Goal: Transaction & Acquisition: Purchase product/service

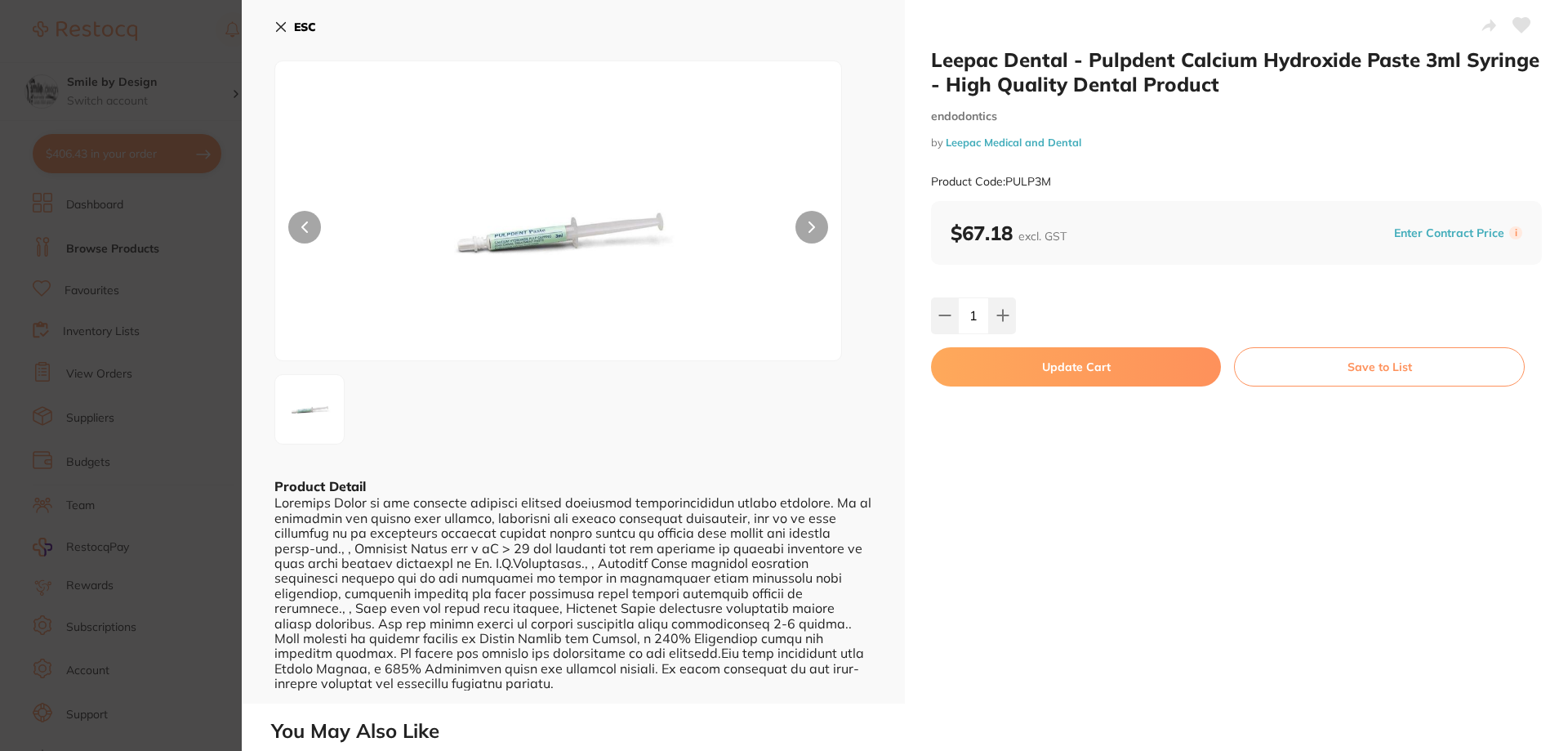
click at [279, 27] on icon at bounding box center [280, 27] width 13 height 13
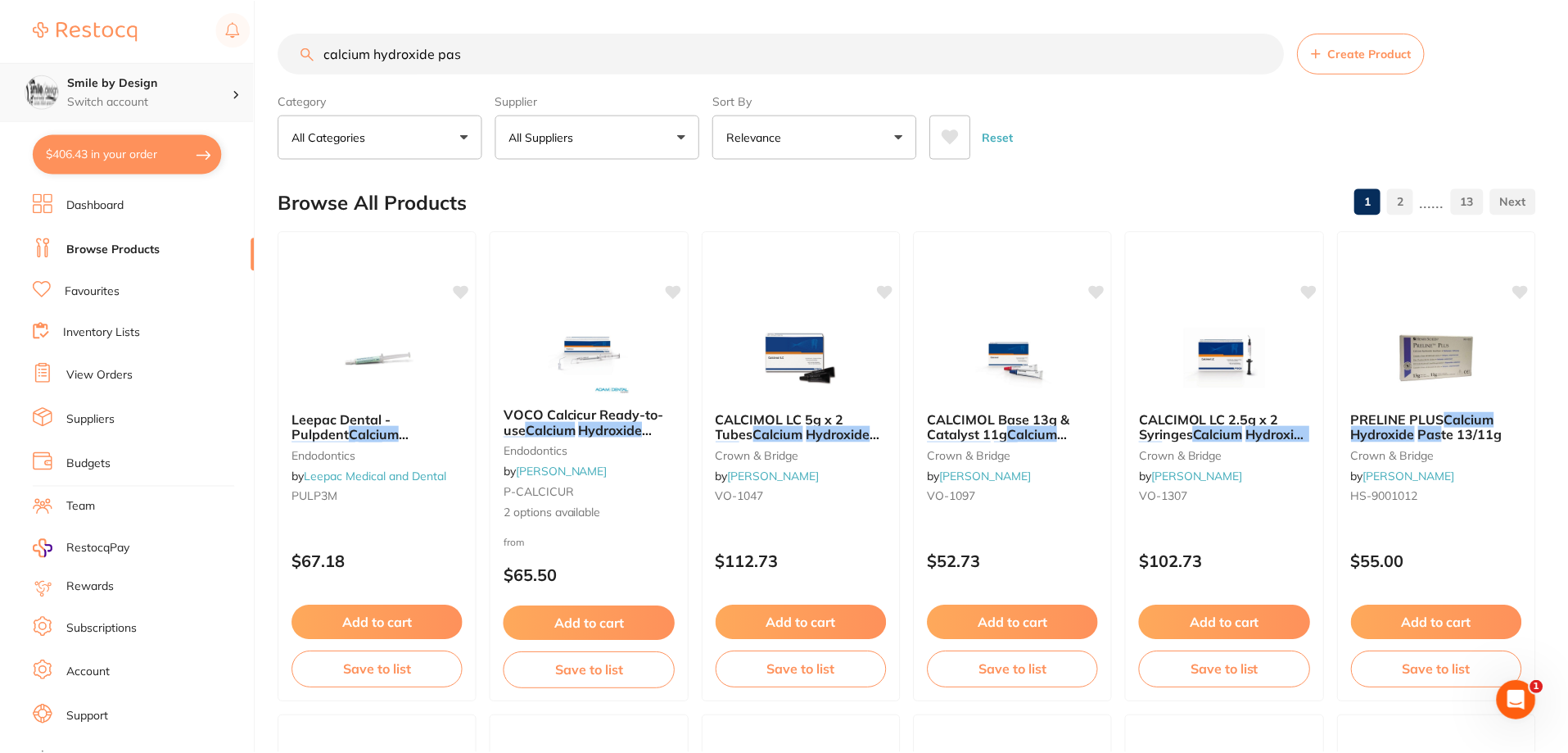
scroll to position [1, 0]
click at [191, 94] on p "Switch account" at bounding box center [150, 102] width 165 height 17
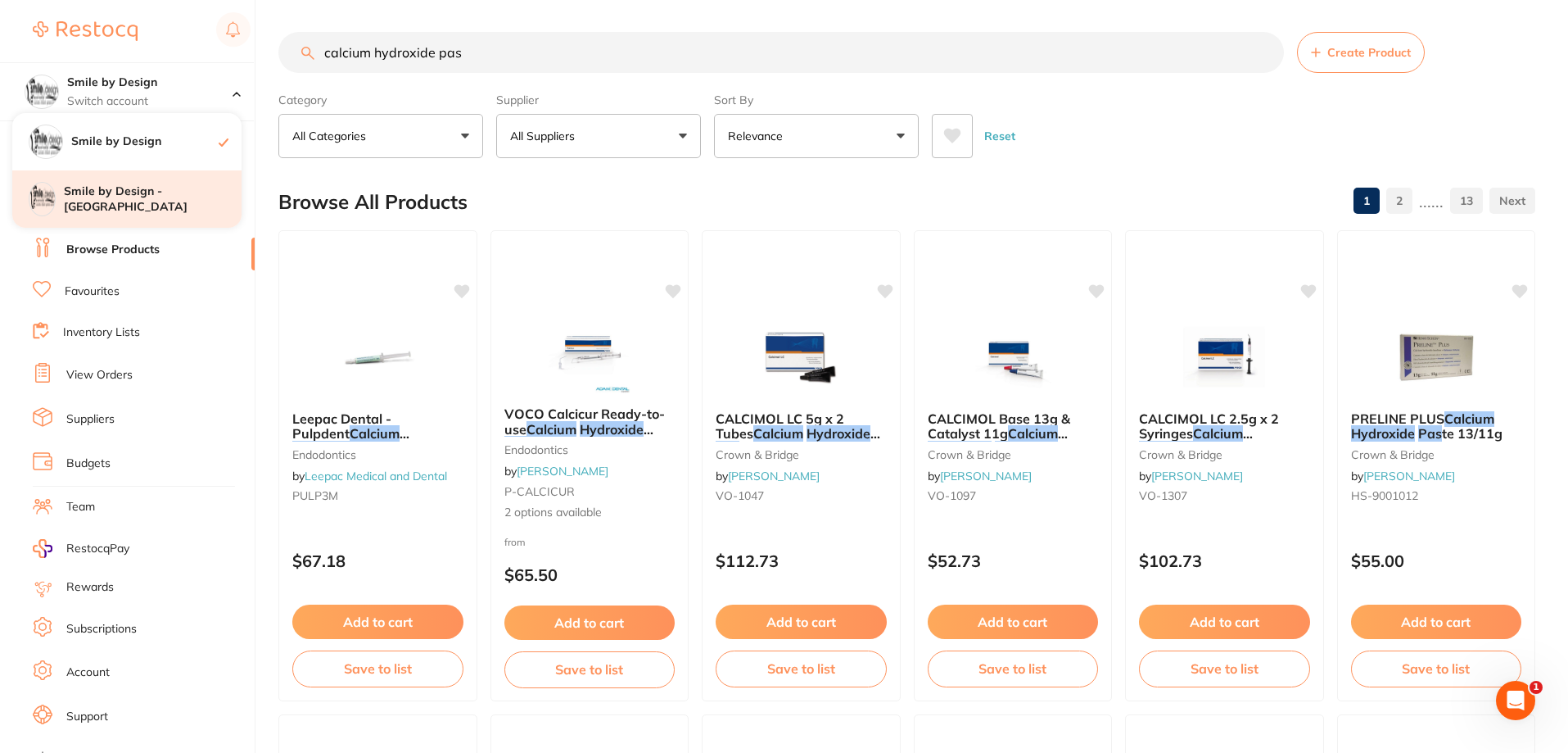
click at [165, 193] on h4 "Smile by Design - [GEOGRAPHIC_DATA]" at bounding box center [152, 200] width 177 height 32
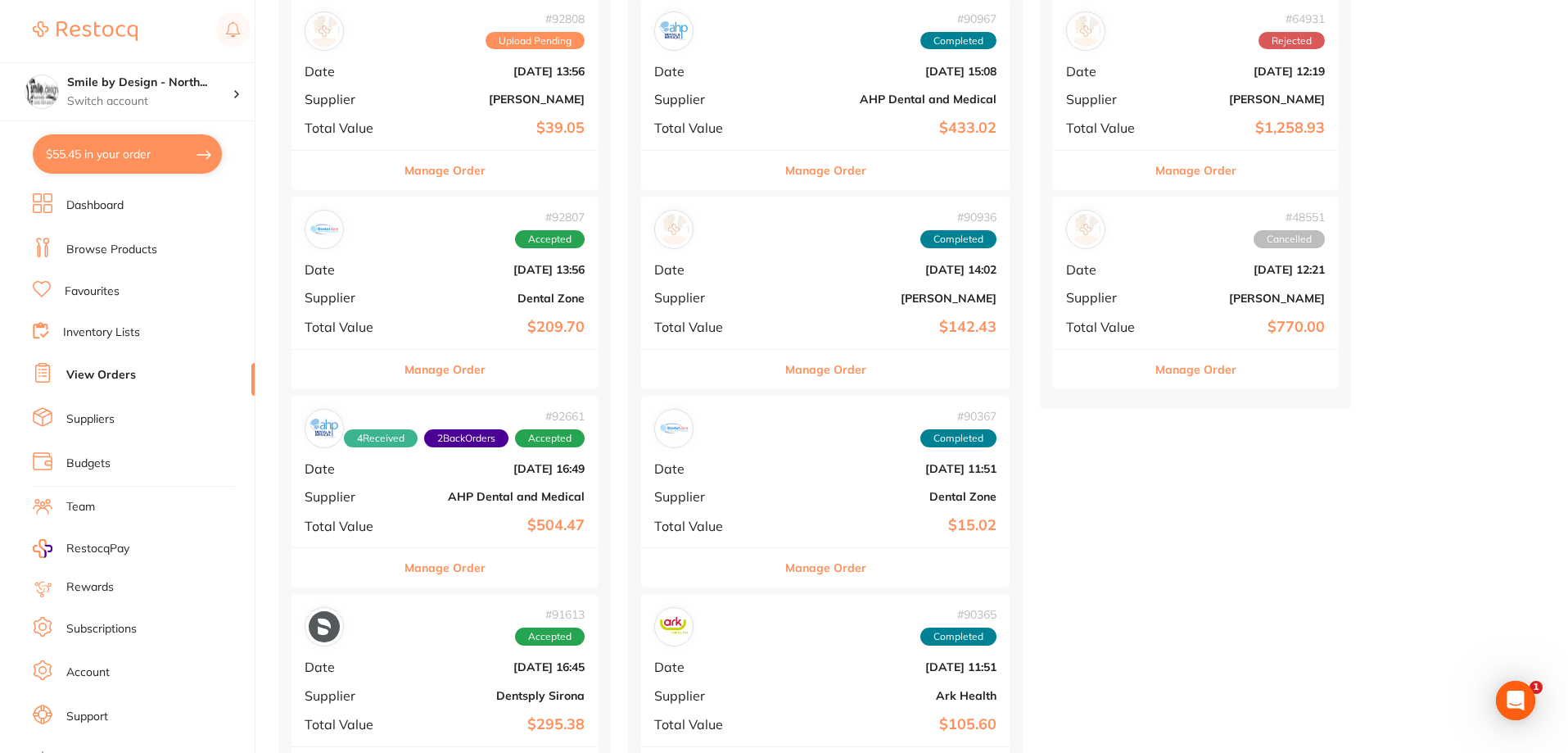
scroll to position [656, 0]
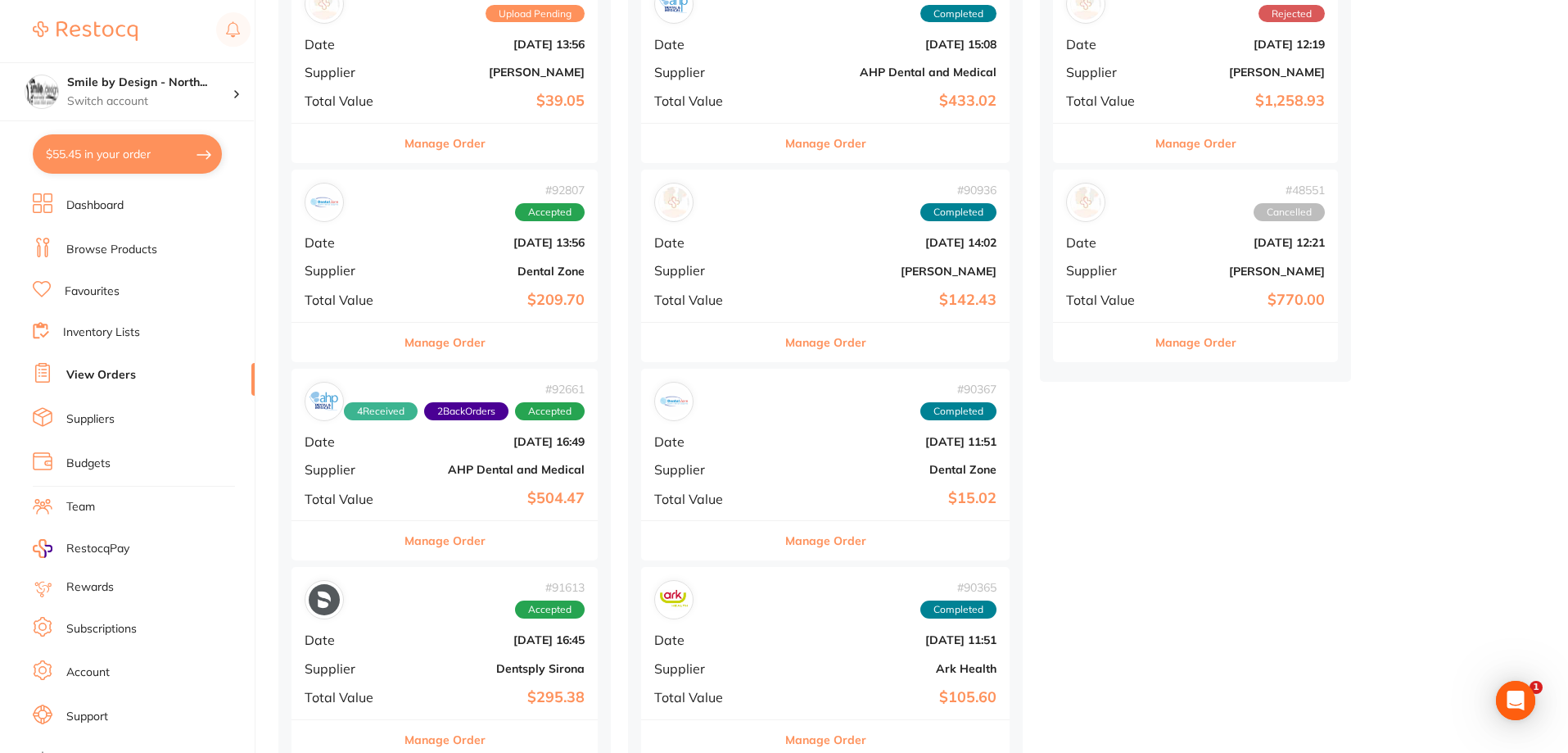
click at [509, 480] on div "# 92661 4 Received 2 Back Orders Accepted Date Sept 3 2025, 16:49 Supplier AHP …" at bounding box center [444, 444] width 306 height 152
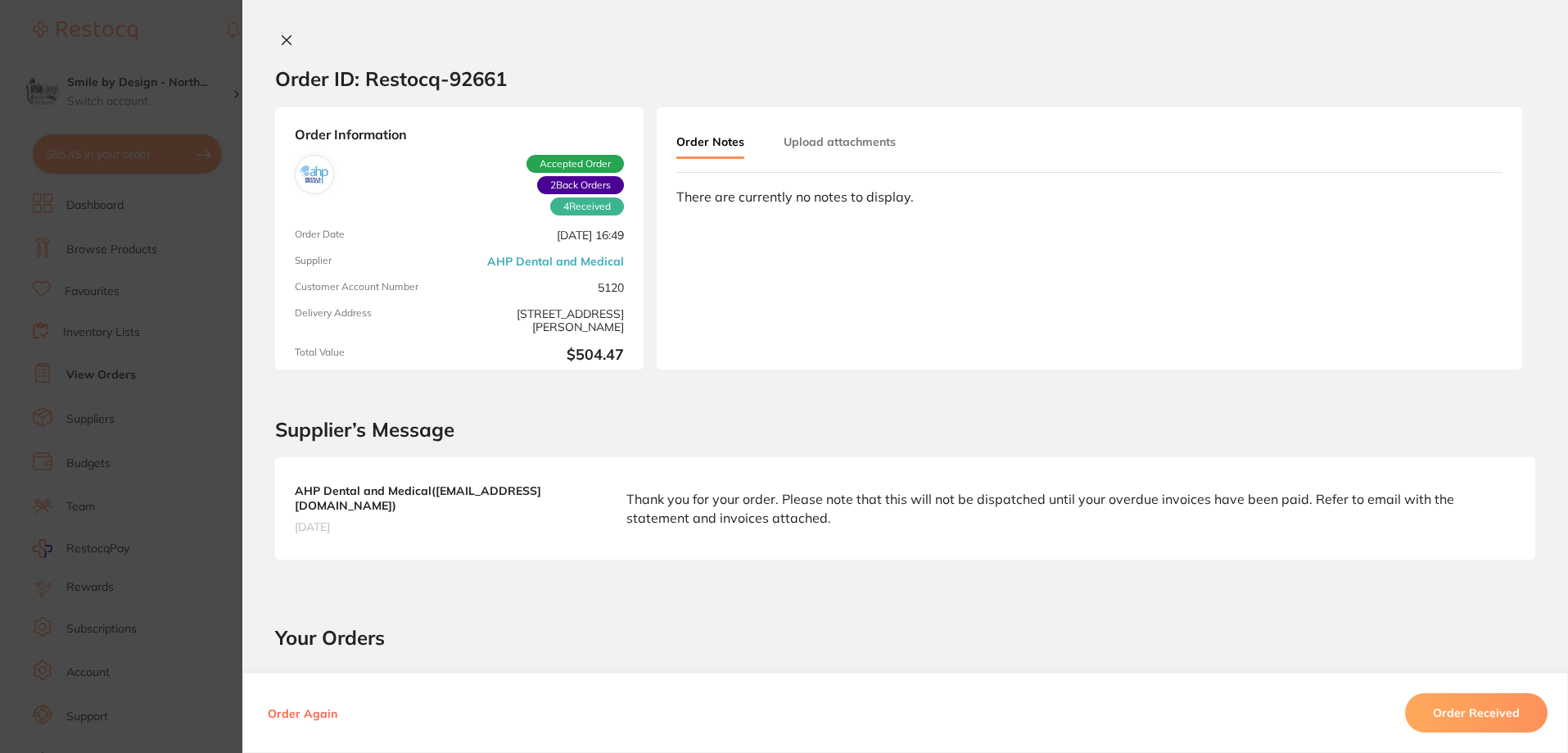
click at [284, 44] on icon at bounding box center [287, 40] width 13 height 13
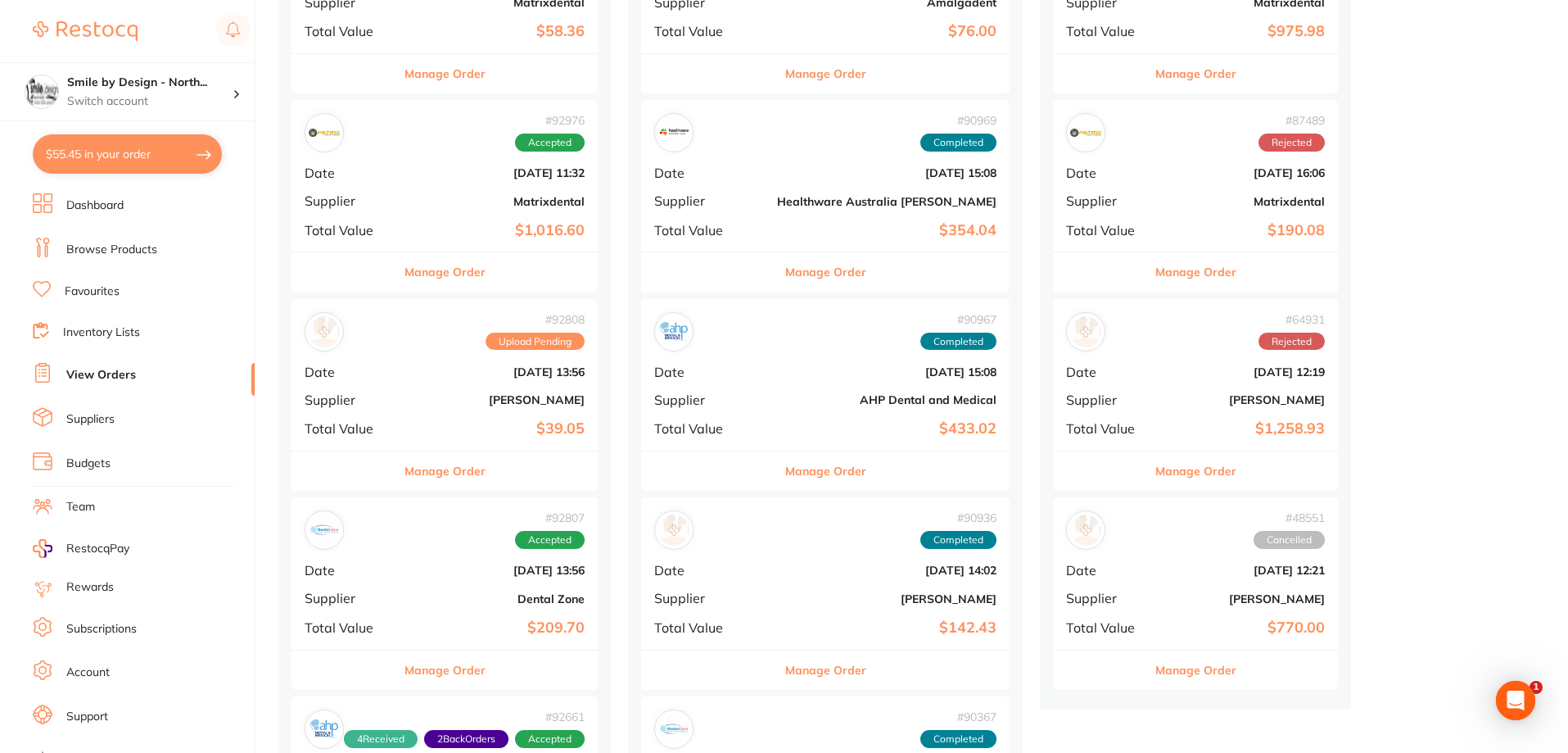
click at [502, 545] on div "# 92807 Accepted" at bounding box center [444, 530] width 280 height 40
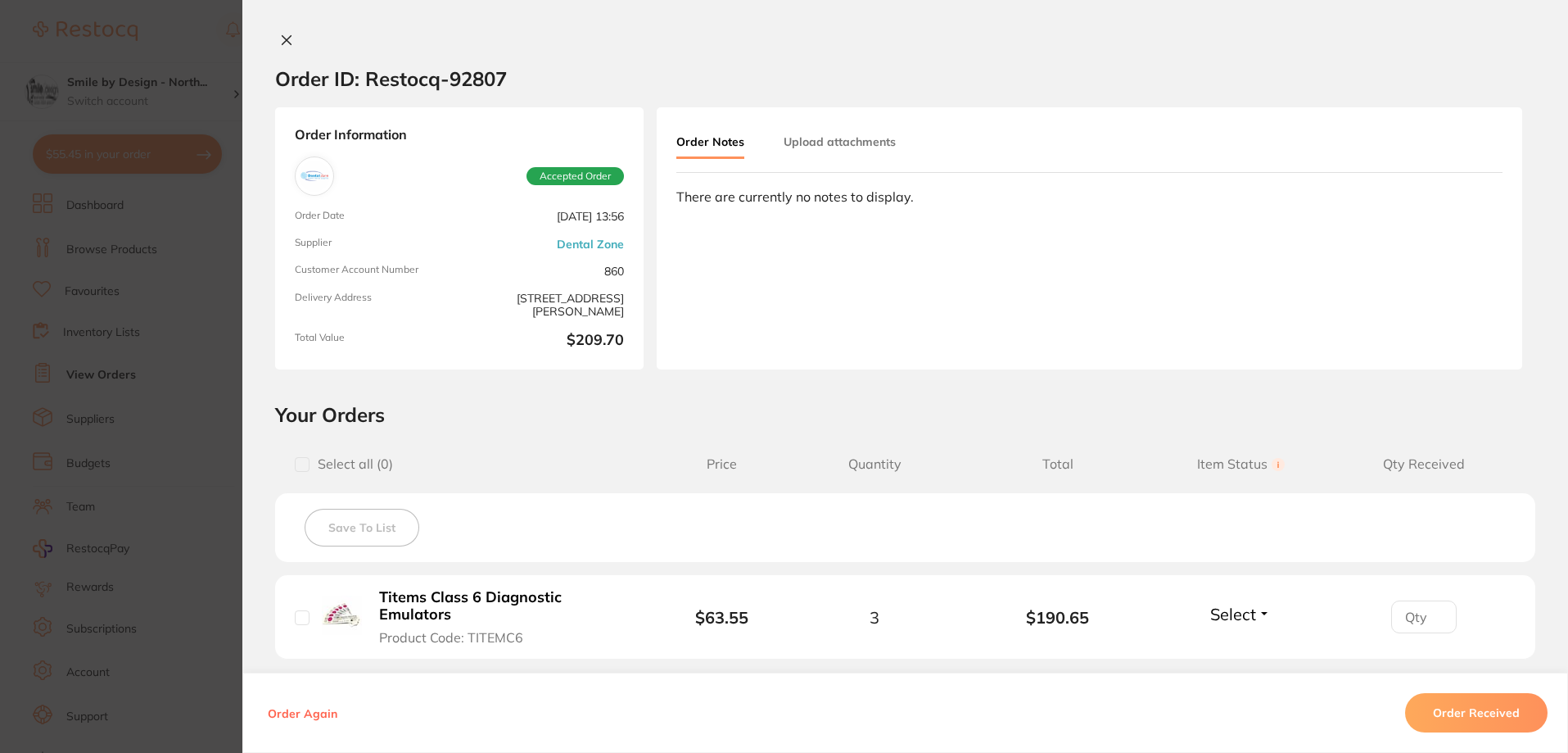
click at [282, 38] on icon at bounding box center [287, 40] width 13 height 13
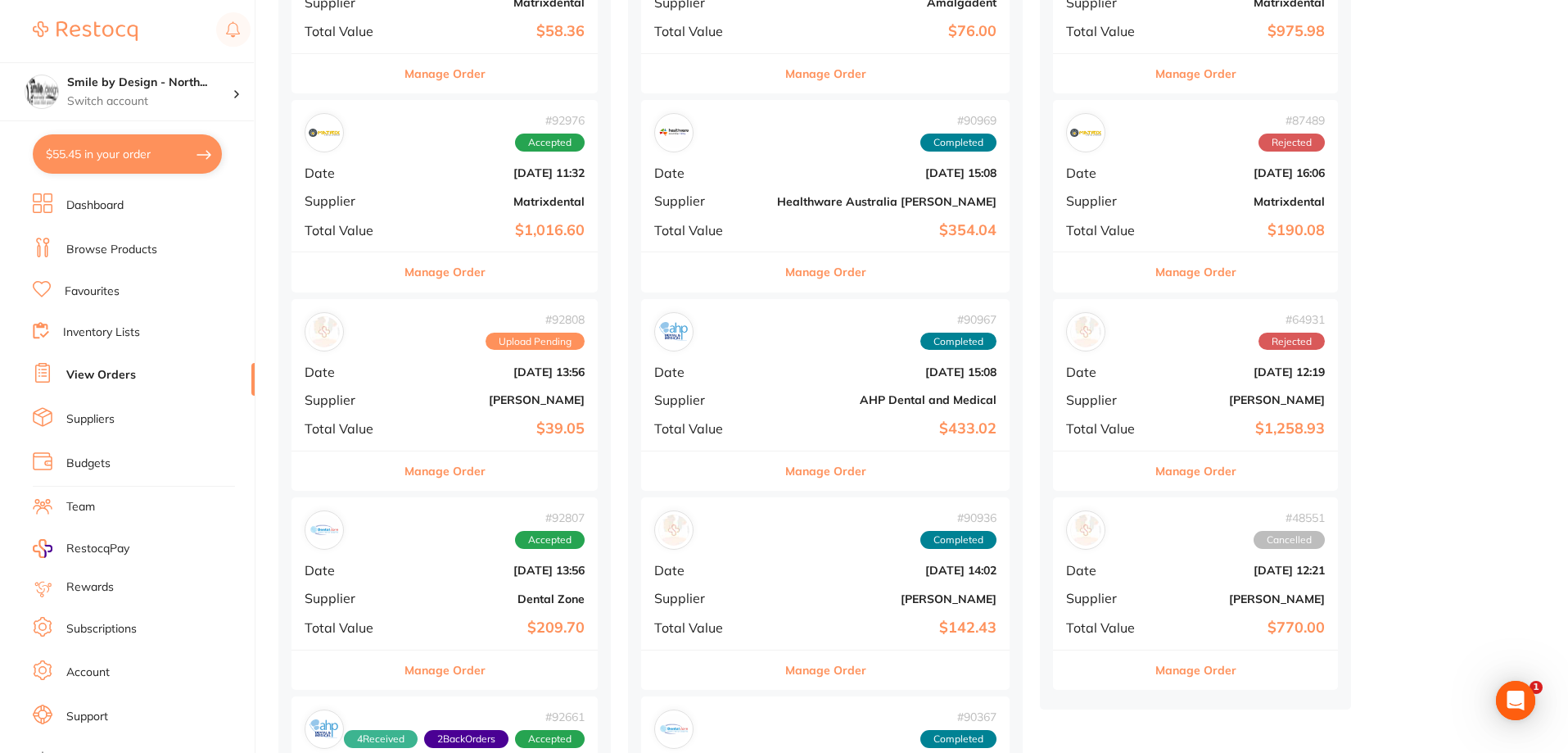
click at [450, 235] on b "$1,016.60" at bounding box center [495, 230] width 177 height 17
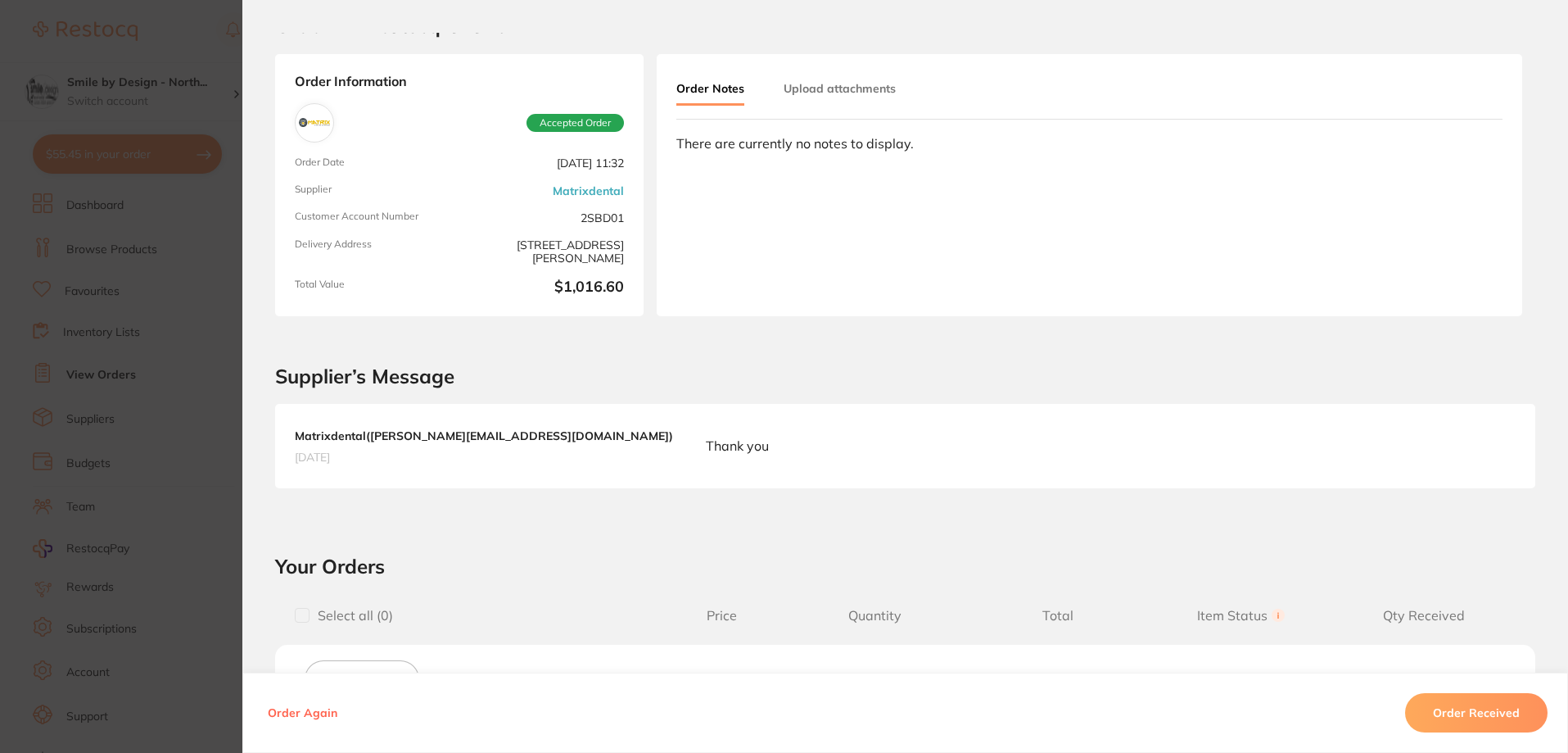
scroll to position [245, 0]
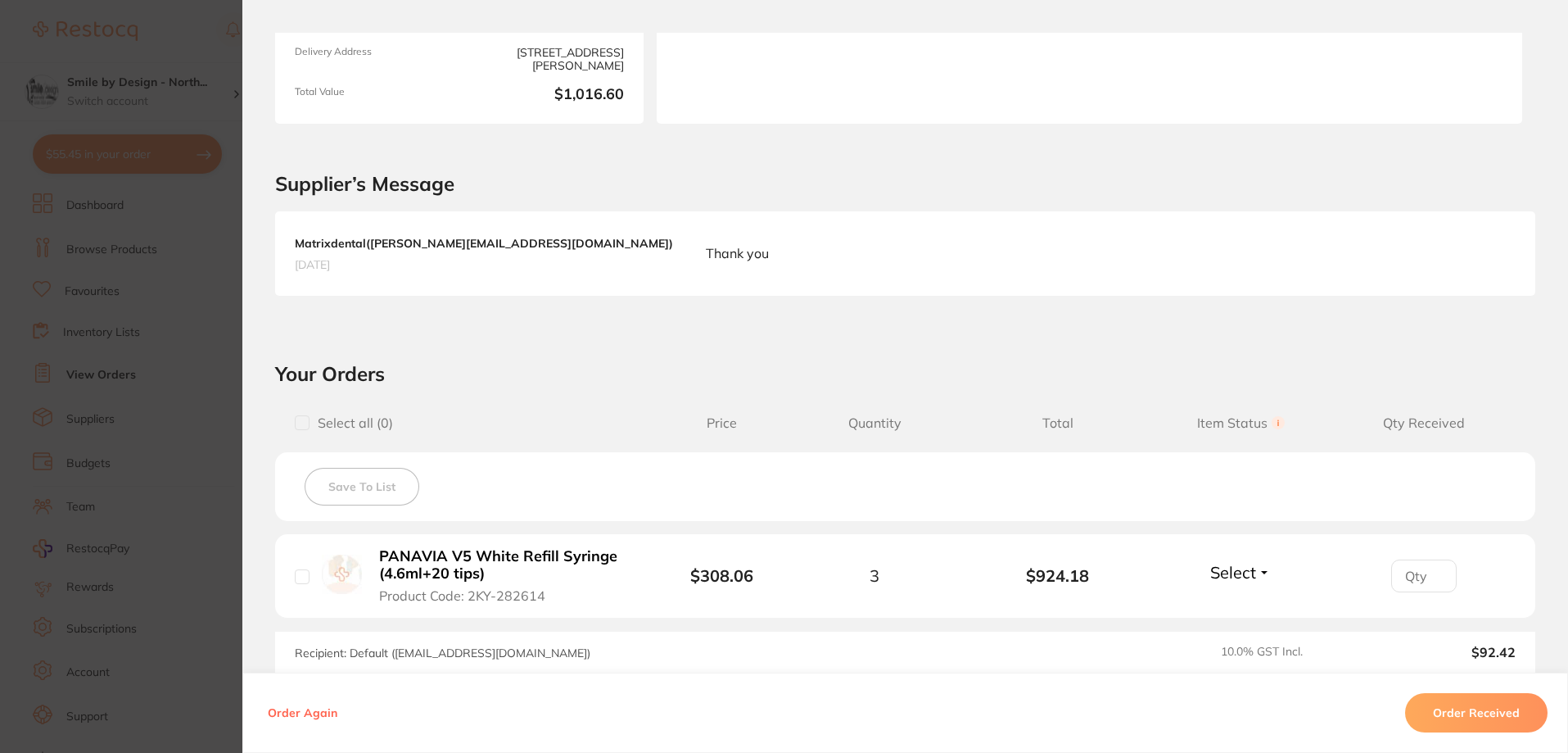
click at [1466, 710] on button "Order Received" at bounding box center [1476, 713] width 142 height 40
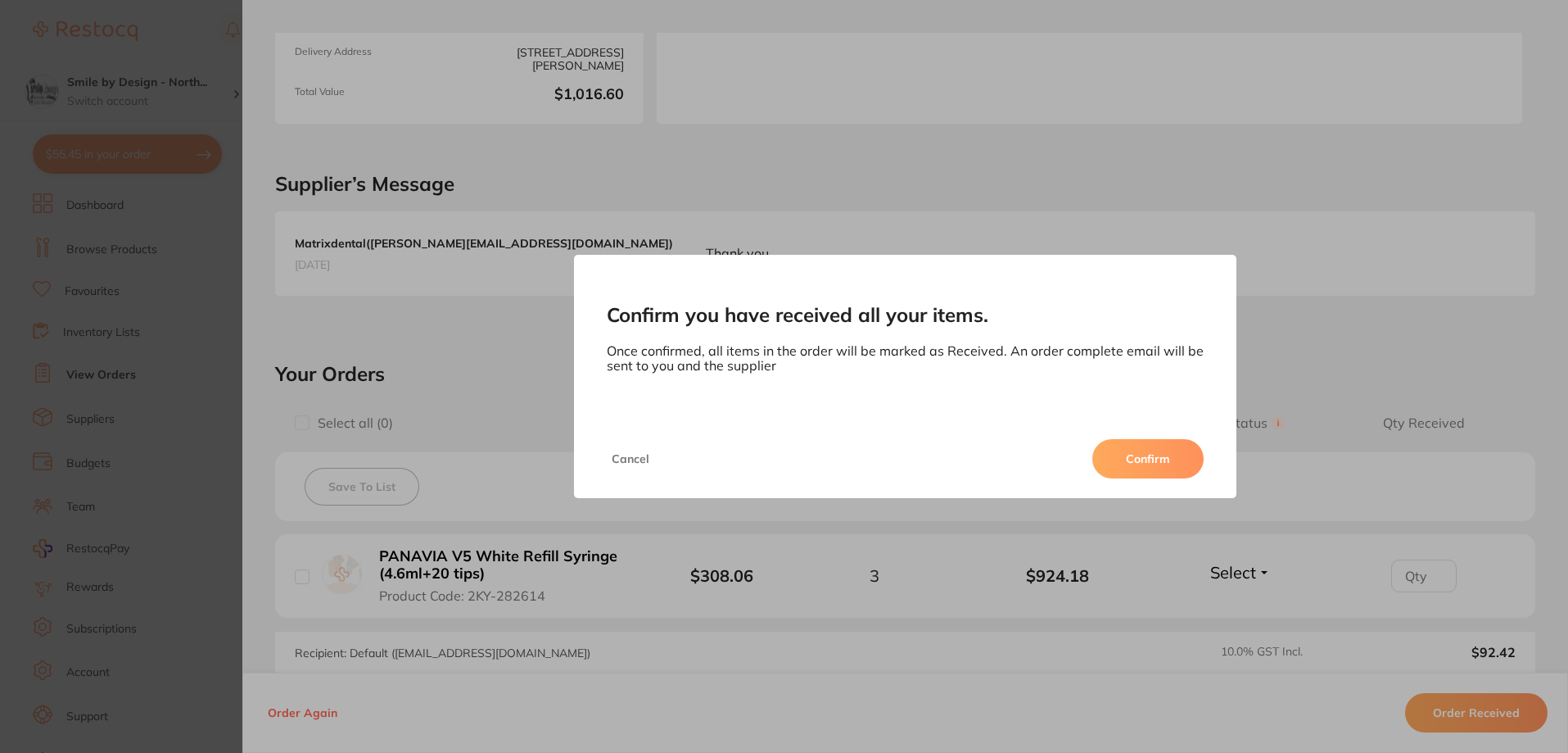
click at [1150, 467] on button "Confirm" at bounding box center [1147, 459] width 111 height 40
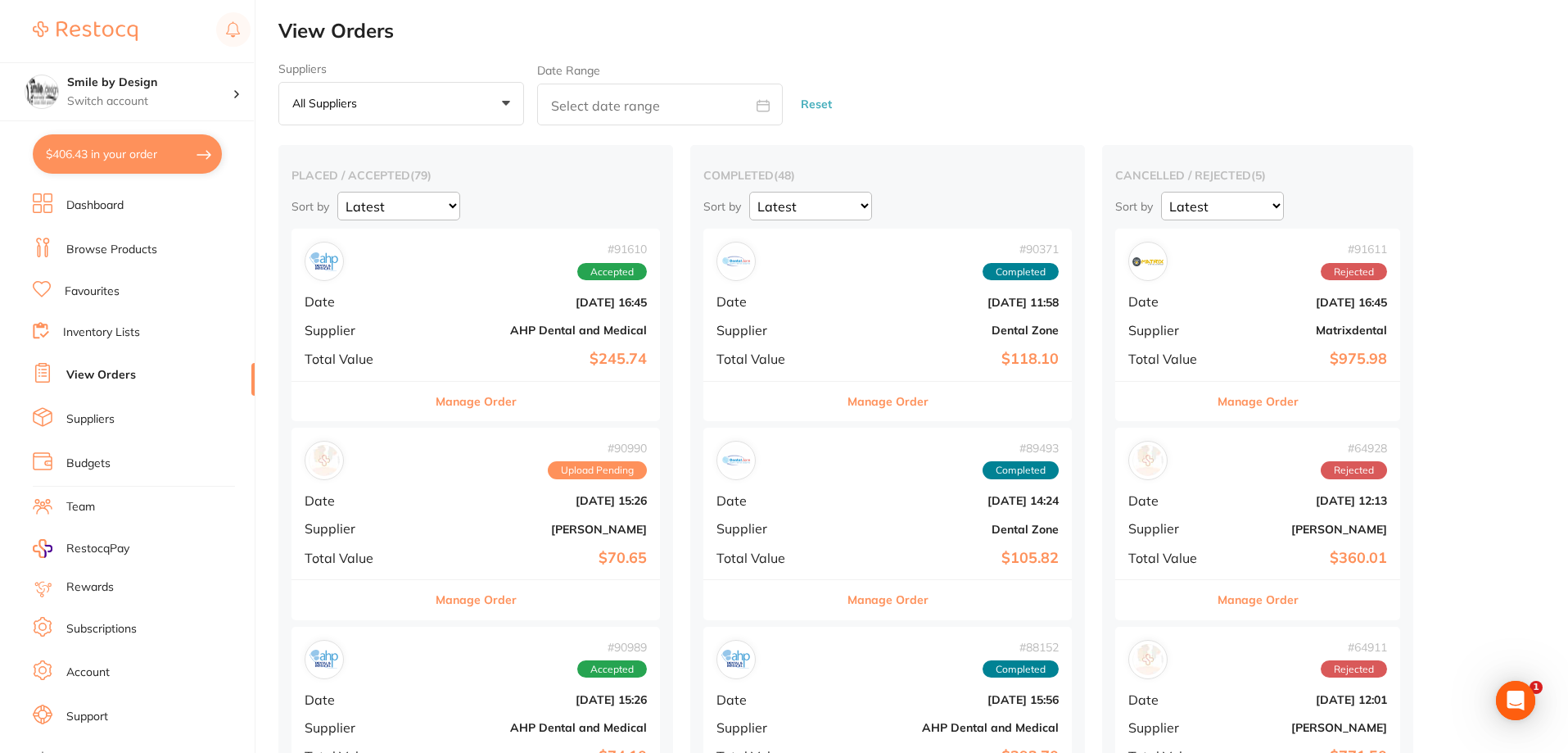
click at [513, 326] on b "AHP Dental and Medical" at bounding box center [537, 330] width 220 height 13
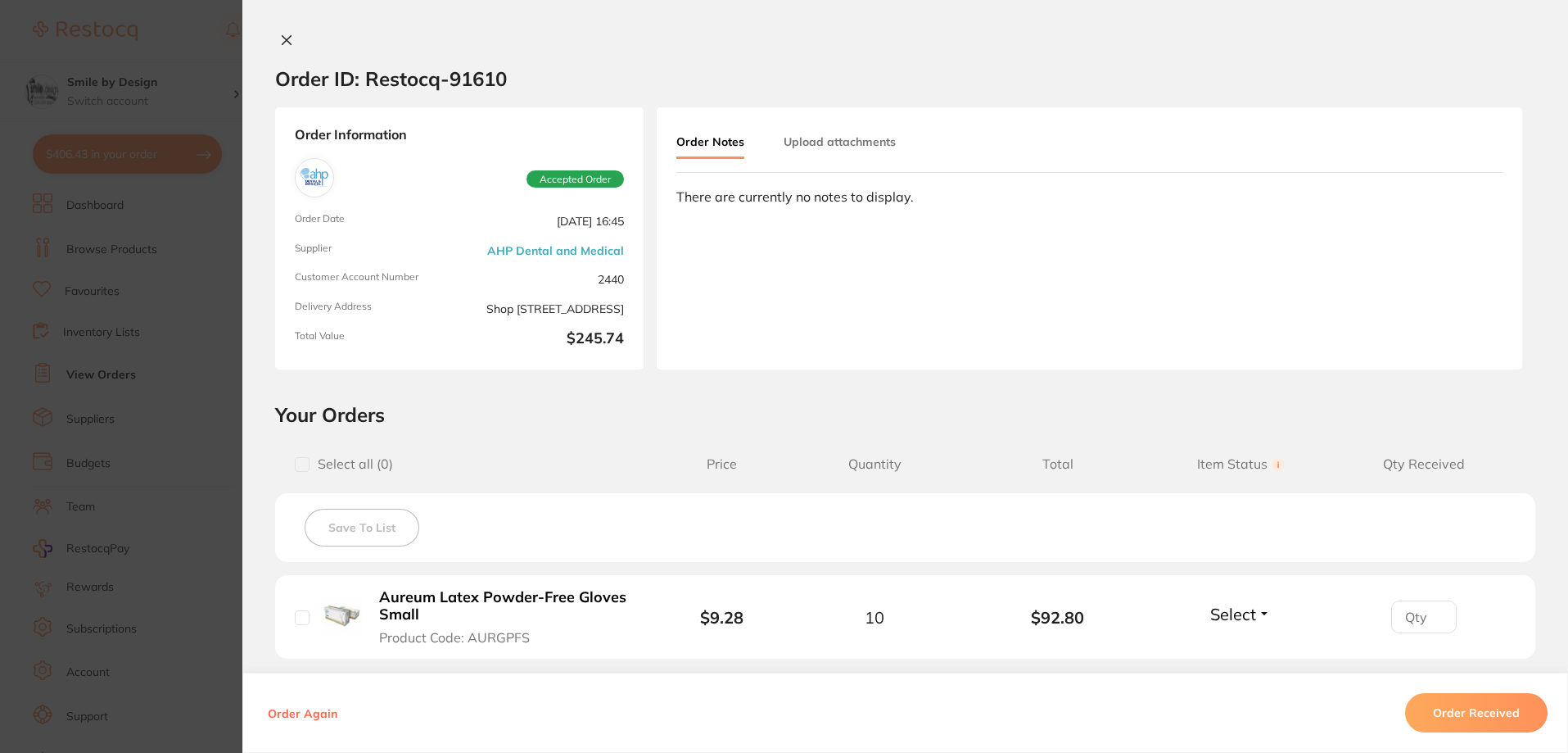
drag, startPoint x: 282, startPoint y: 39, endPoint x: 486, endPoint y: 378, distance: 395.6
click at [282, 40] on icon at bounding box center [287, 40] width 13 height 13
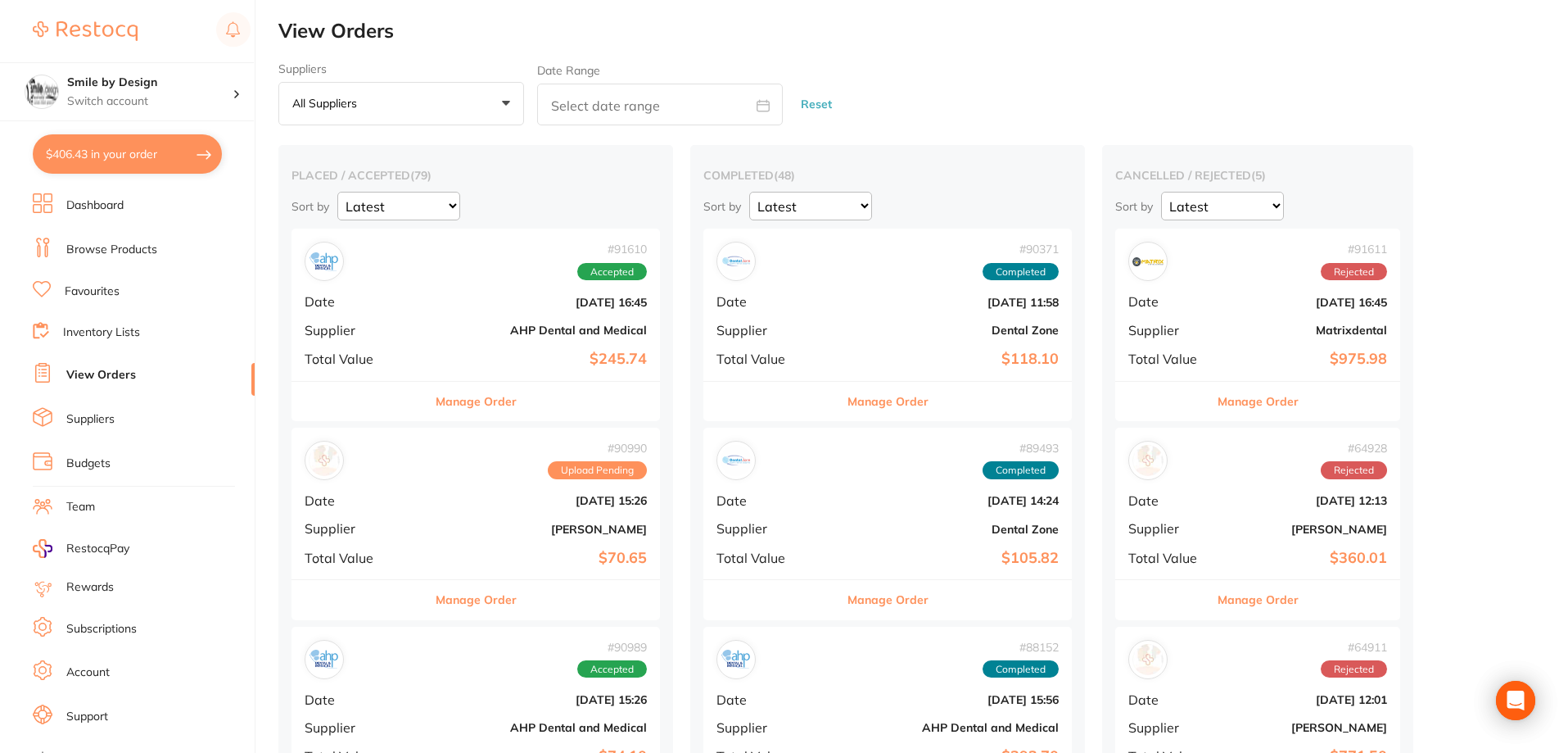
click at [495, 540] on div "# 90990 Upload Pending Date [DATE] 15:26 Supplier [PERSON_NAME] Total Value $70…" at bounding box center [475, 503] width 369 height 152
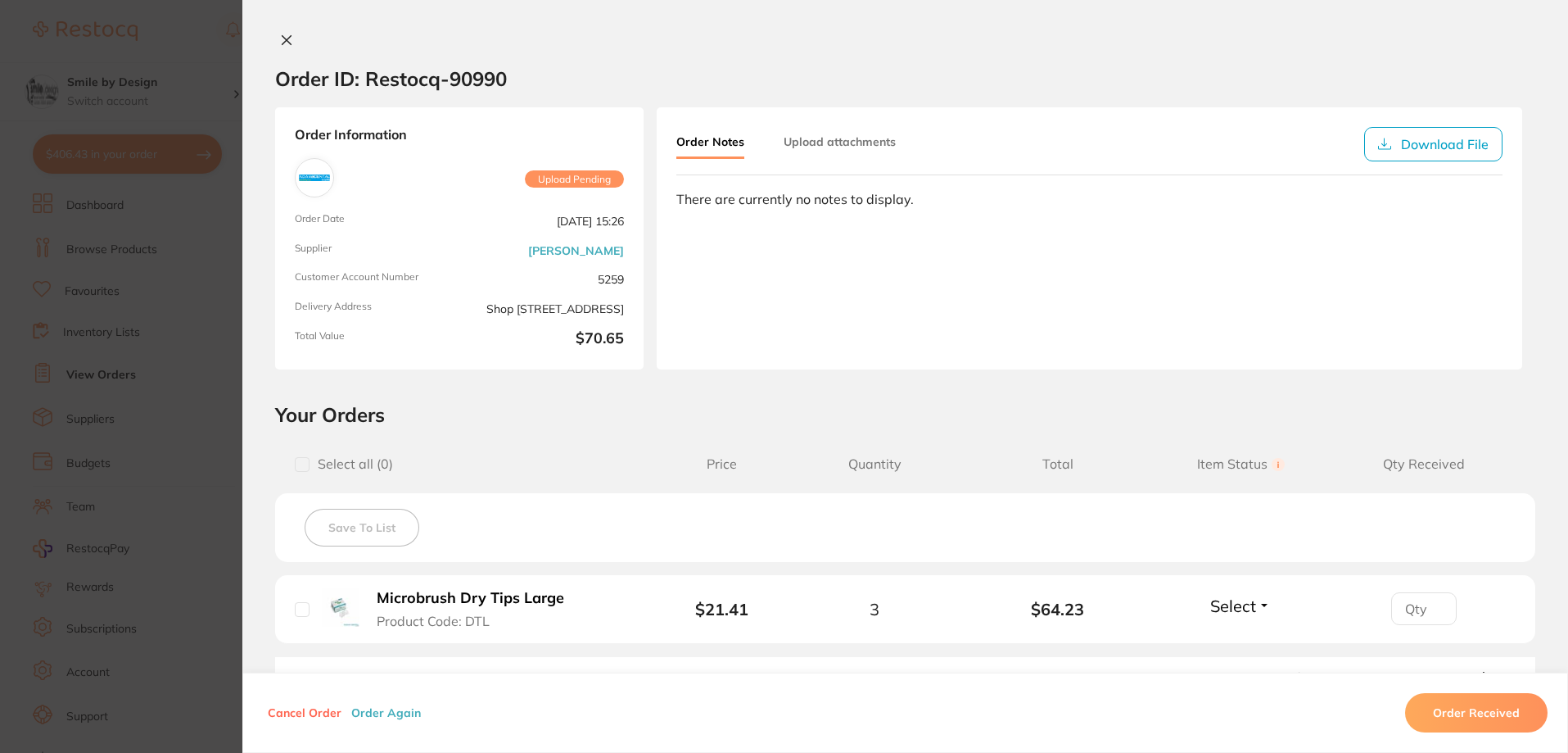
click at [285, 46] on icon at bounding box center [287, 40] width 13 height 13
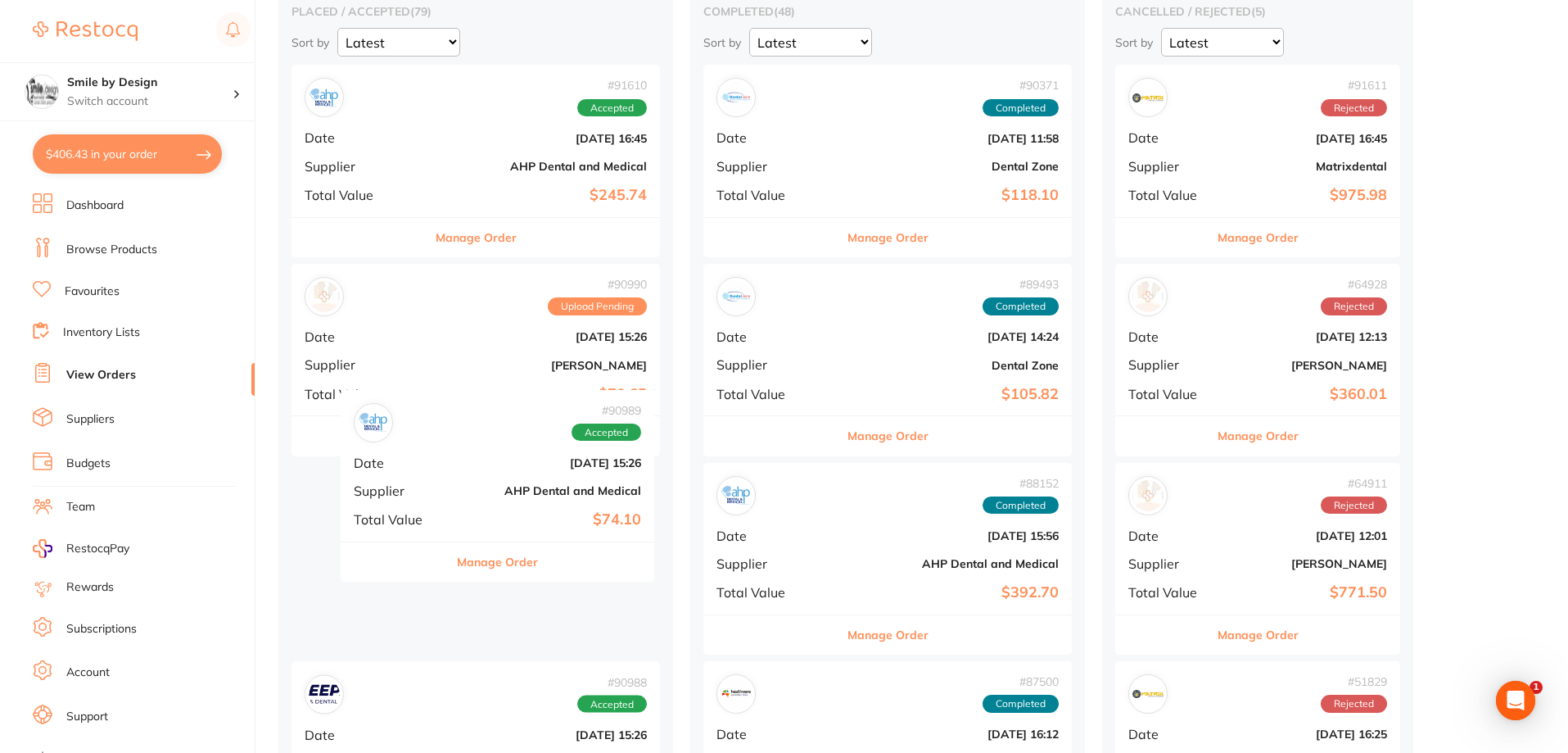
drag, startPoint x: 447, startPoint y: 543, endPoint x: 487, endPoint y: 278, distance: 268.0
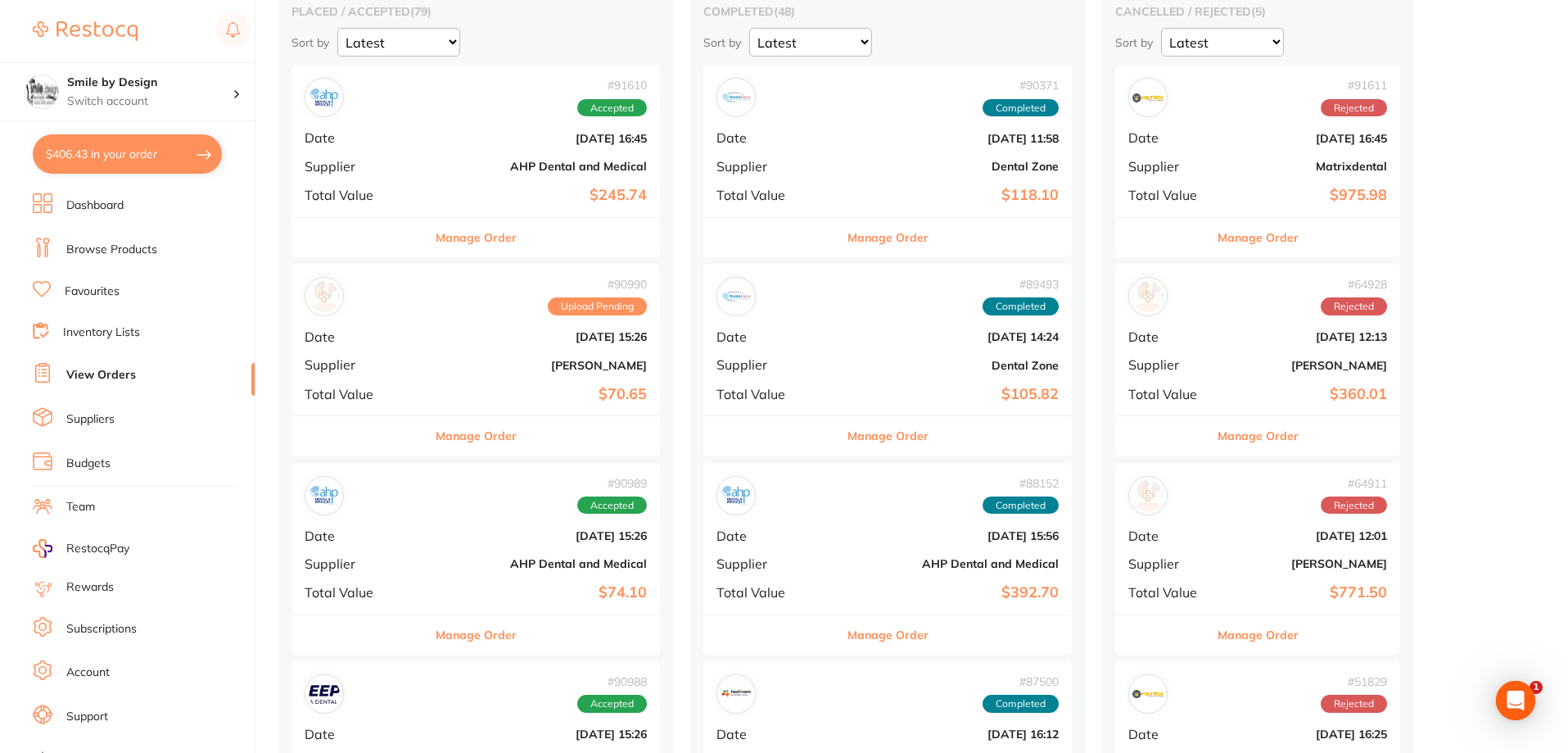
click at [519, 552] on div "# 90989 Accepted Date [DATE] 15:26 Supplier AHP Dental and Medical Total Value …" at bounding box center [475, 538] width 369 height 152
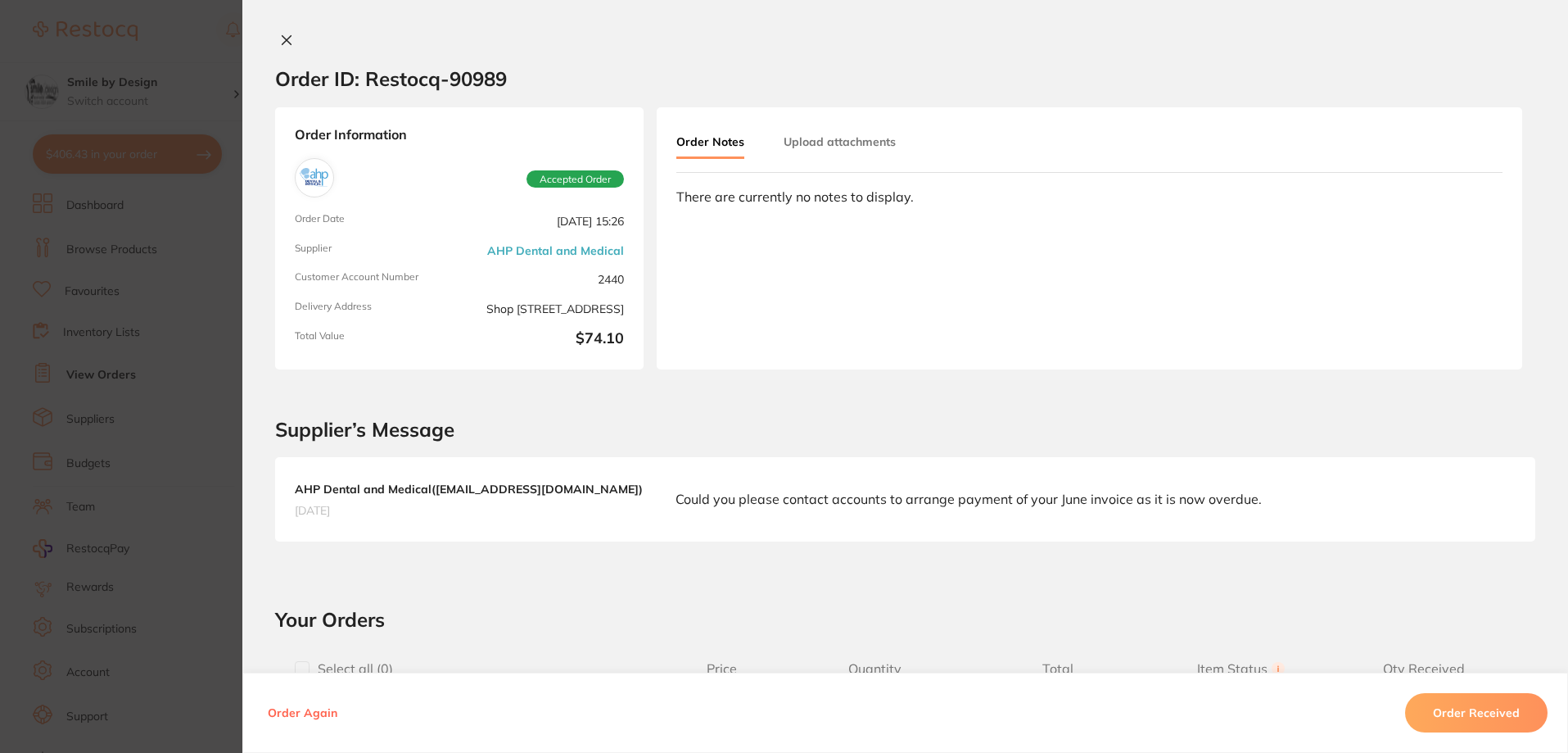
drag, startPoint x: 283, startPoint y: 40, endPoint x: 367, endPoint y: 43, distance: 84.1
click at [367, 43] on div at bounding box center [905, 41] width 1325 height 17
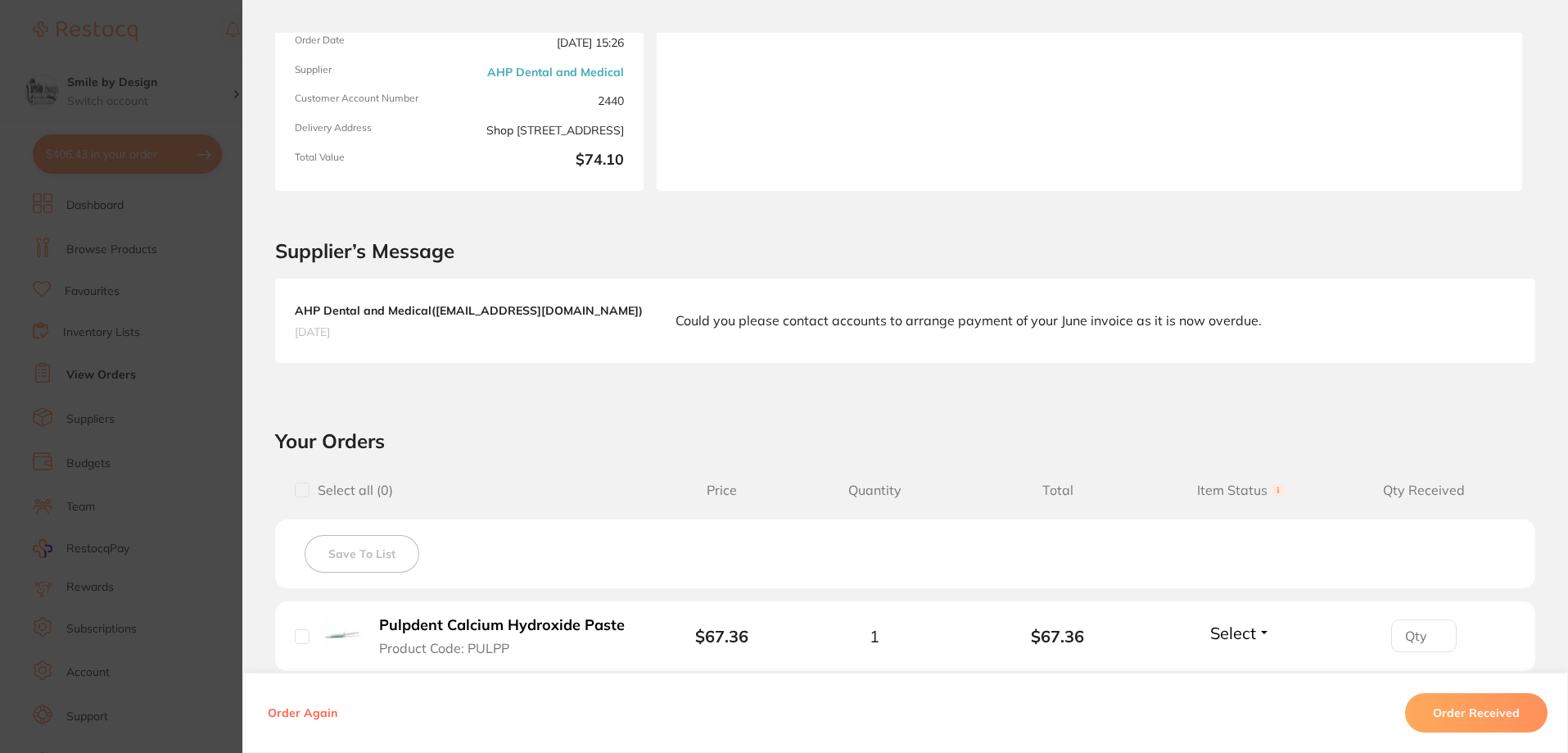
click at [267, 27] on div "Order ID: Restocq- 90989 Order Information Accepted Order Order Date [DATE] 15:…" at bounding box center [905, 376] width 1325 height 753
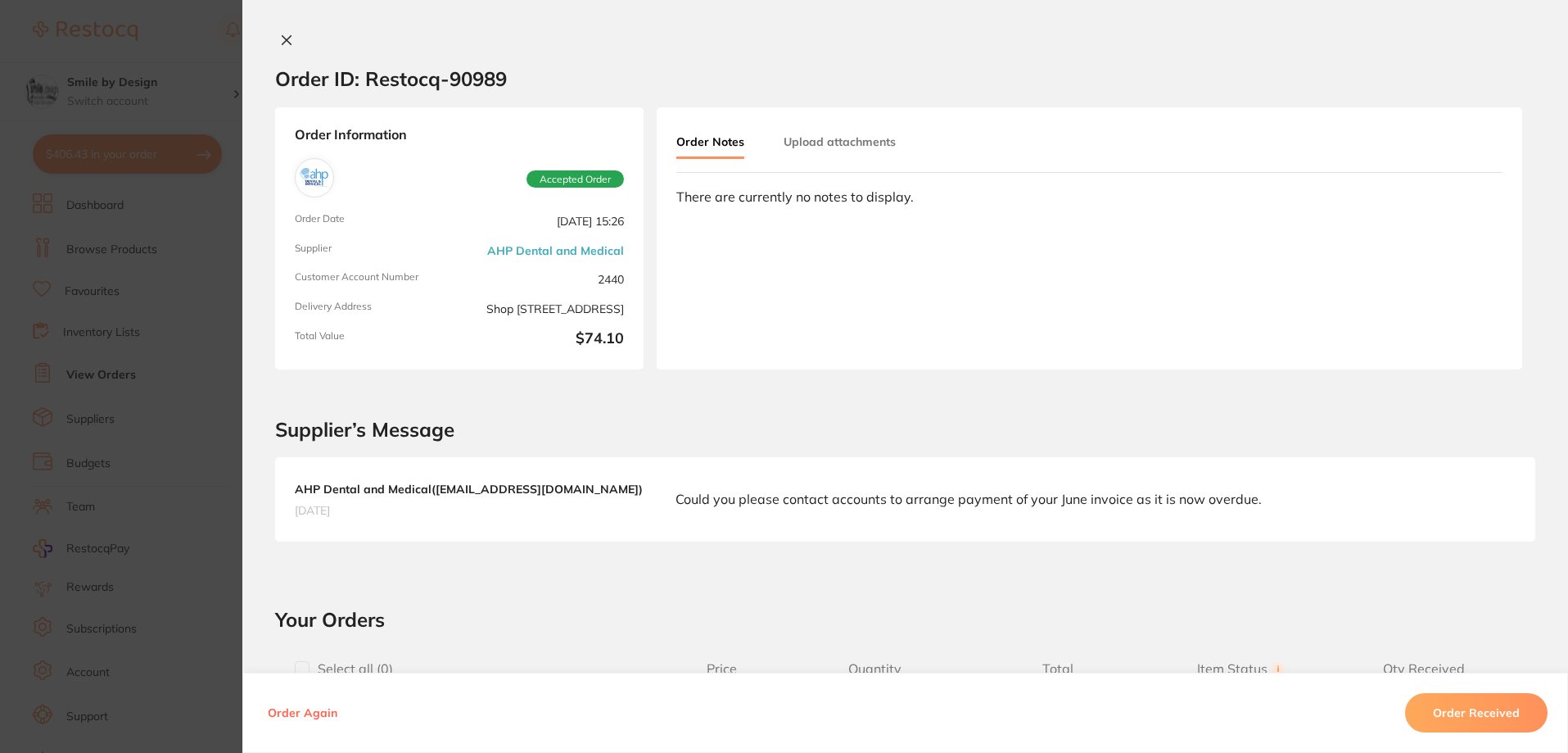
click at [282, 43] on icon at bounding box center [287, 40] width 9 height 9
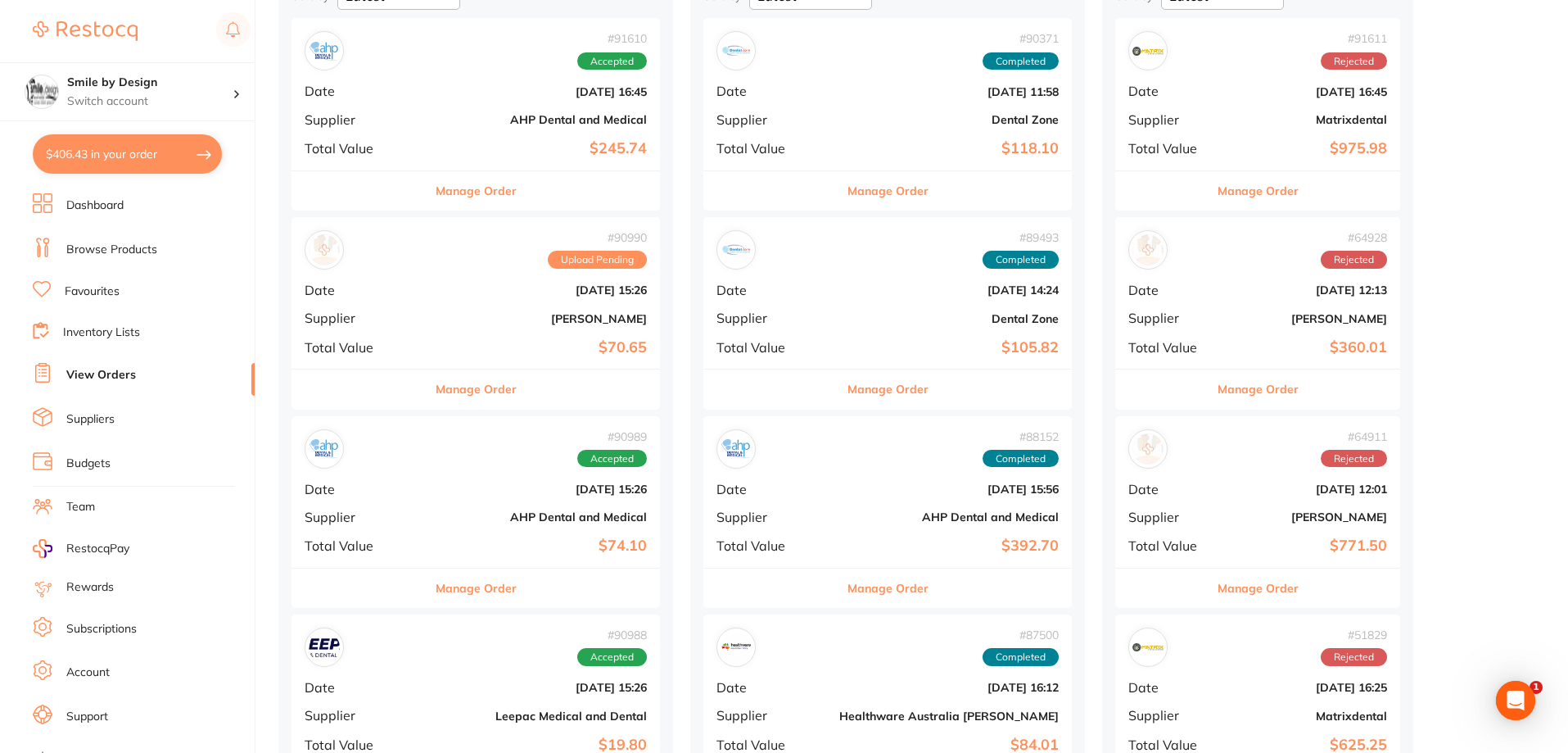
scroll to position [245, 0]
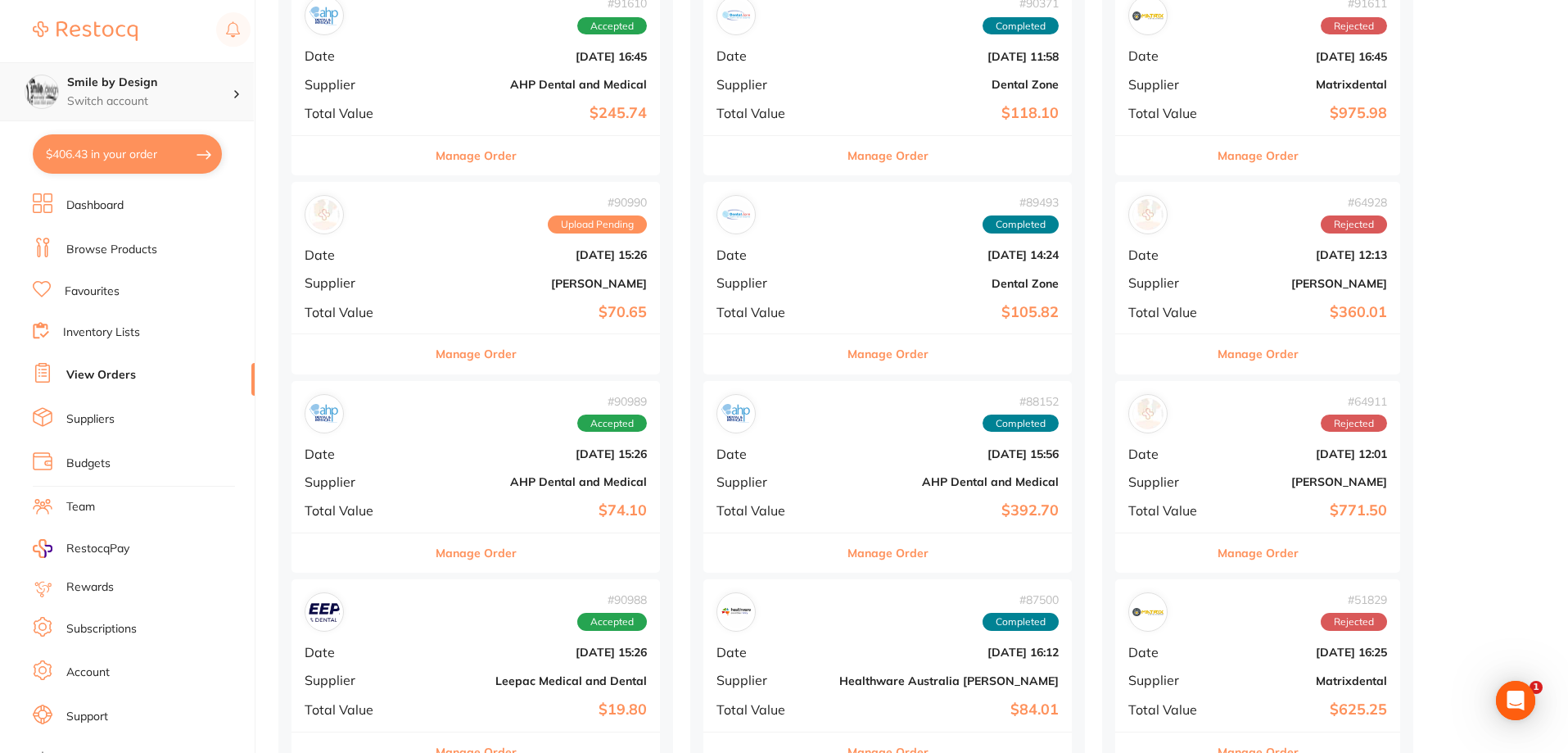
click at [140, 89] on h4 "Smile by Design" at bounding box center [150, 83] width 165 height 17
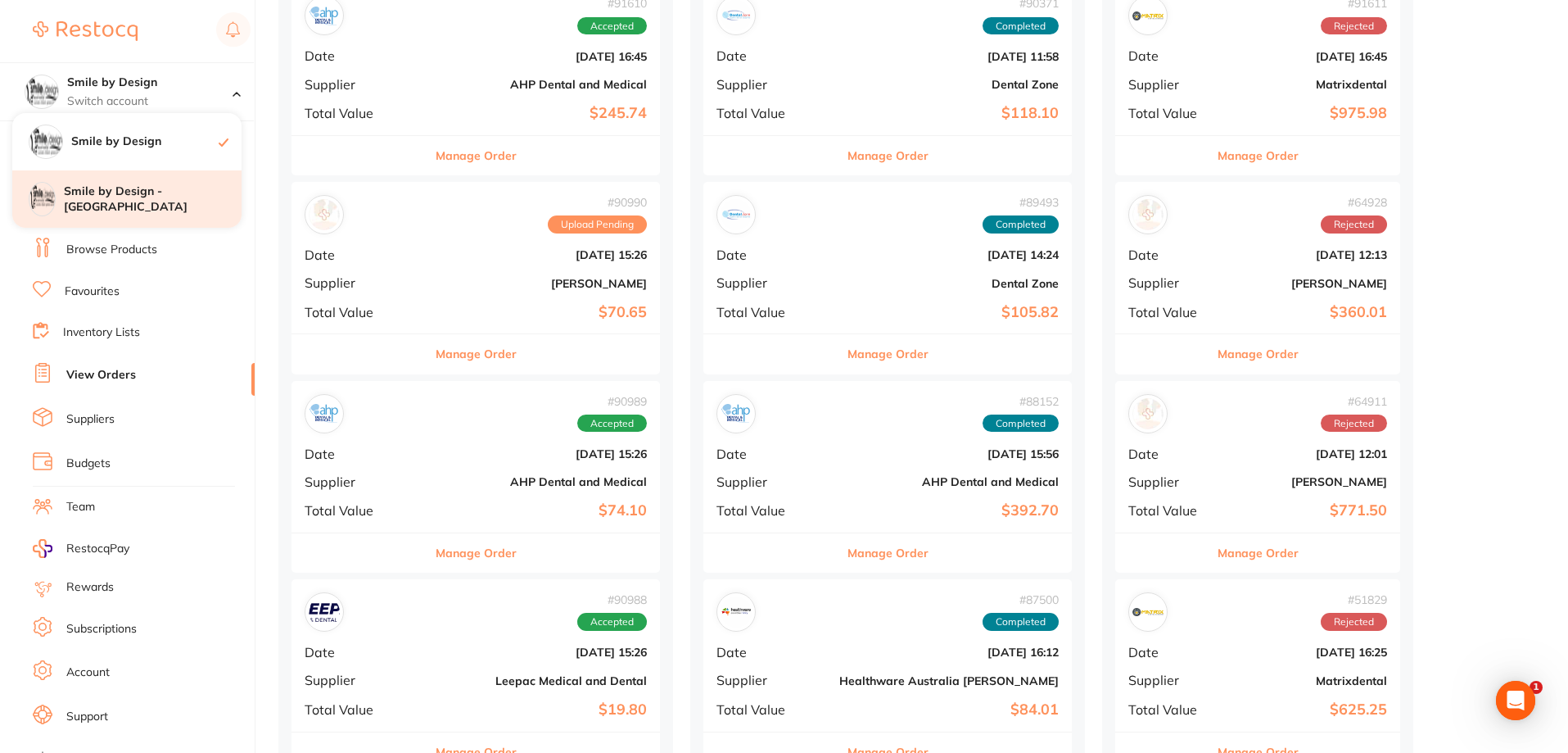
drag, startPoint x: 166, startPoint y: 200, endPoint x: 206, endPoint y: 198, distance: 40.0
click at [166, 201] on h4 "Smile by Design - [GEOGRAPHIC_DATA]" at bounding box center [152, 200] width 177 height 32
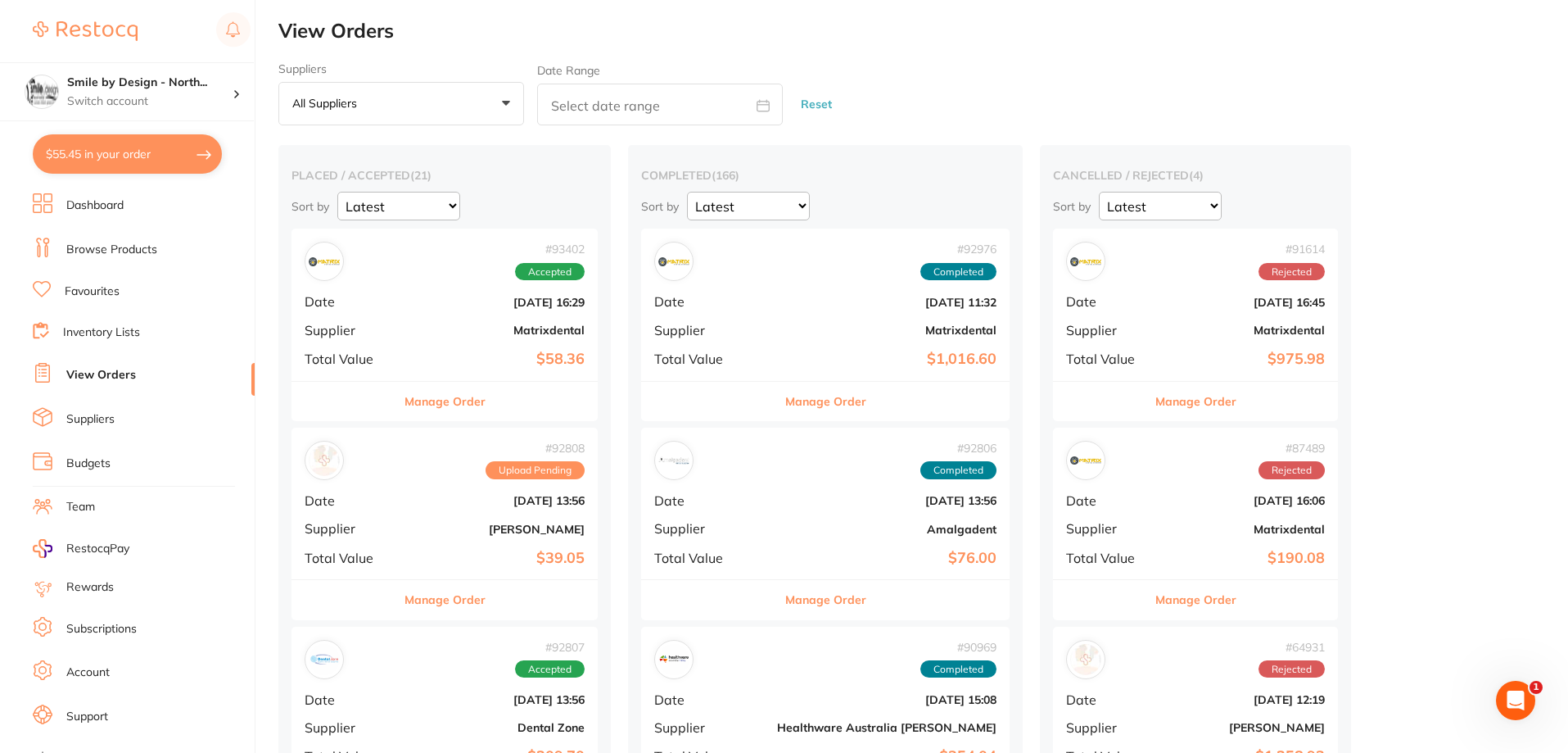
click at [91, 295] on link "Favourites" at bounding box center [92, 291] width 55 height 17
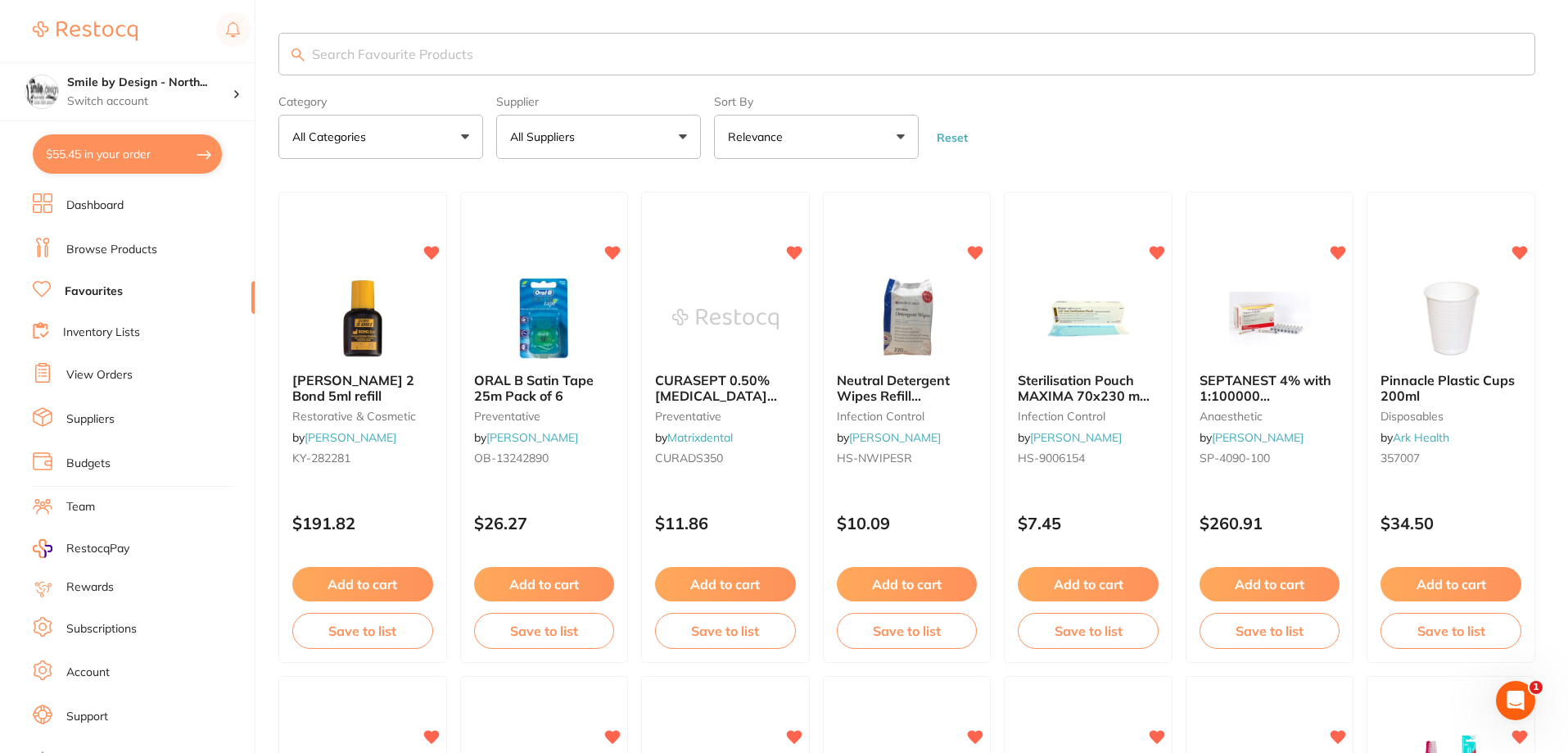
click at [482, 60] on input "search" at bounding box center [907, 54] width 1257 height 42
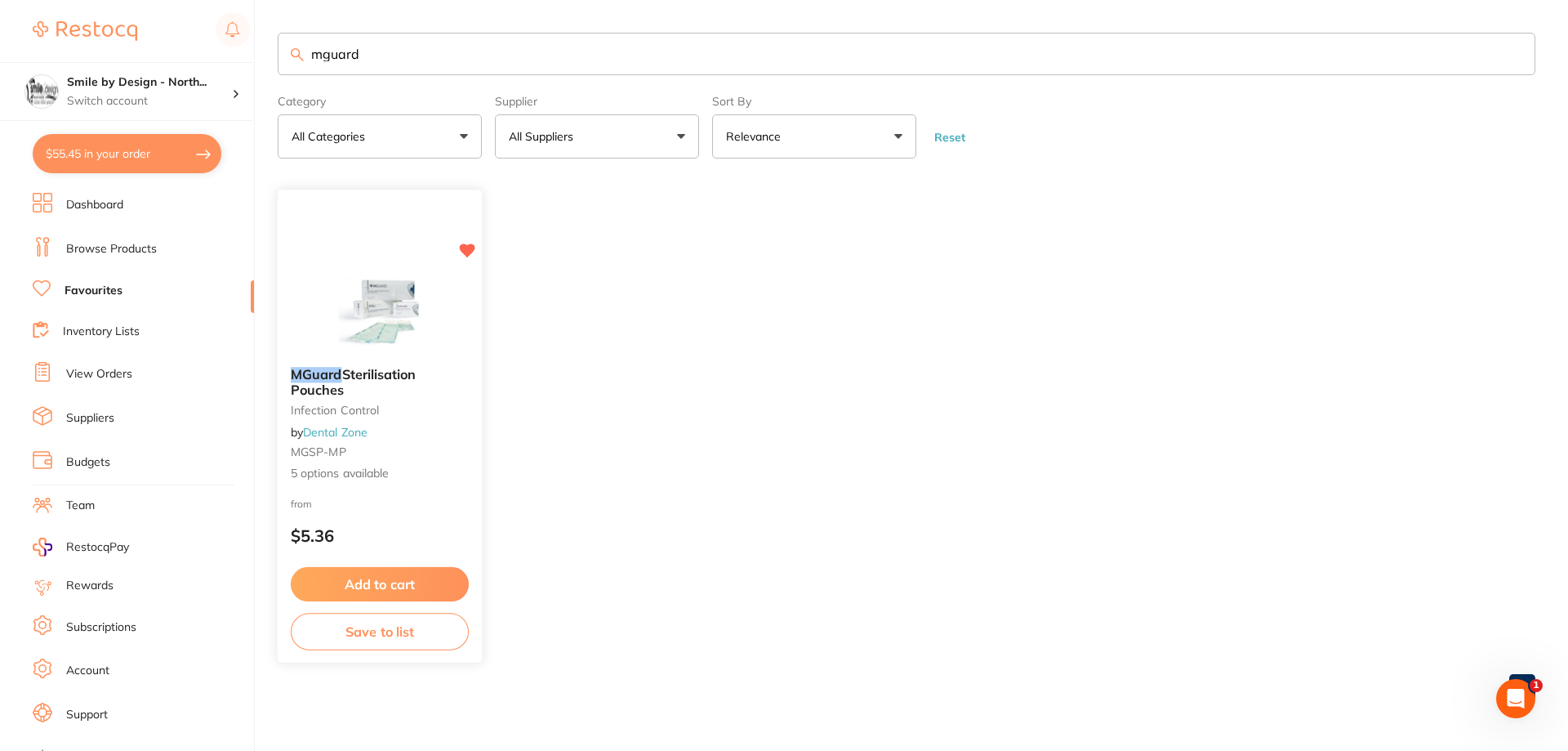
type input "mguard"
click at [374, 378] on span "Sterilisation Pouches" at bounding box center [353, 381] width 126 height 32
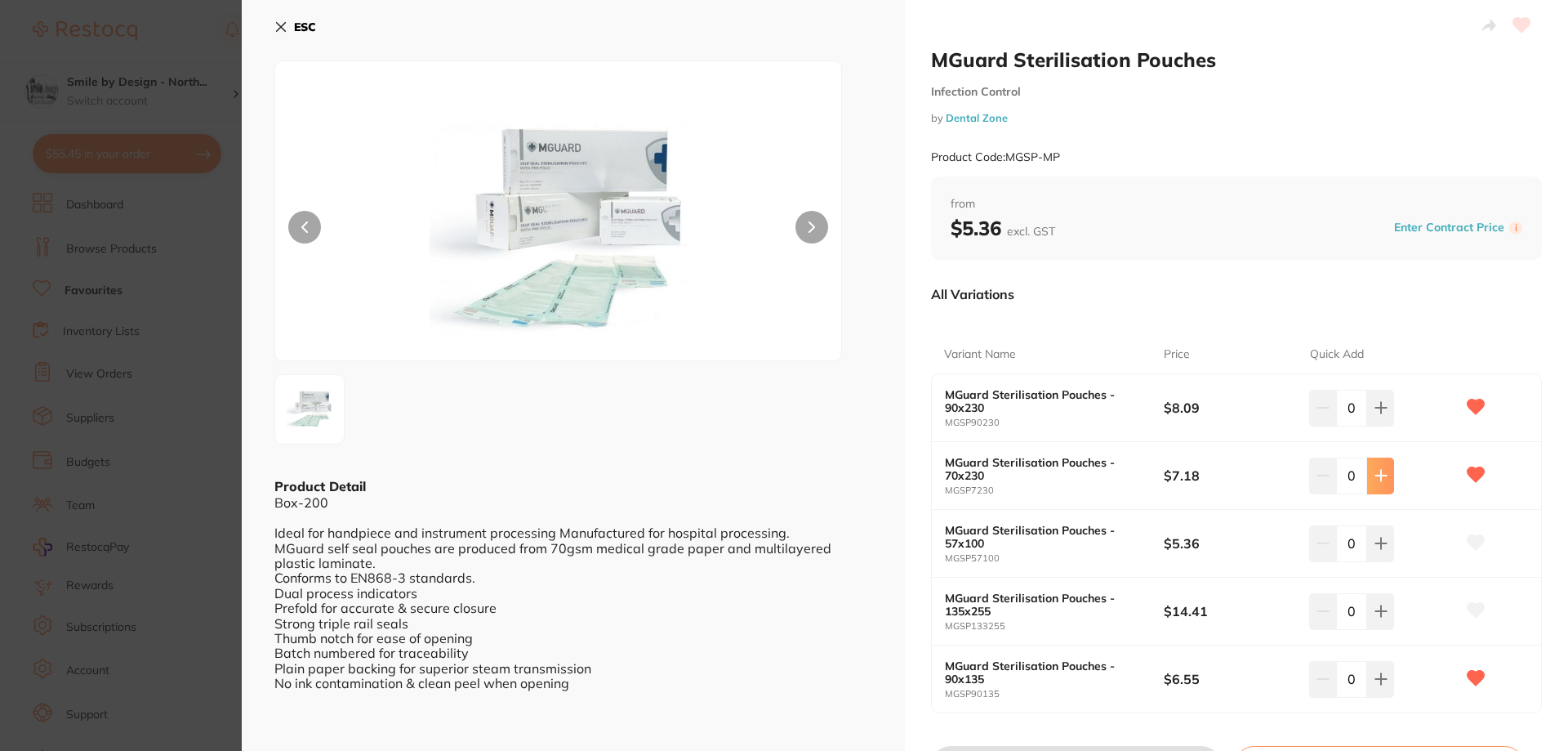
click at [1387, 474] on button at bounding box center [1379, 475] width 27 height 36
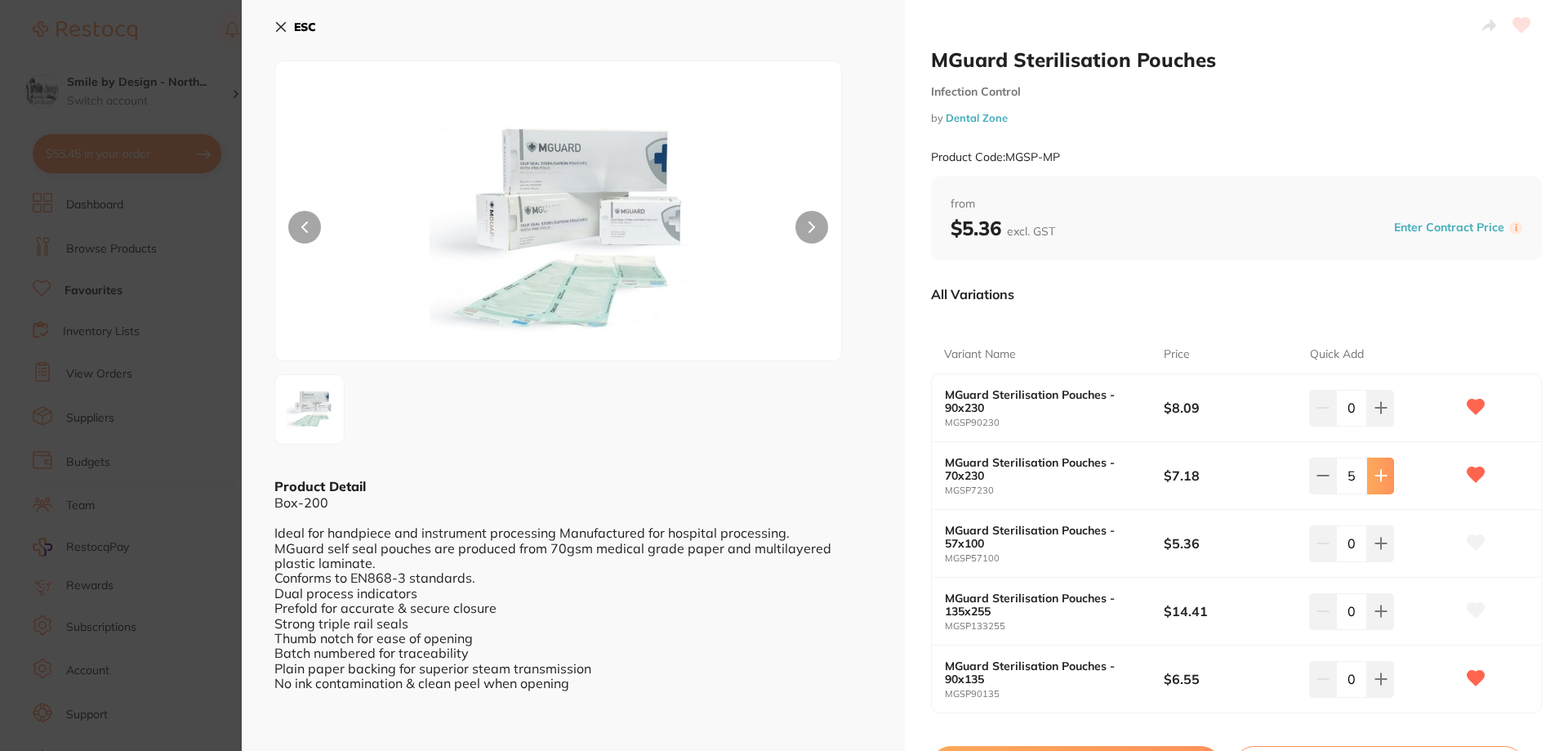
click at [1387, 474] on button at bounding box center [1379, 475] width 27 height 36
type input "6"
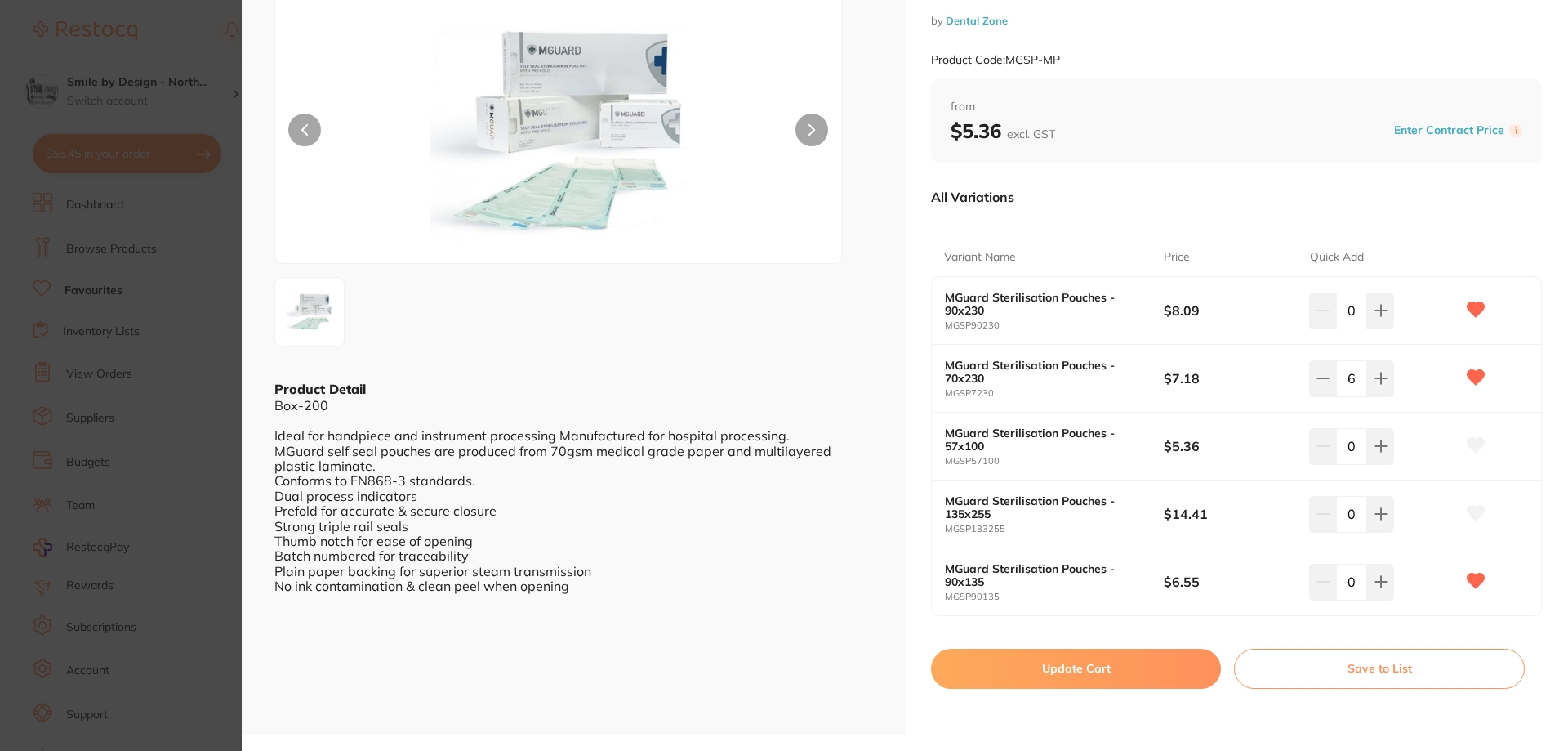
scroll to position [326, 0]
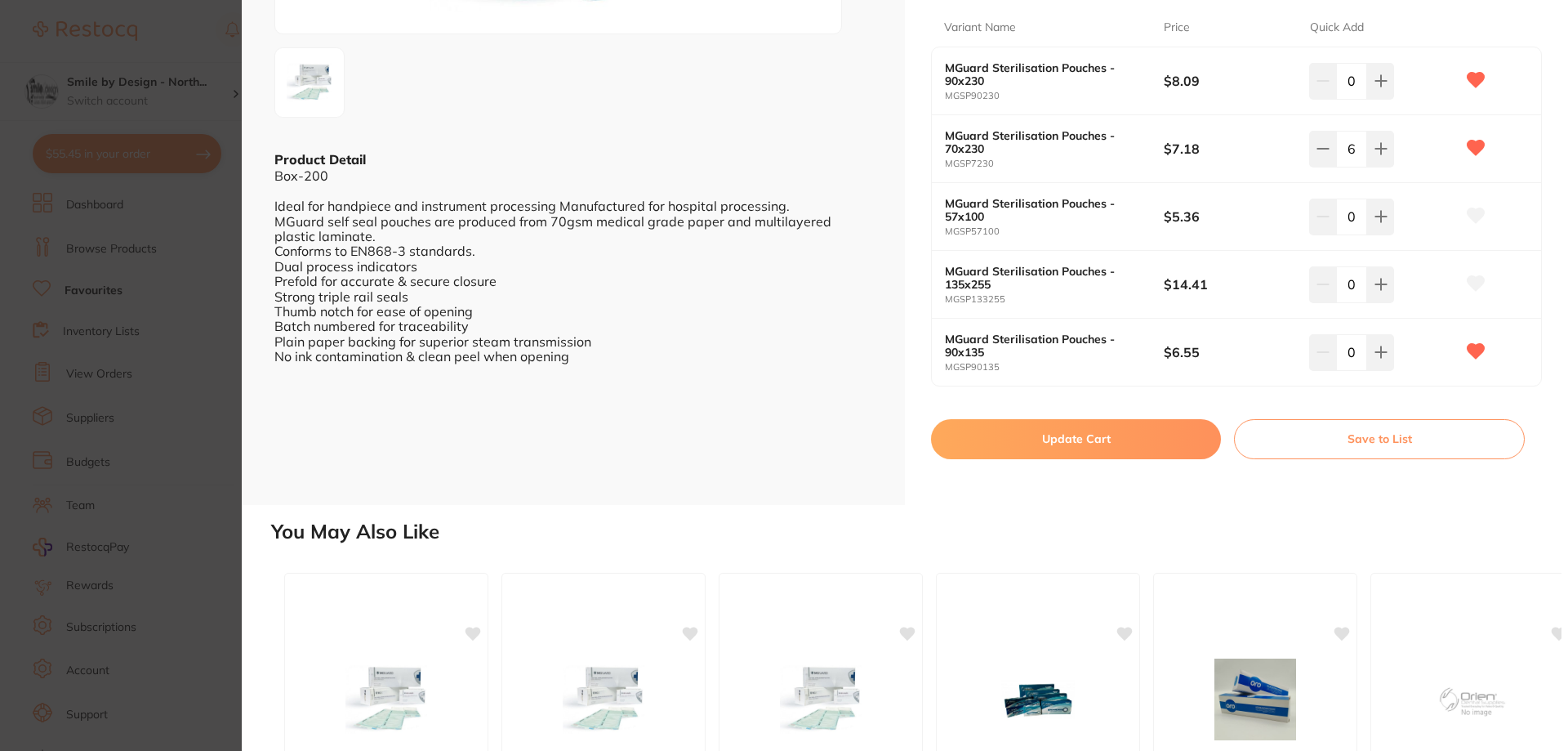
click at [1128, 453] on button "Update Cart" at bounding box center [1076, 438] width 290 height 39
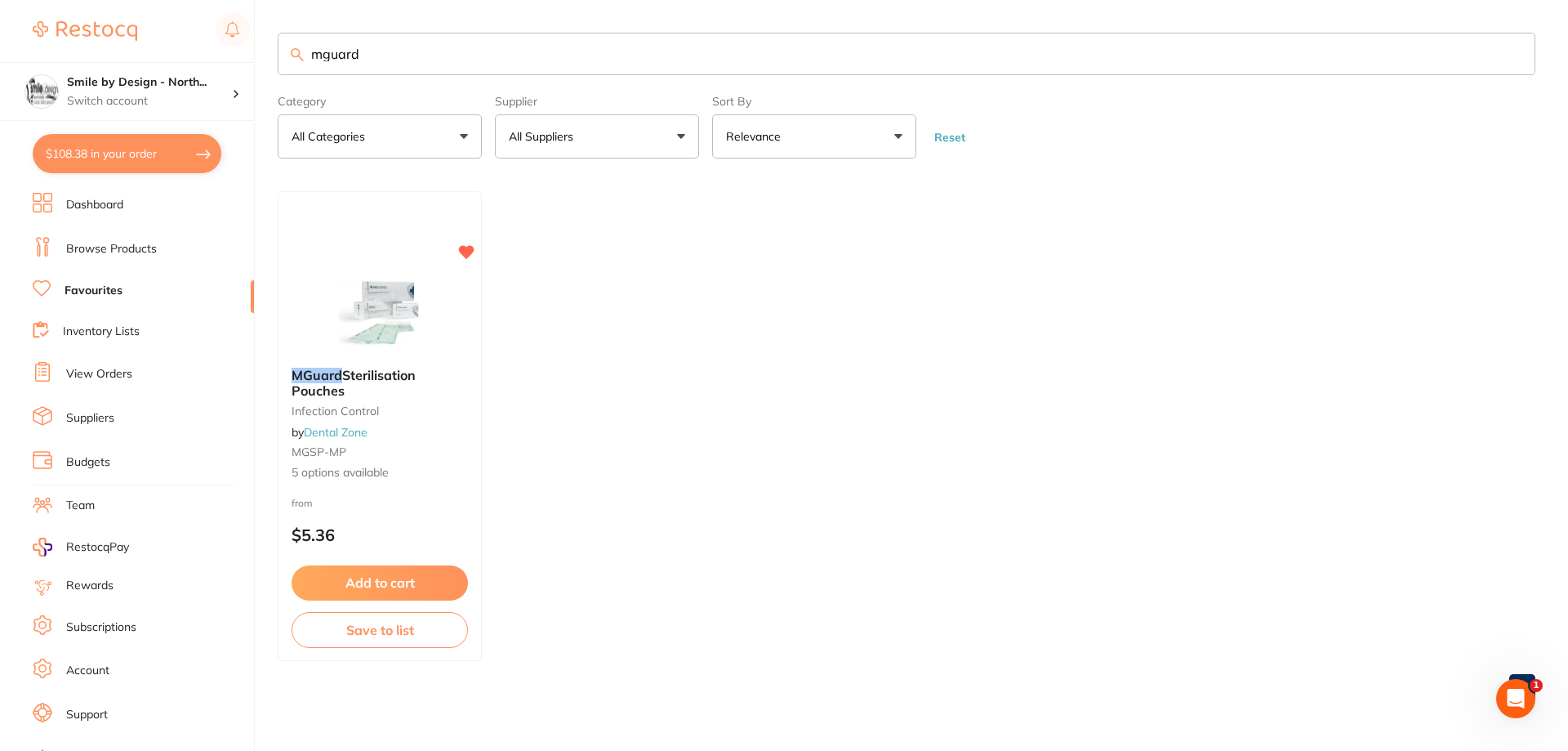
click at [91, 372] on link "View Orders" at bounding box center [99, 374] width 66 height 17
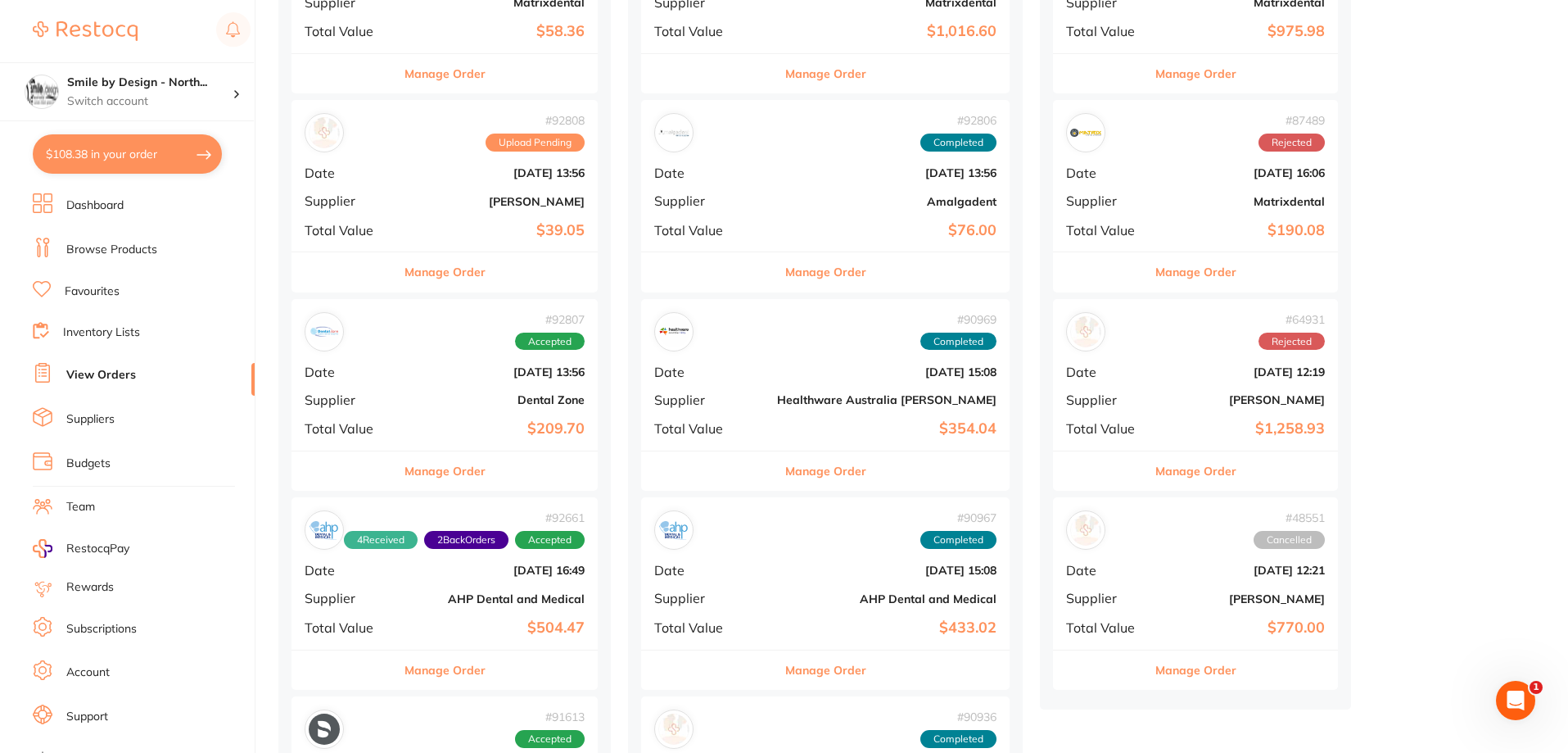
click at [514, 419] on div "# 92807 Accepted Date Sept 4 2025, 13:56 Supplier Dental Zone Total Value $209.…" at bounding box center [444, 374] width 306 height 152
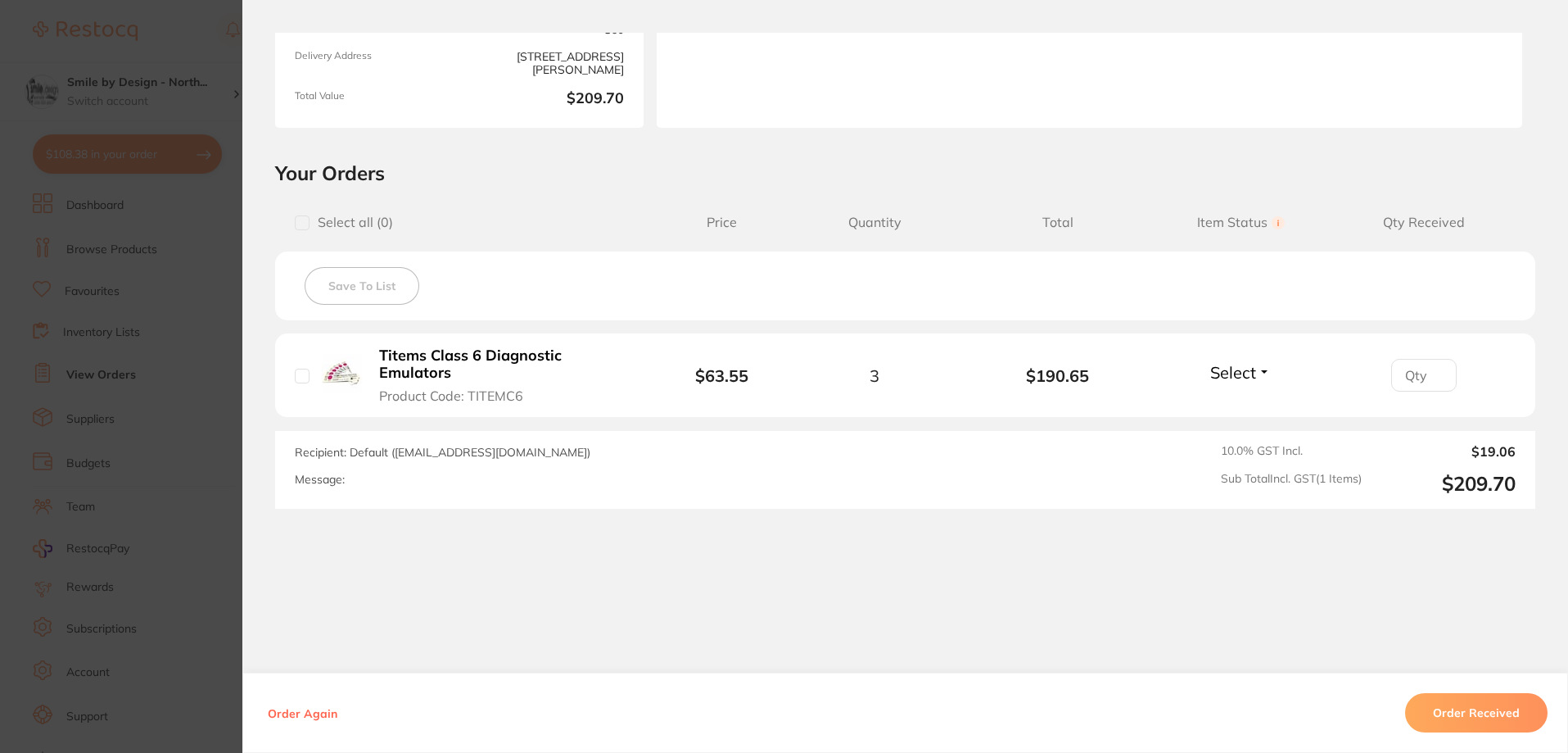
click at [210, 191] on section "Order ID: Restocq- 92807 Order Information Accepted Order Order Date Sept 4 202…" at bounding box center [784, 376] width 1568 height 753
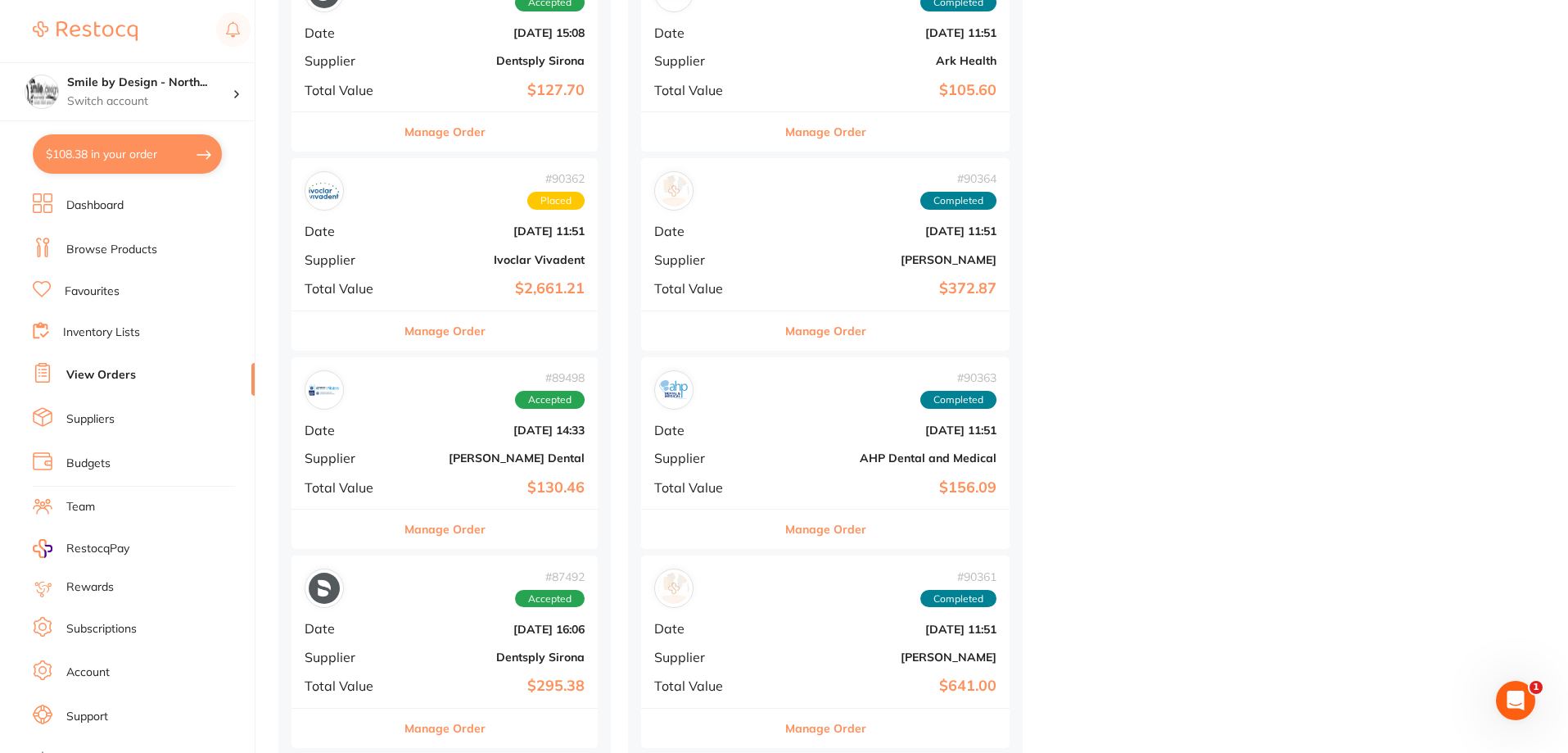
scroll to position [1475, 0]
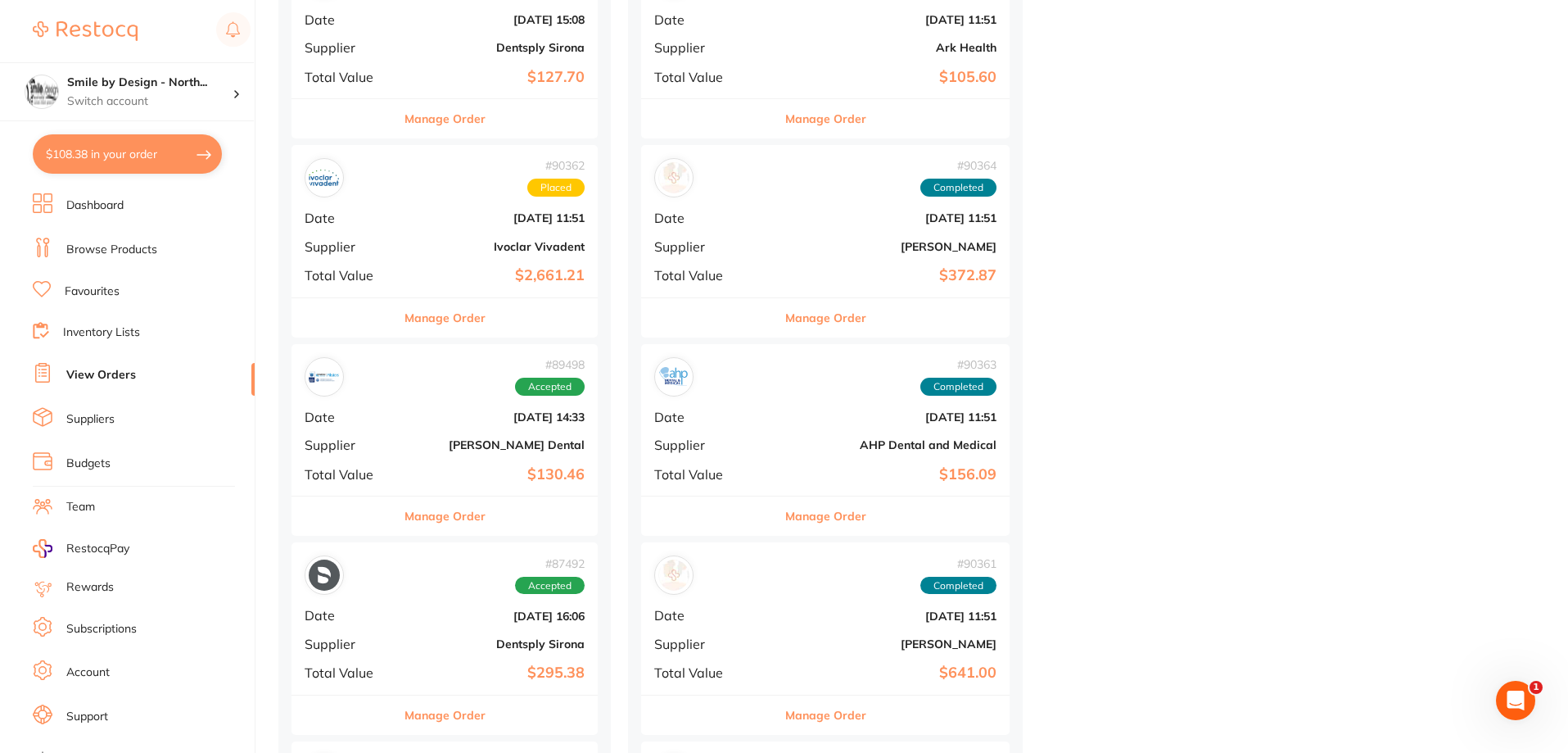
click at [824, 419] on b "Aug 15 2025, 11:51" at bounding box center [886, 416] width 220 height 13
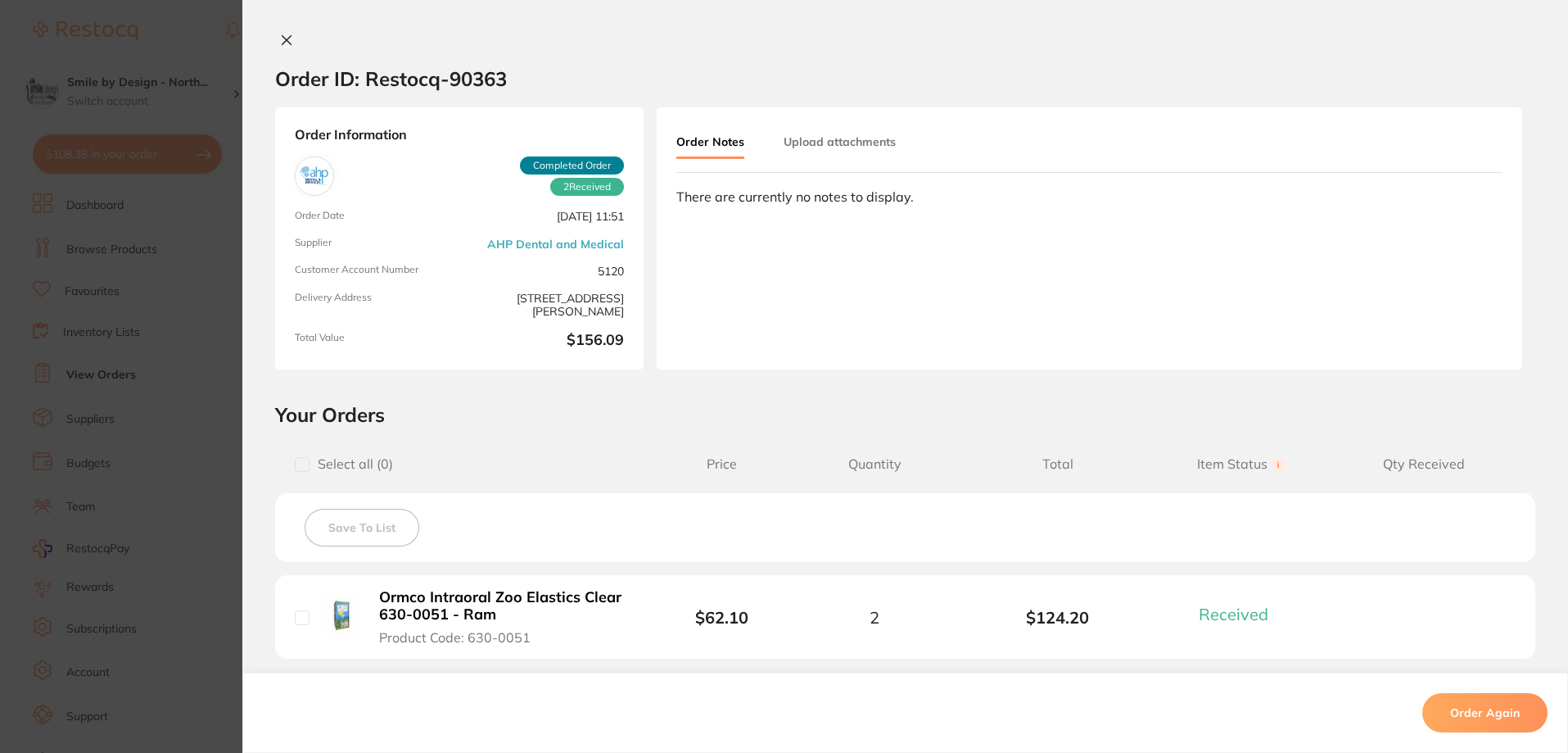
scroll to position [1228, 0]
click at [282, 39] on icon at bounding box center [287, 40] width 9 height 9
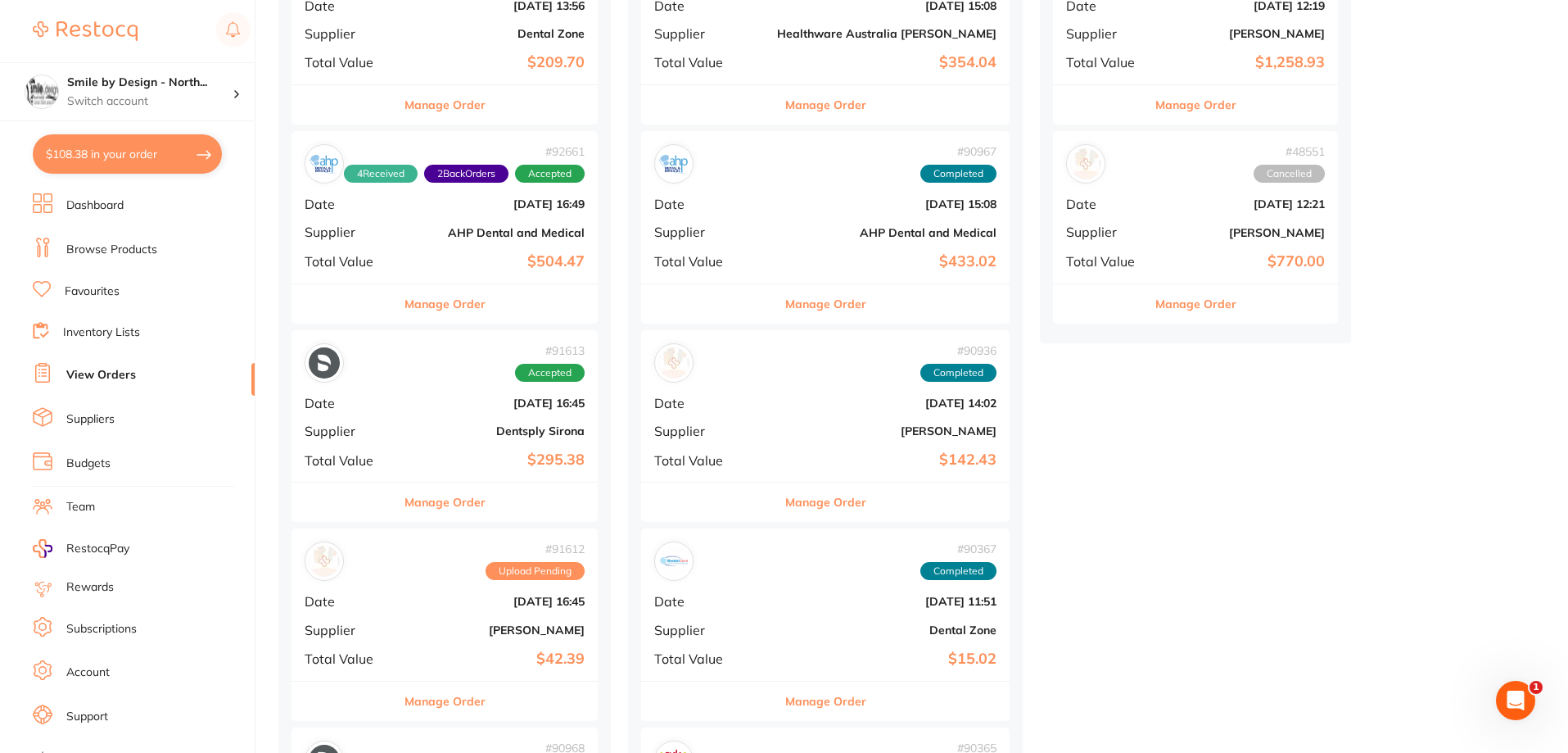
scroll to position [737, 0]
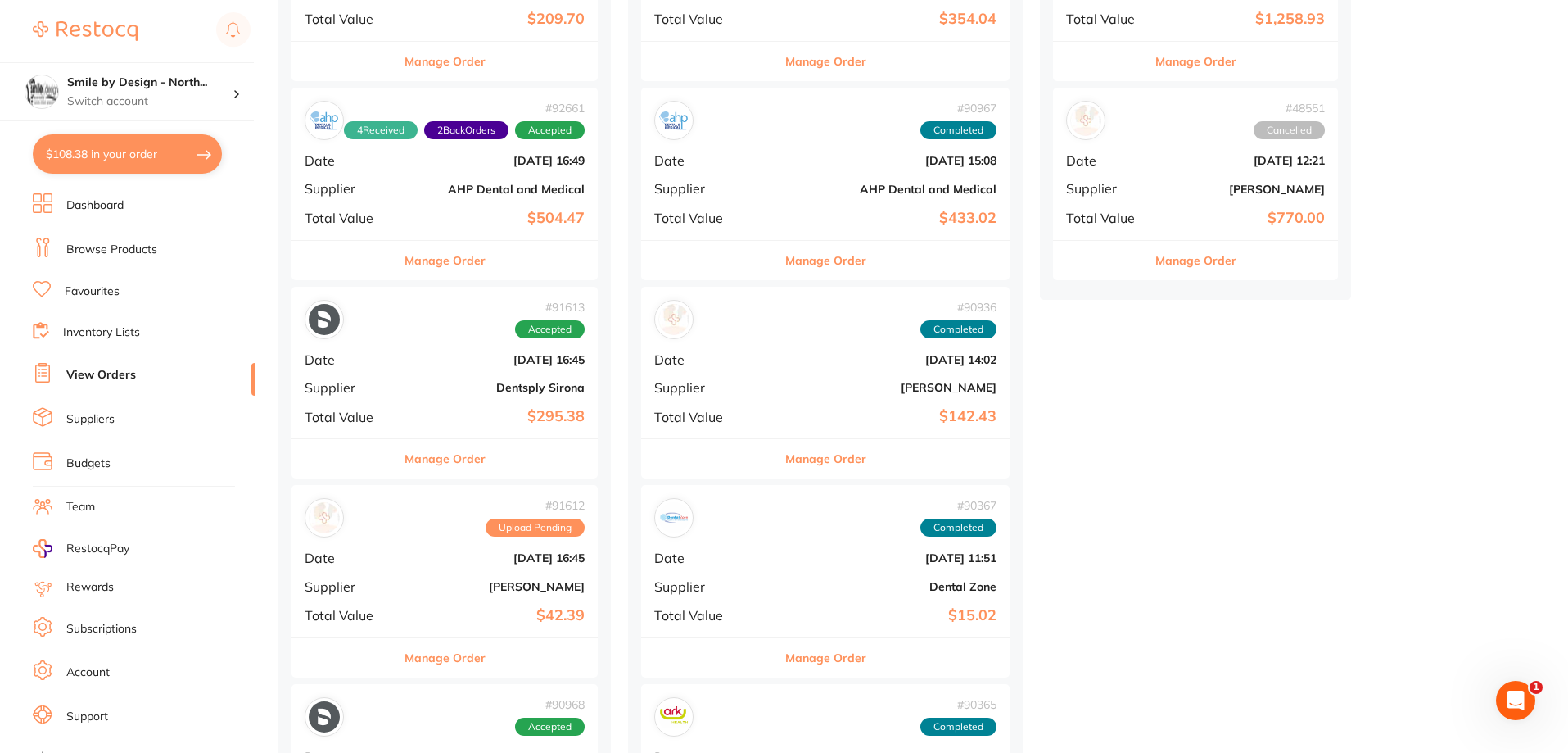
click at [487, 214] on b "$504.47" at bounding box center [495, 218] width 177 height 17
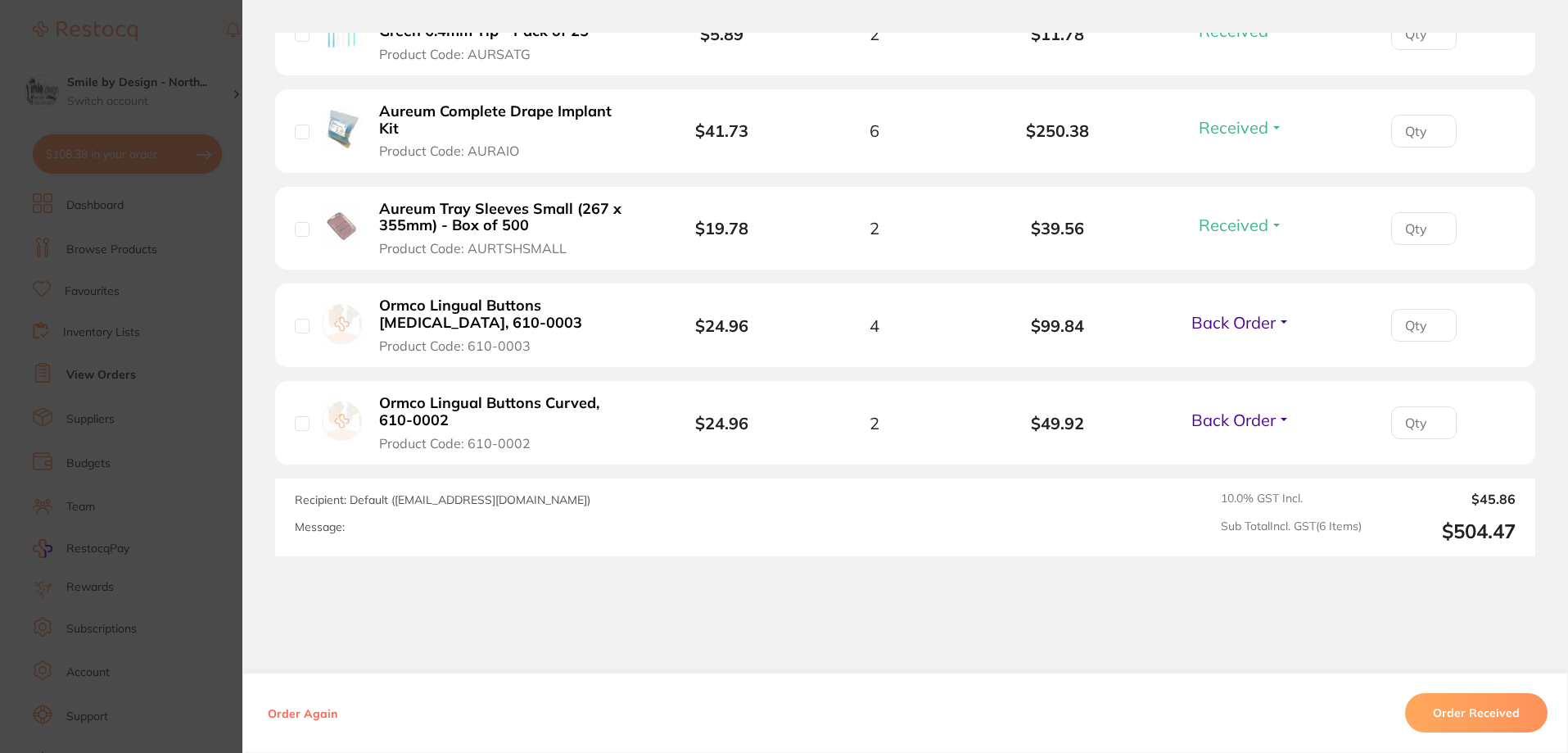
scroll to position [951, 0]
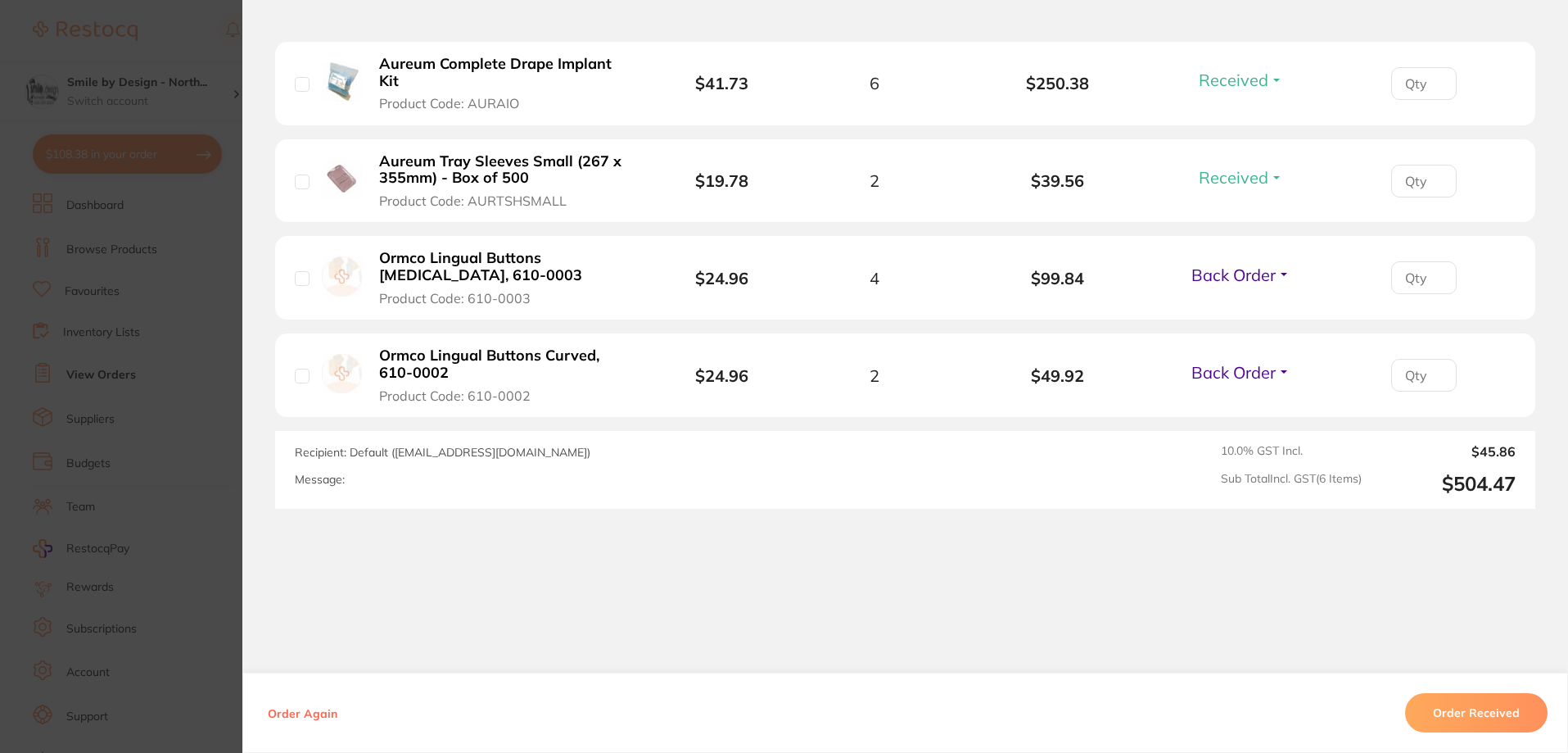
click at [176, 68] on section "Order ID: Restocq- 92661 Order Information 4 Received 2 Back Orders Accepted Or…" at bounding box center [784, 376] width 1568 height 753
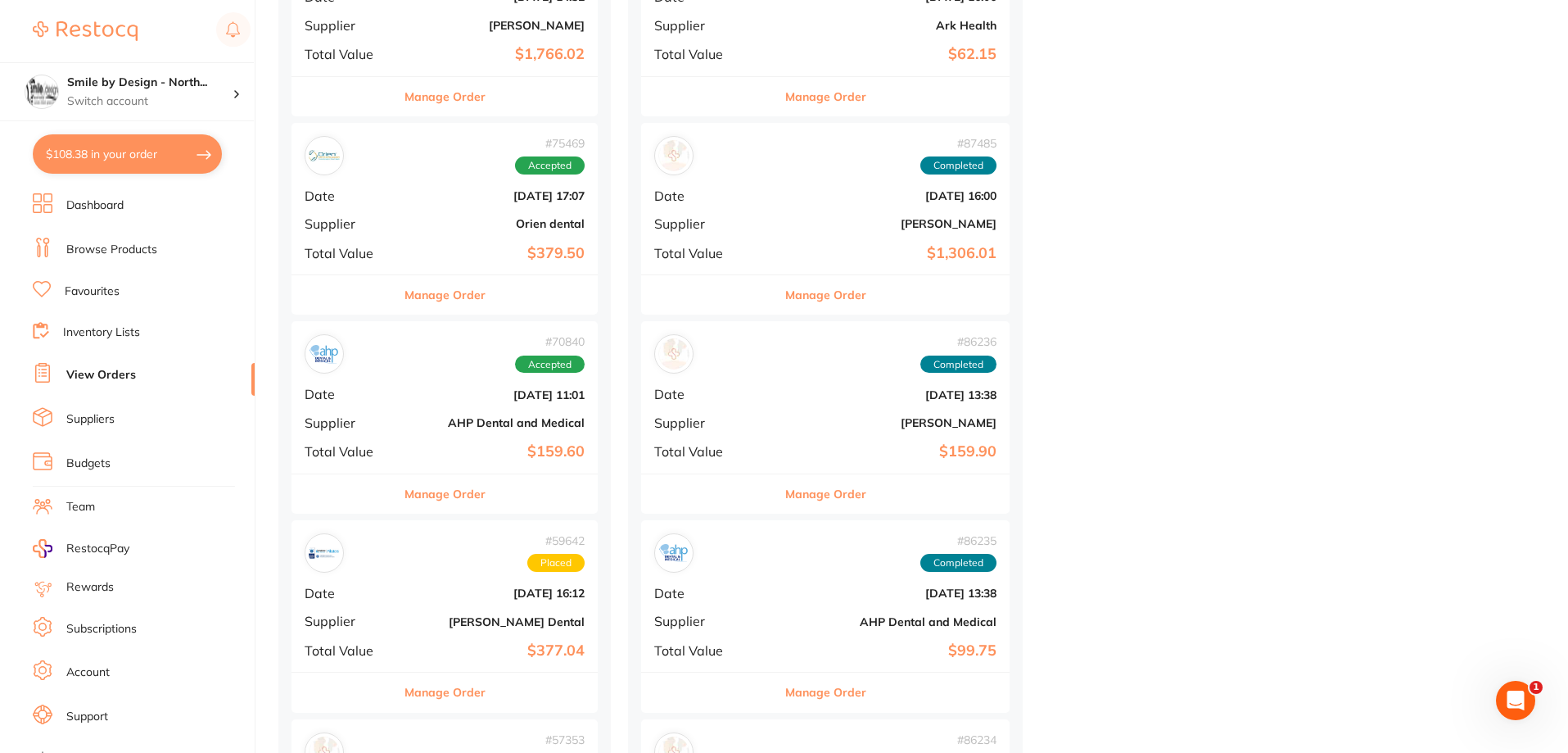
scroll to position [3112, 0]
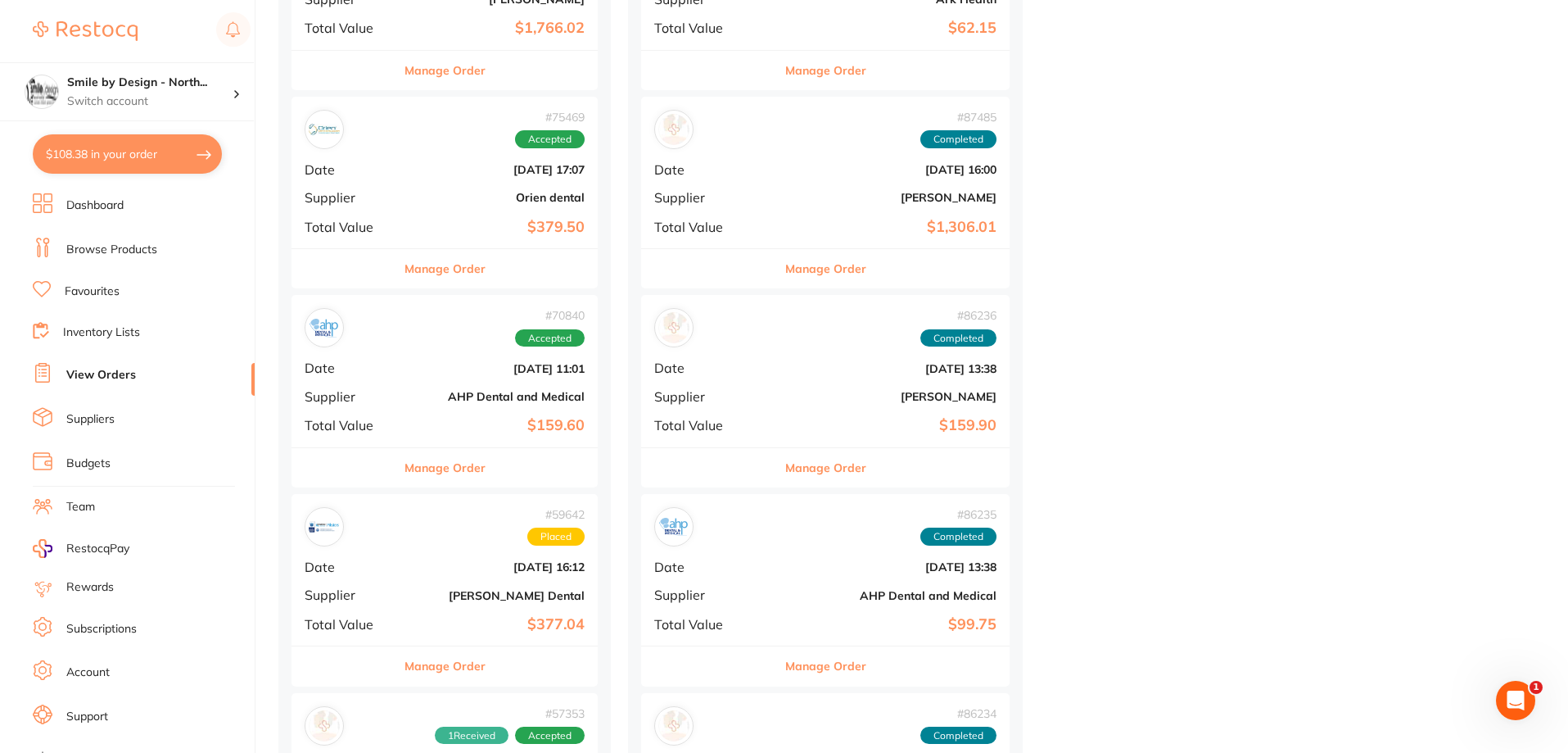
click at [456, 401] on b "AHP Dental and Medical" at bounding box center [495, 396] width 177 height 13
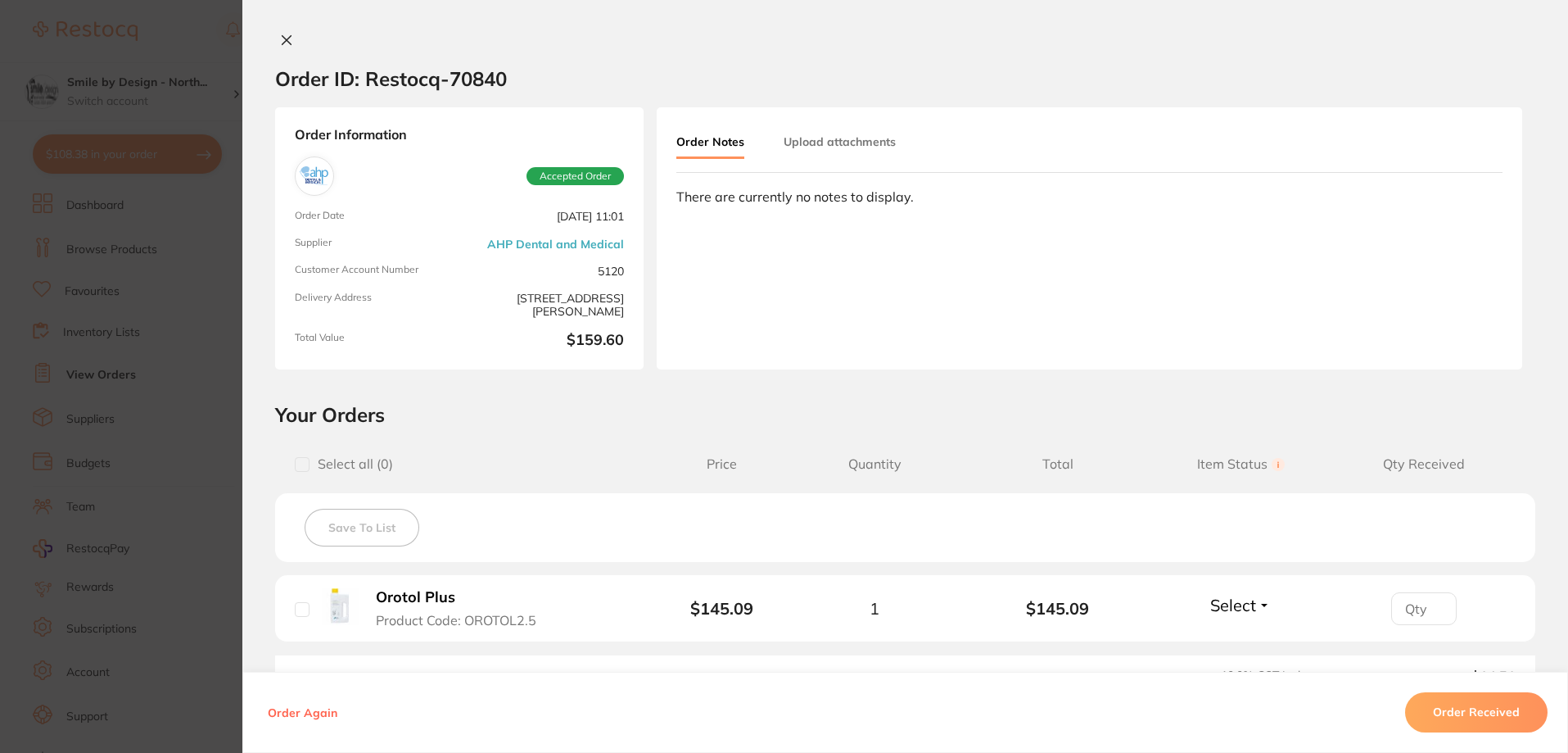
click at [282, 40] on icon at bounding box center [287, 40] width 9 height 9
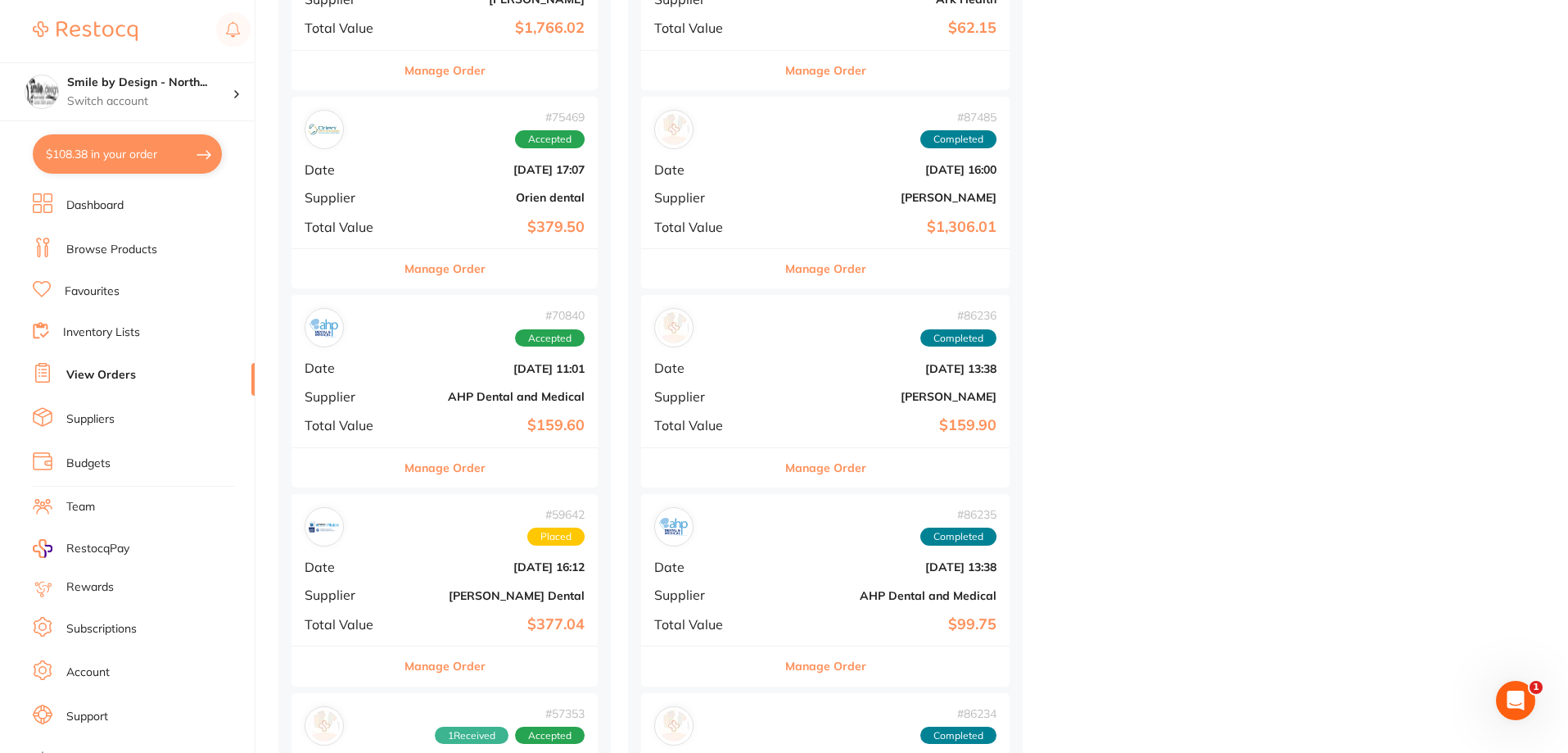
click at [115, 257] on link "Browse Products" at bounding box center [111, 250] width 91 height 17
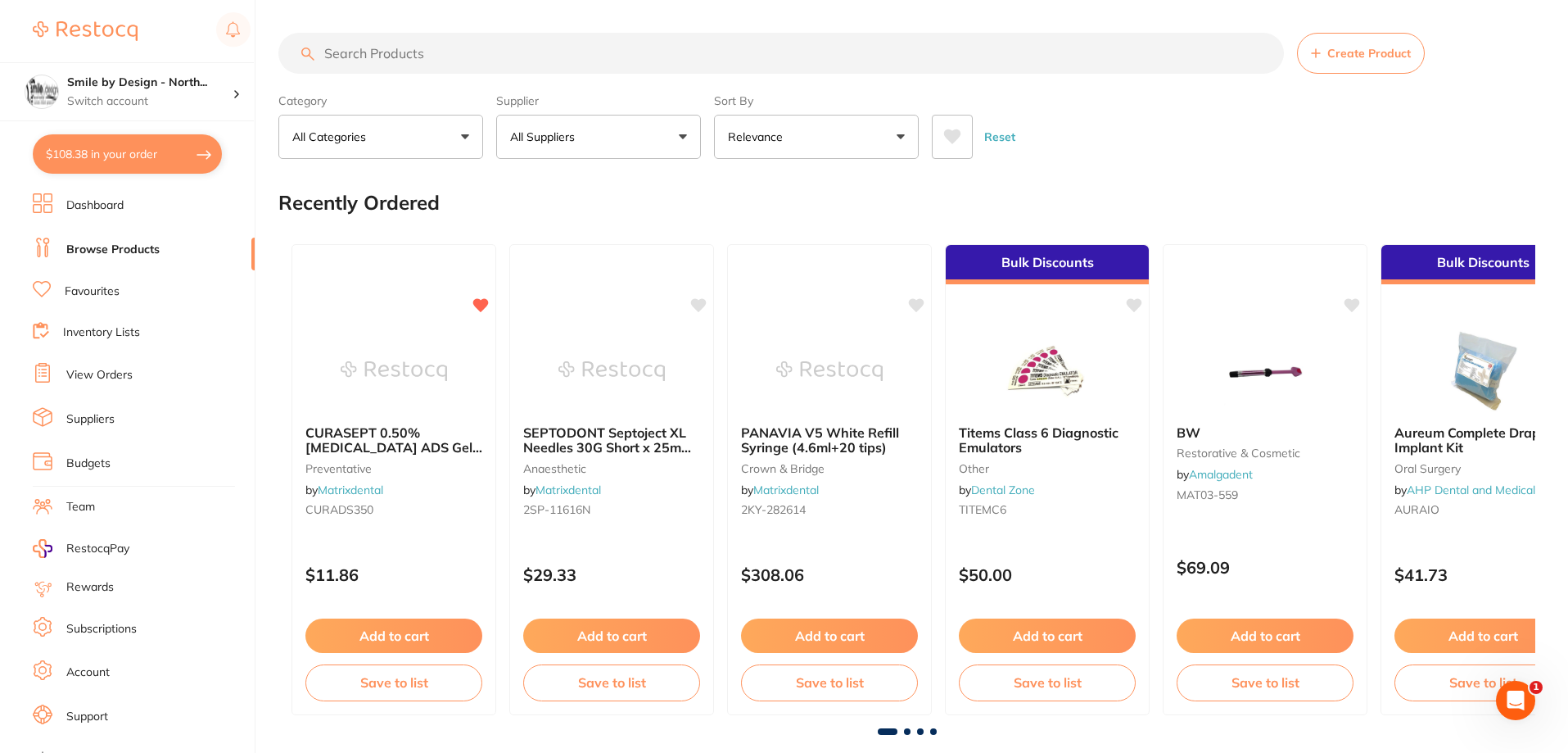
click at [496, 48] on input "search" at bounding box center [781, 53] width 1006 height 41
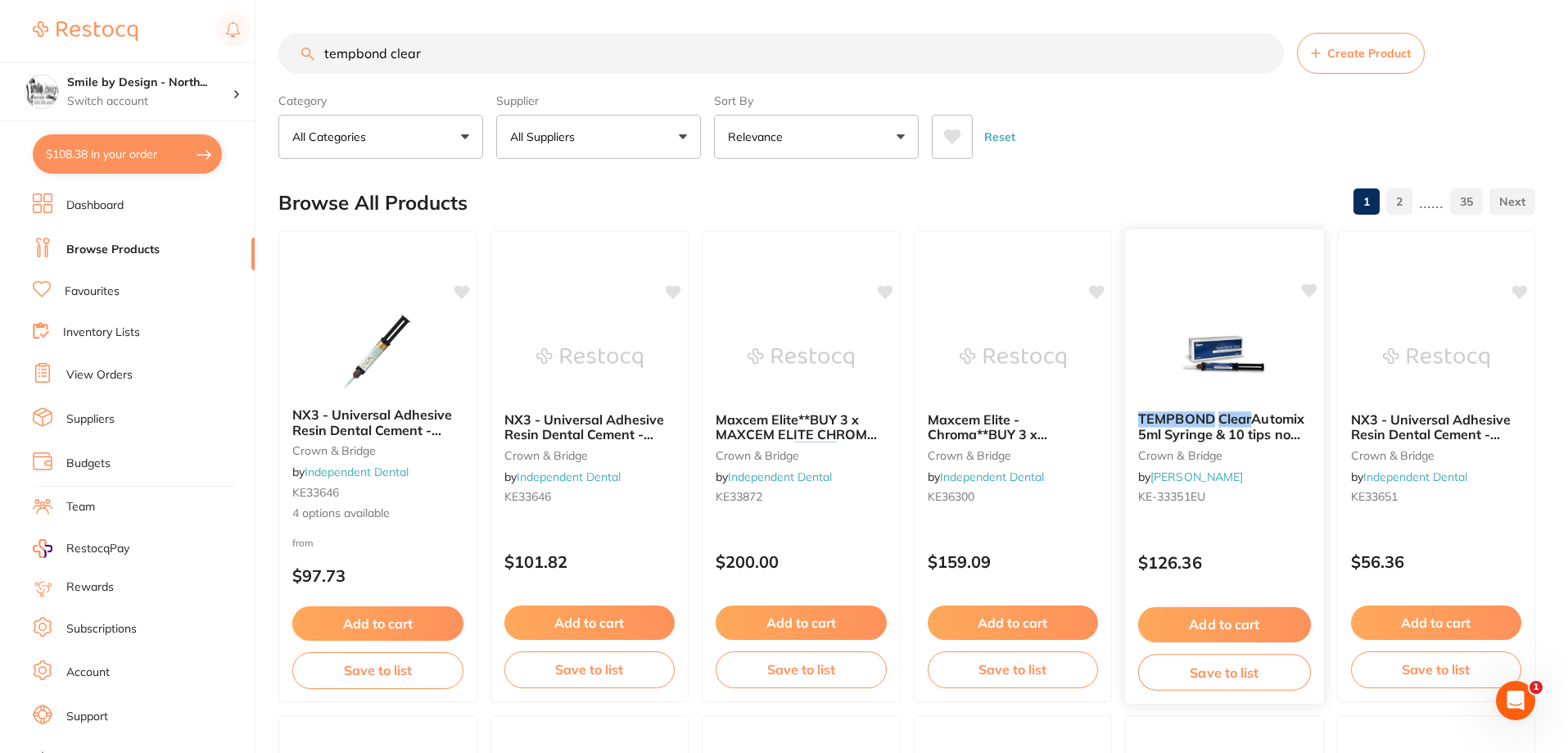
click at [1268, 439] on span "Automix 5ml Syringe & 10 tips no triclosan" at bounding box center [1221, 433] width 166 height 47
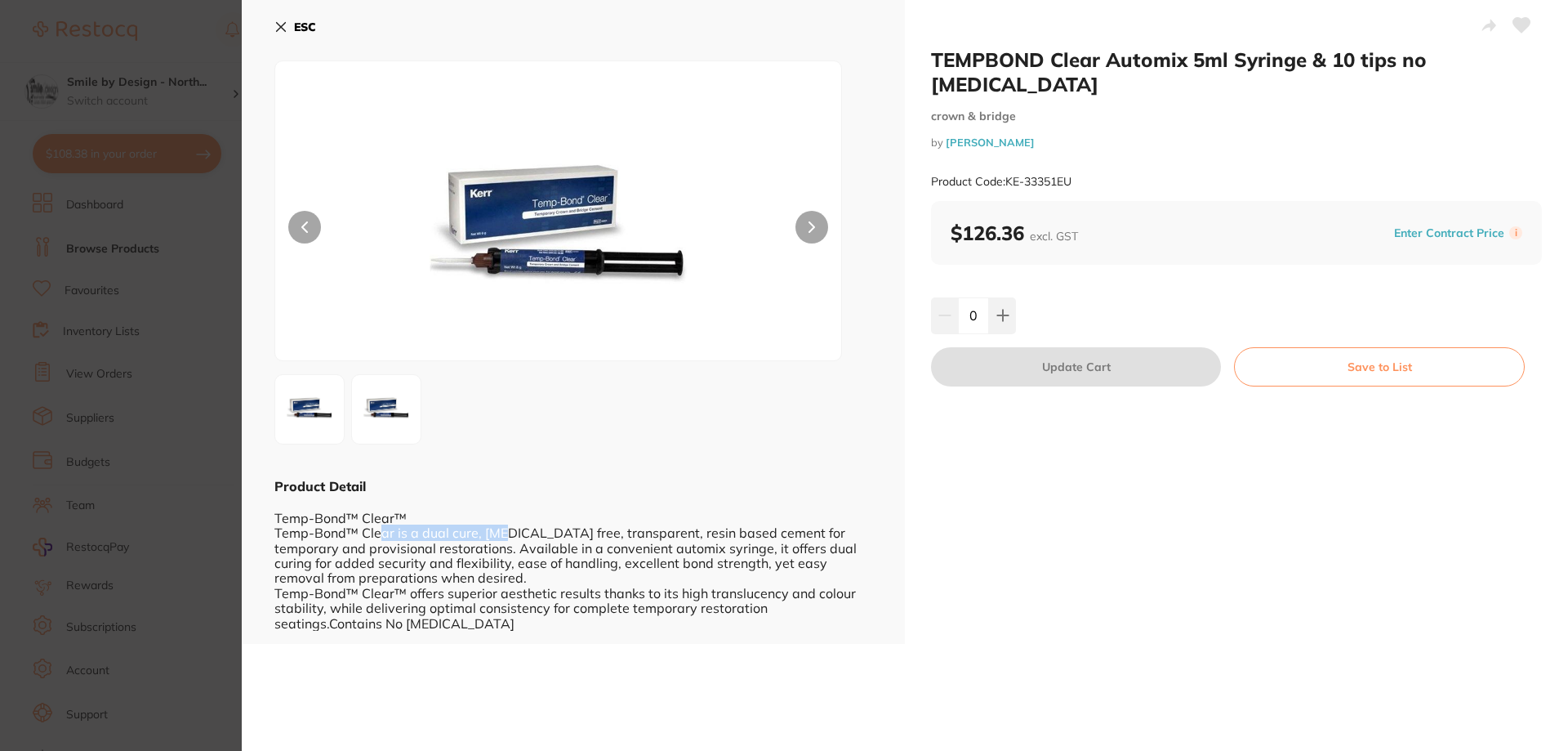
drag, startPoint x: 379, startPoint y: 536, endPoint x: 502, endPoint y: 536, distance: 123.0
click at [502, 536] on div "Temp-Bond™ Clear™ Temp-Bond™ Clear is a dual cure, eugenol free, transparent, r…" at bounding box center [573, 563] width 598 height 136
click at [534, 536] on div "Temp-Bond™ Clear™ Temp-Bond™ Clear is a dual cure, eugenol free, transparent, r…" at bounding box center [573, 563] width 598 height 136
drag, startPoint x: 1196, startPoint y: 57, endPoint x: 1279, endPoint y: 64, distance: 83.3
click at [1239, 62] on h2 "TEMPBOND Clear Automix 5ml Syringe & 10 tips no triclosan" at bounding box center [1236, 72] width 610 height 49
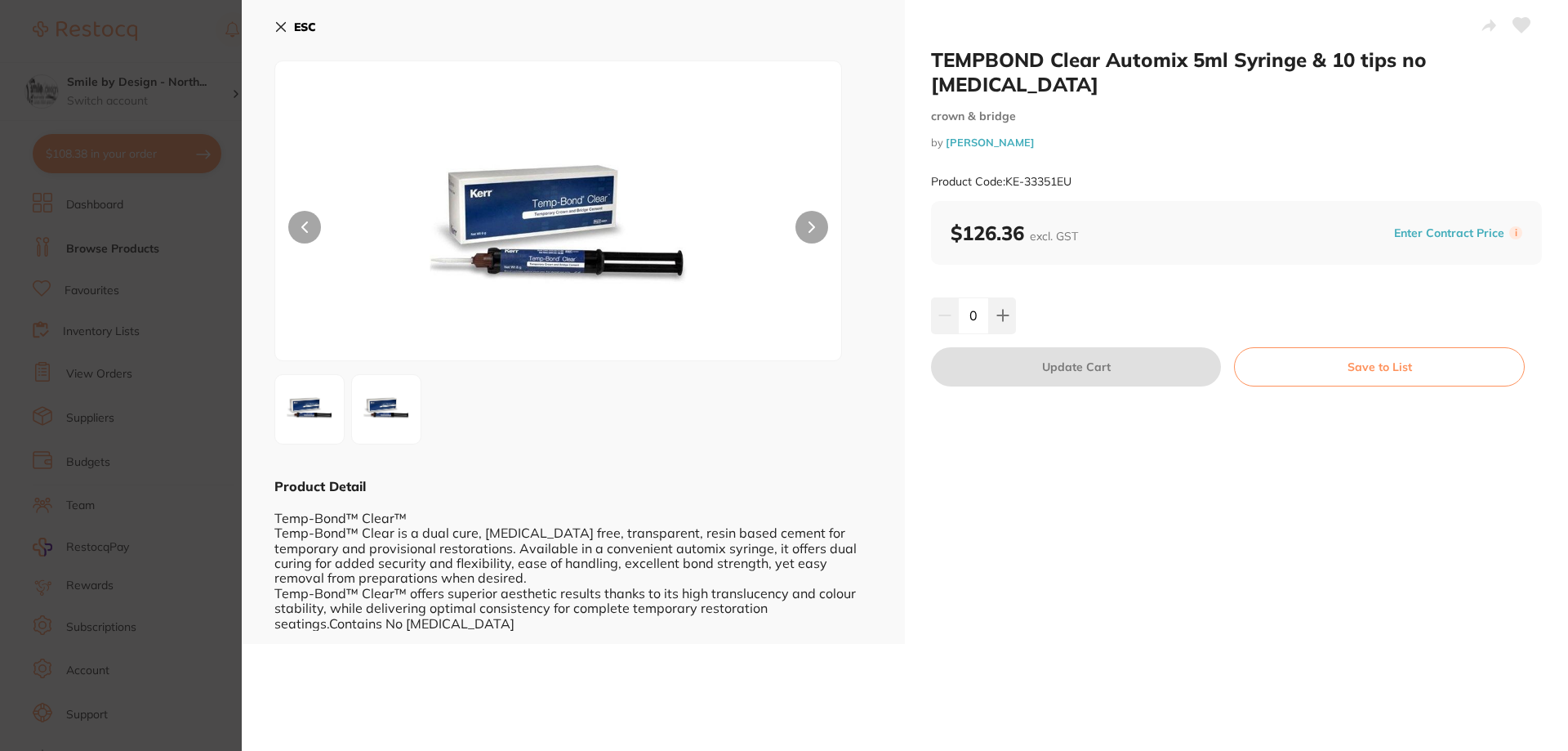
drag, startPoint x: 1284, startPoint y: 64, endPoint x: 1347, endPoint y: 66, distance: 63.0
click at [1286, 64] on h2 "TEMPBOND Clear Automix 5ml Syringe & 10 tips no triclosan" at bounding box center [1236, 72] width 610 height 49
click at [278, 29] on icon at bounding box center [281, 28] width 9 height 9
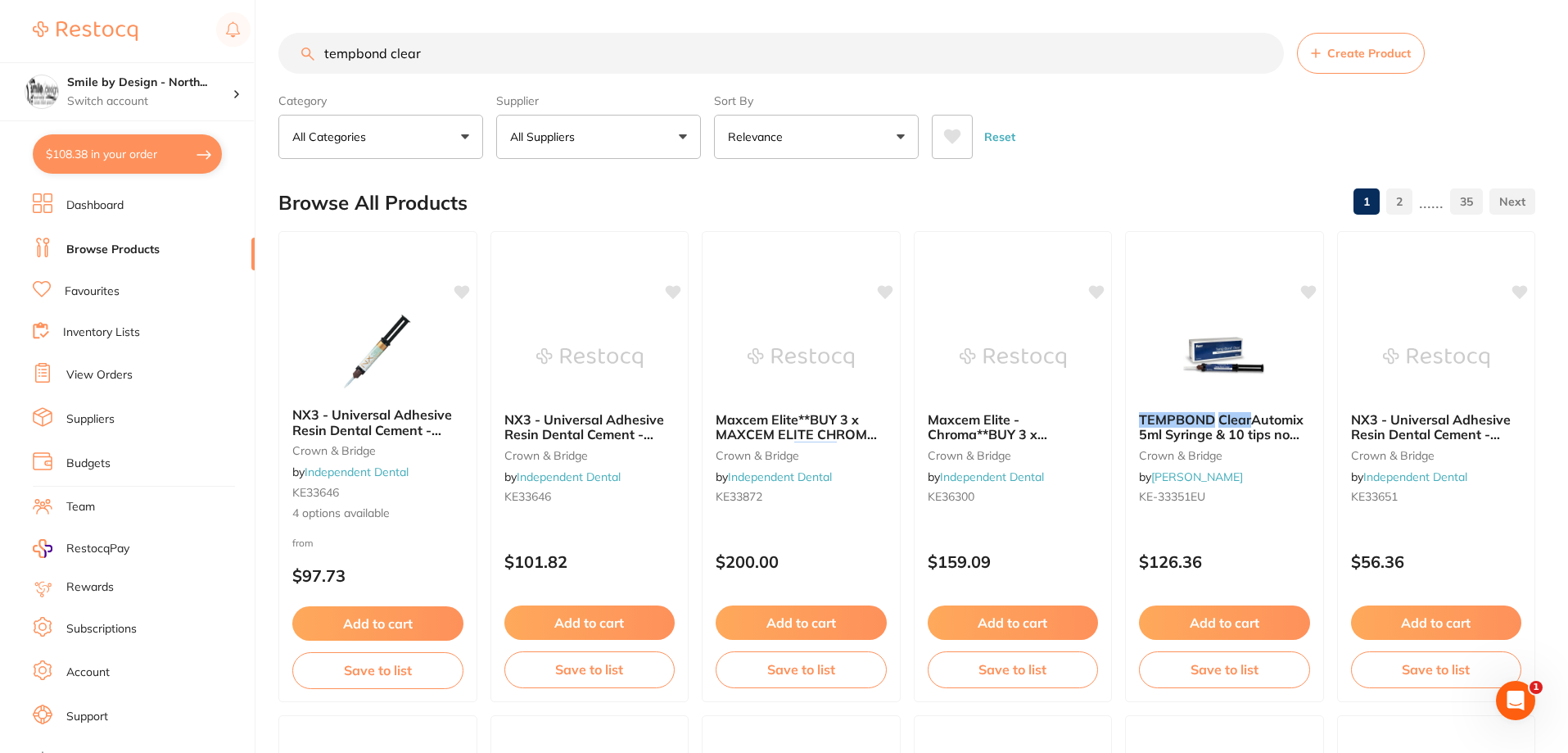
click at [327, 44] on input "tempbond clear" at bounding box center [781, 53] width 1006 height 41
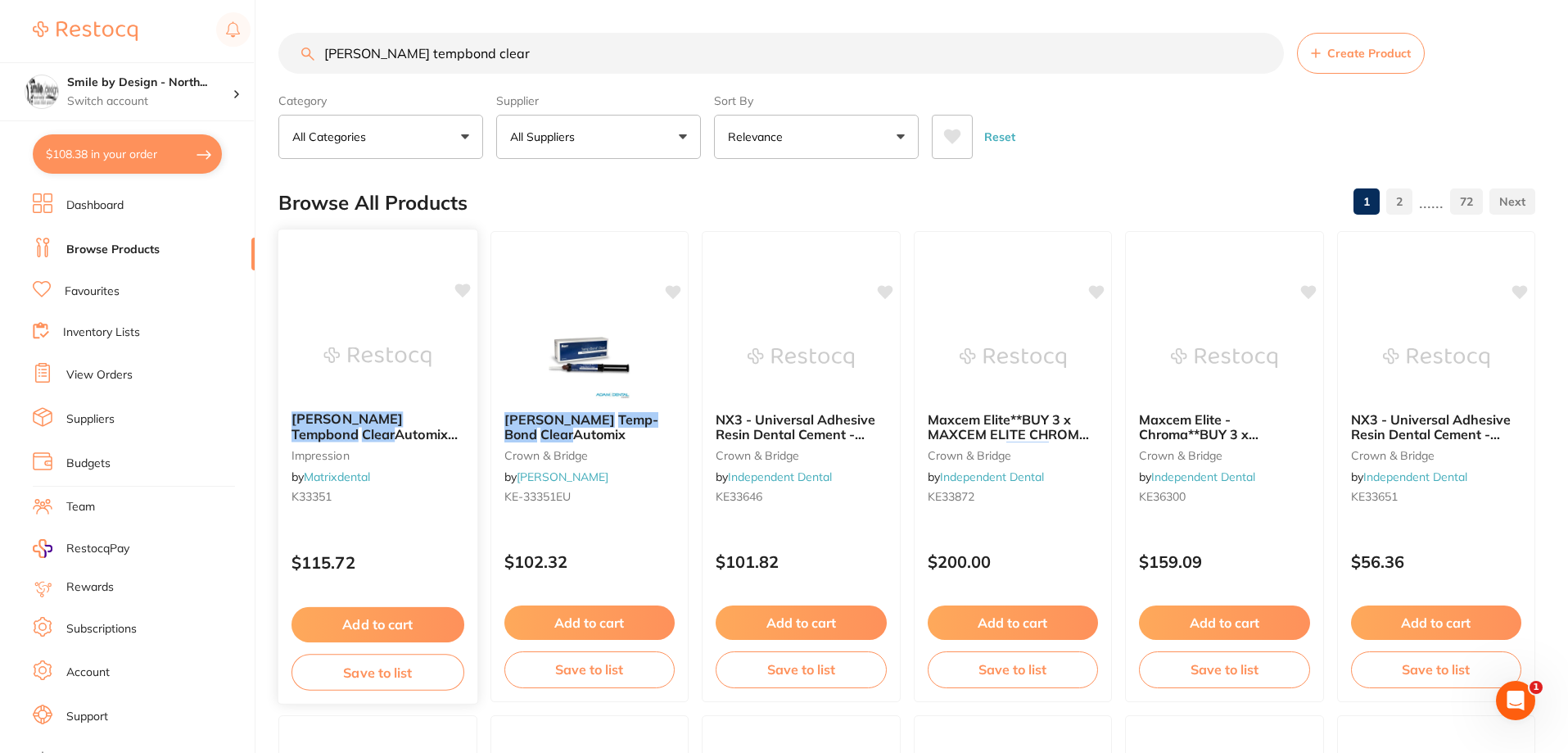
type input "kerr tempbond clear"
click at [378, 344] on img at bounding box center [378, 357] width 108 height 83
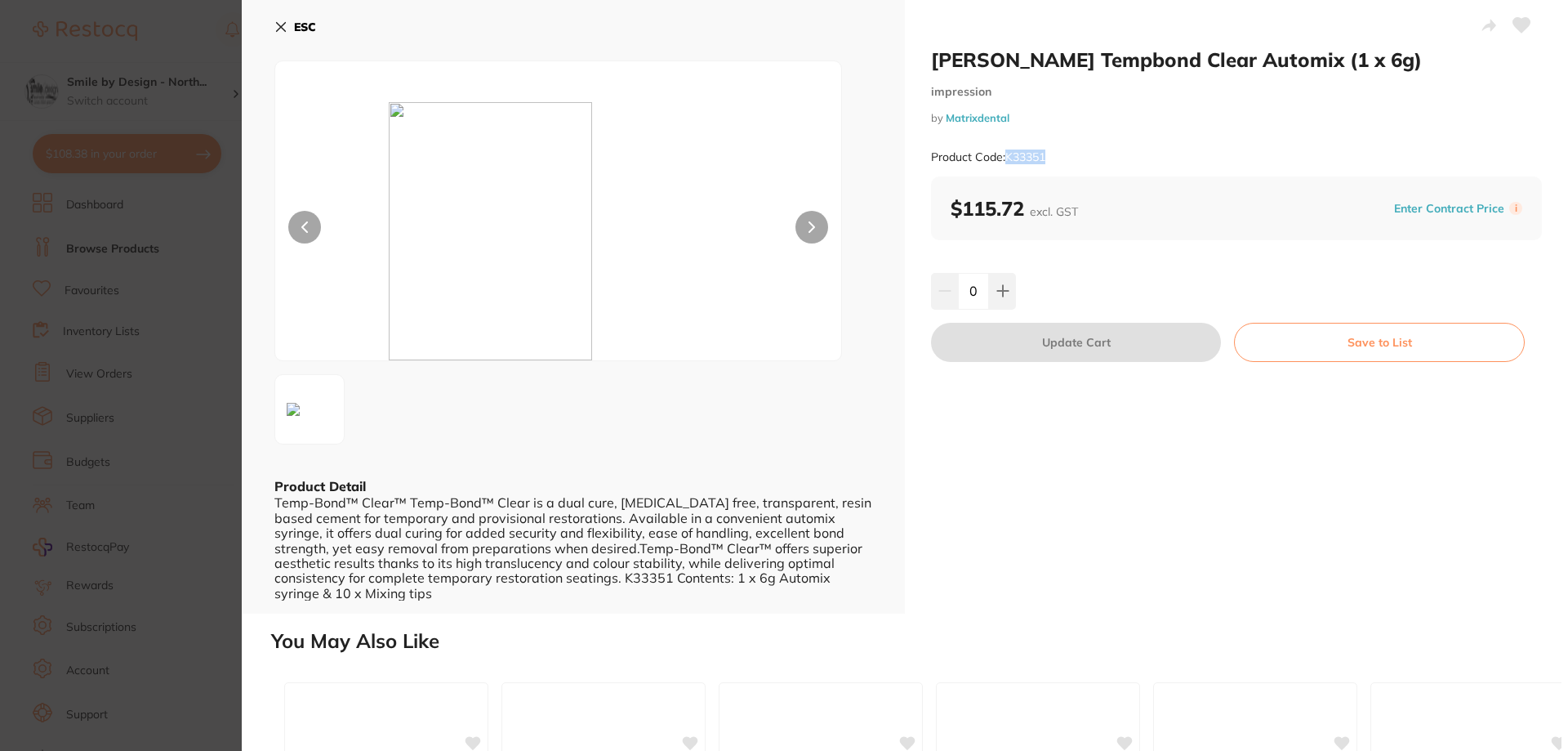
drag, startPoint x: 1008, startPoint y: 160, endPoint x: 1051, endPoint y: 153, distance: 43.6
click at [1051, 153] on div "Product Code: K33351" at bounding box center [1236, 158] width 610 height 40
copy small "K33351"
click at [999, 290] on icon at bounding box center [1003, 291] width 13 height 13
type input "1"
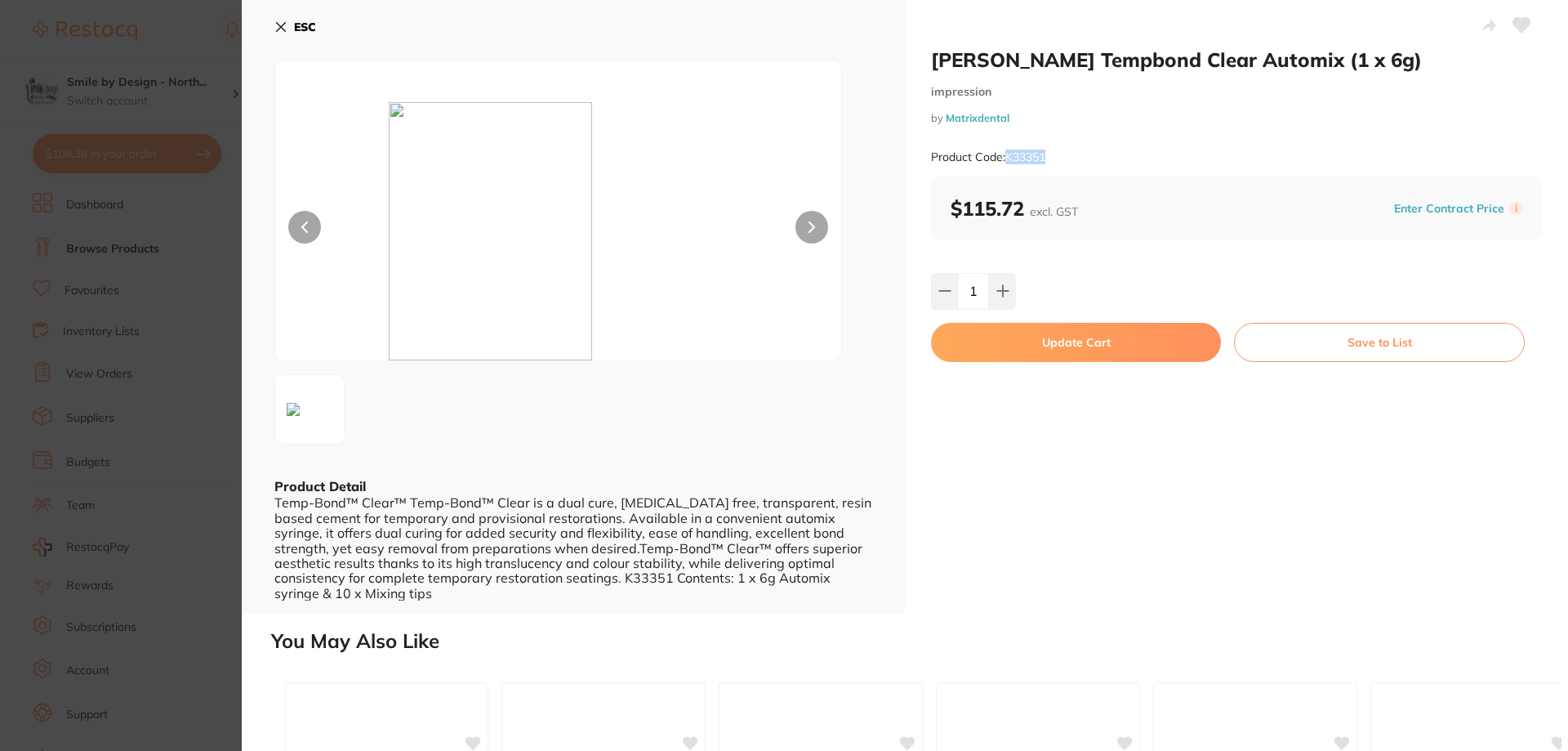
click at [1102, 344] on button "Update Cart" at bounding box center [1076, 342] width 290 height 39
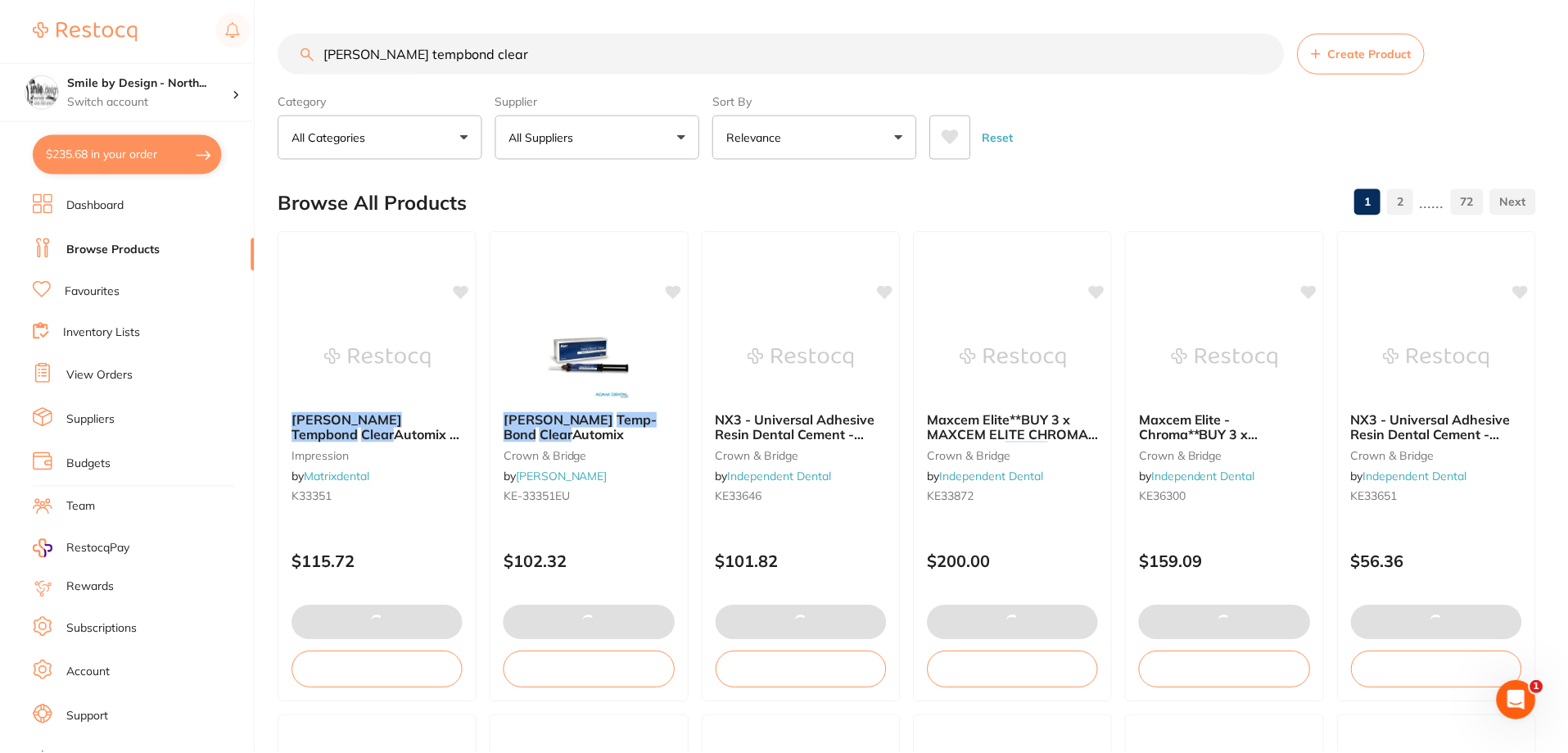
scroll to position [1, 0]
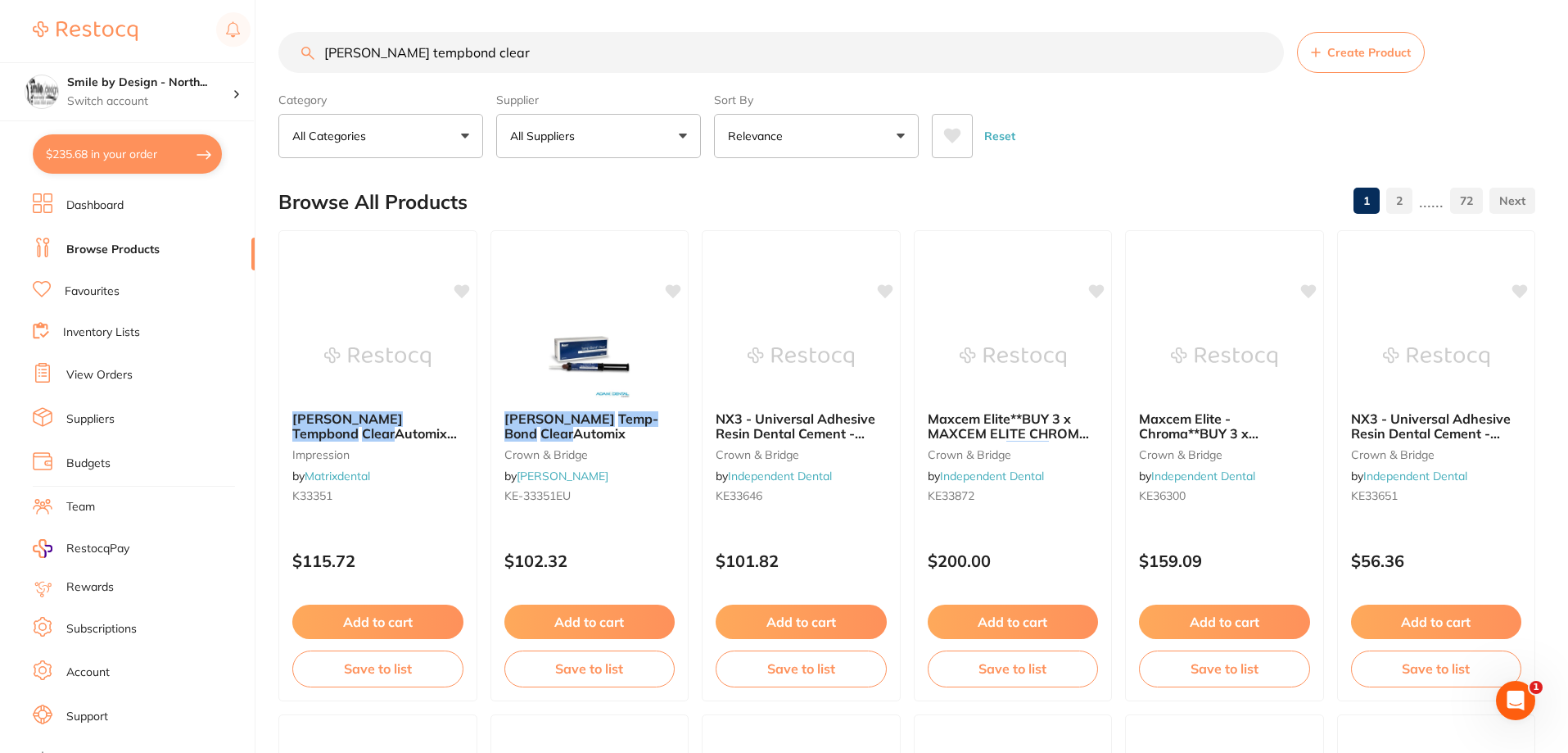
click at [119, 168] on button "$235.68 in your order" at bounding box center [128, 154] width 189 height 40
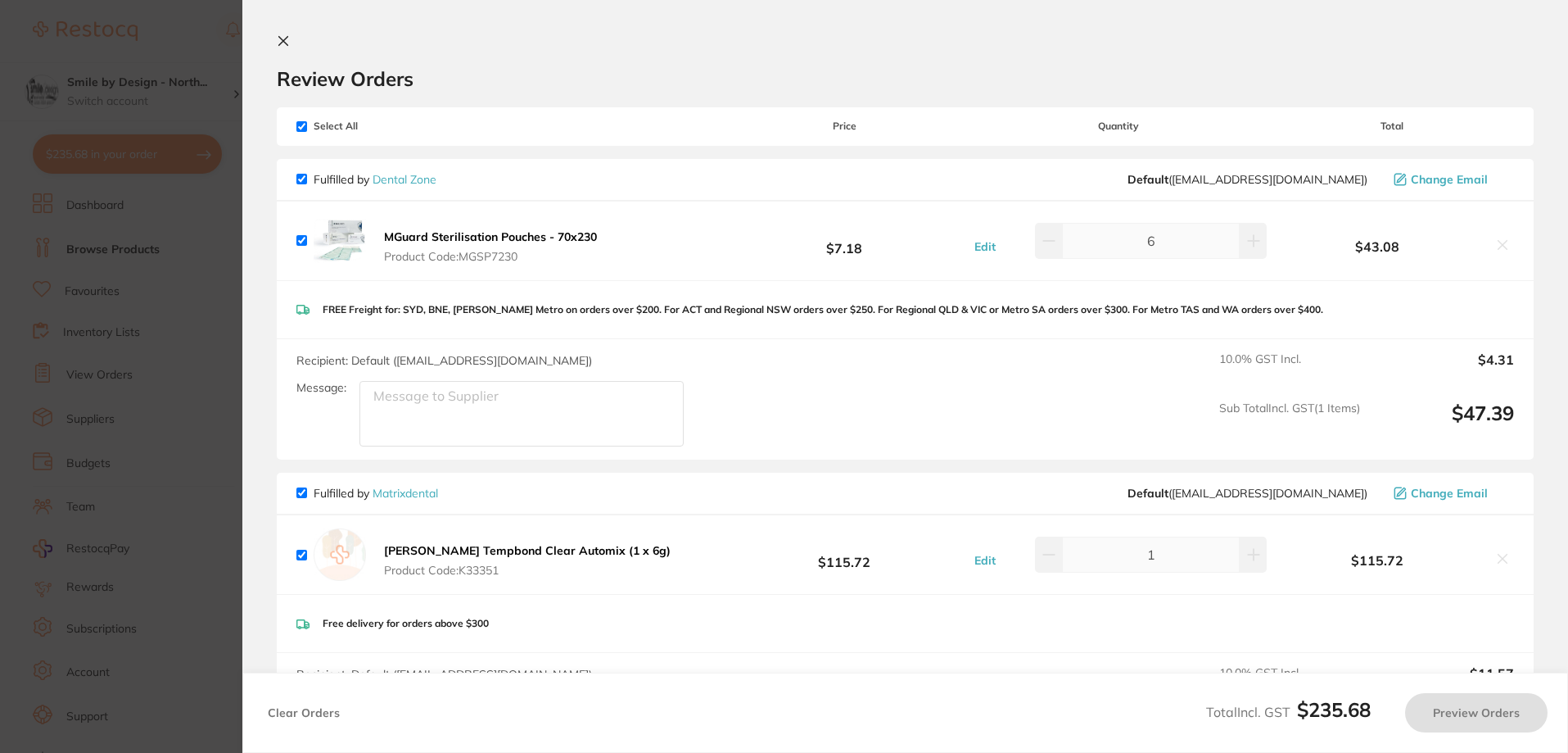
checkbox input "true"
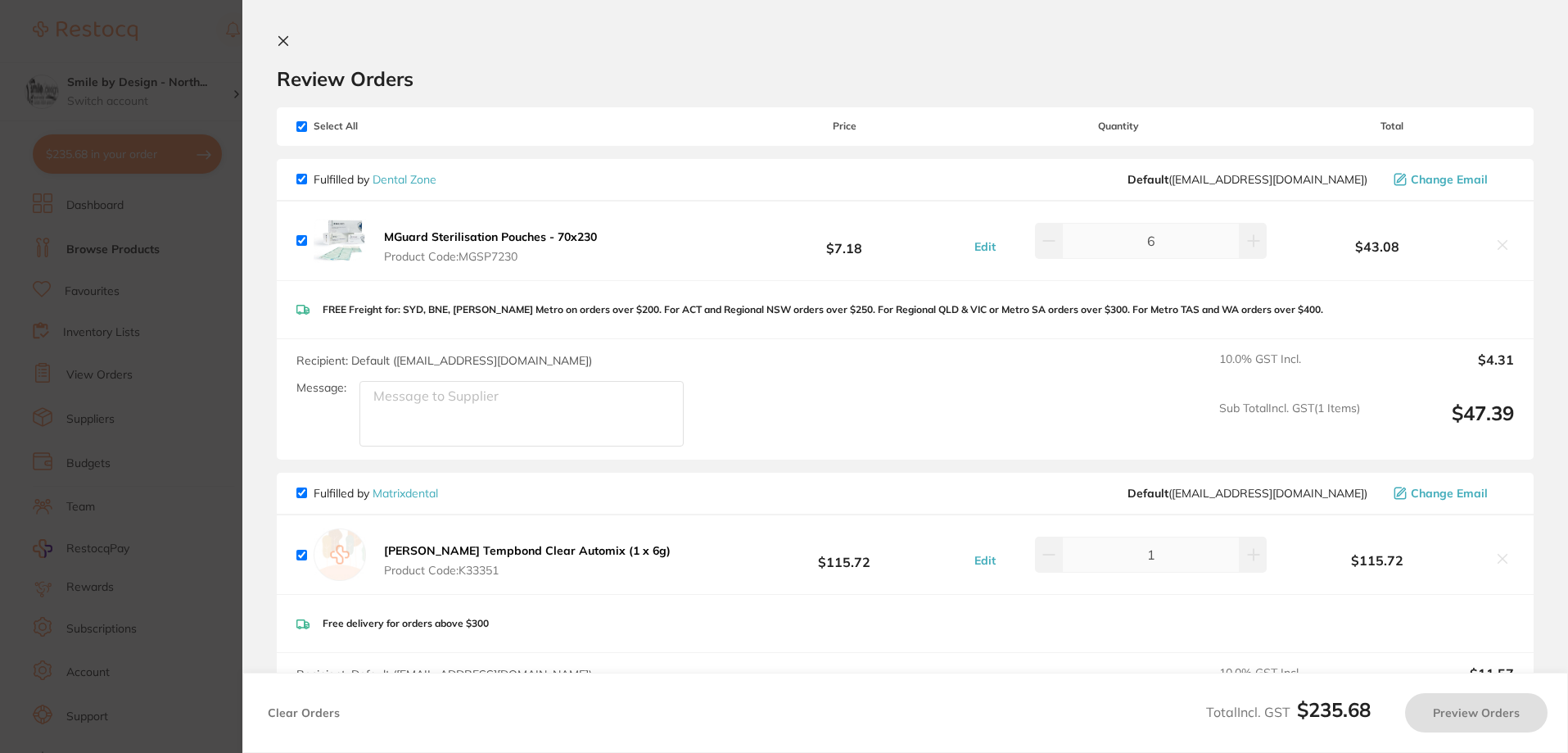
checkbox input "true"
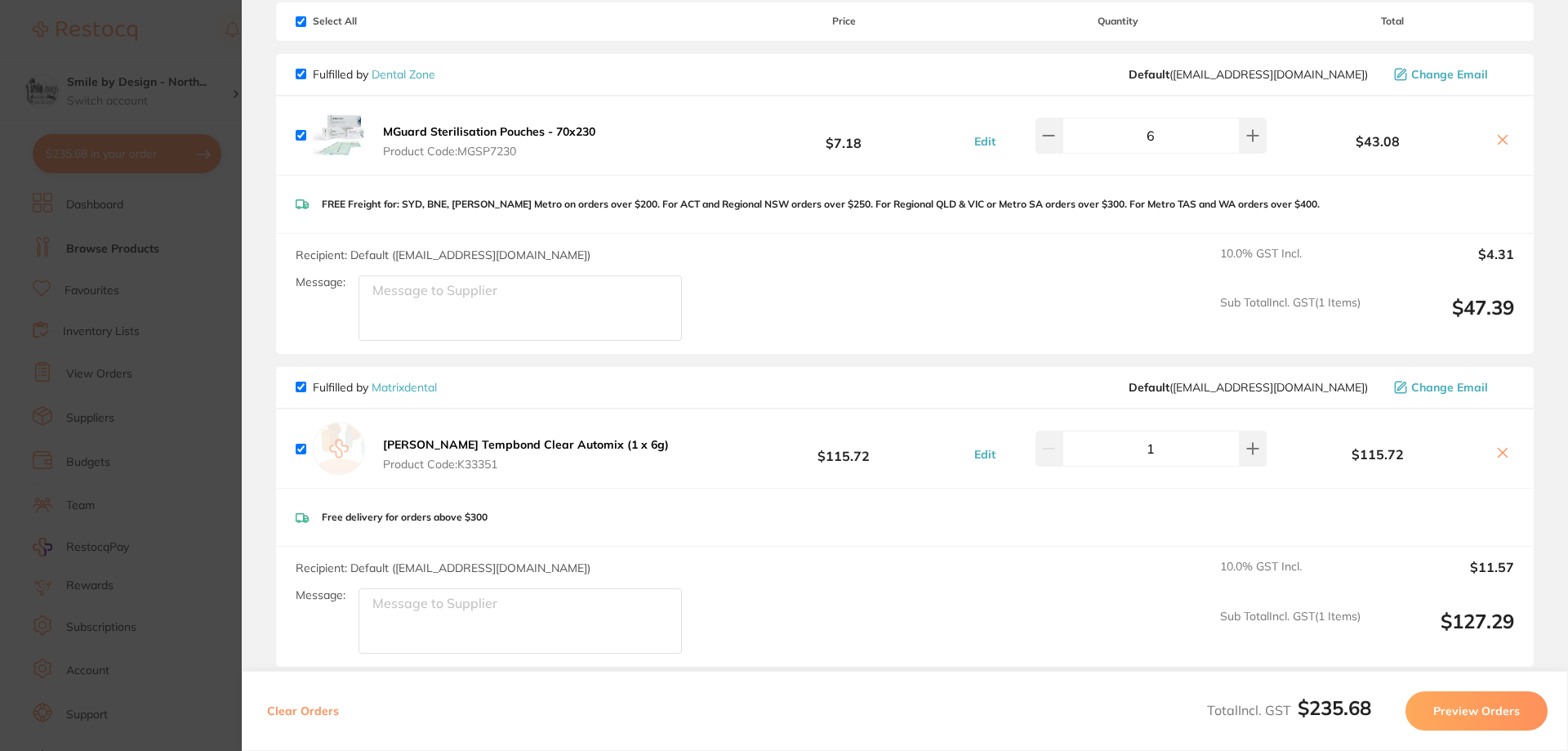
scroll to position [0, 0]
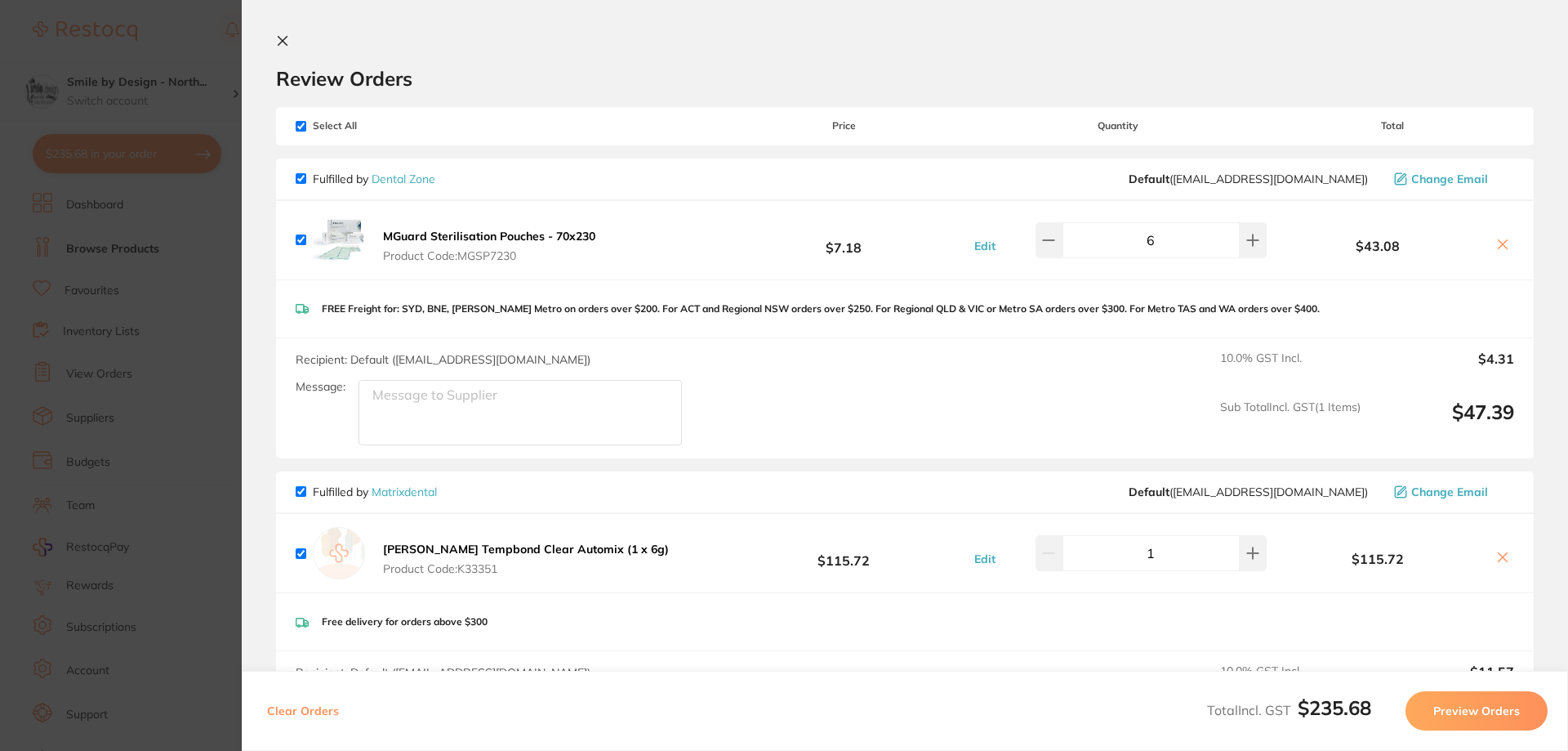
click at [280, 39] on icon at bounding box center [283, 41] width 9 height 9
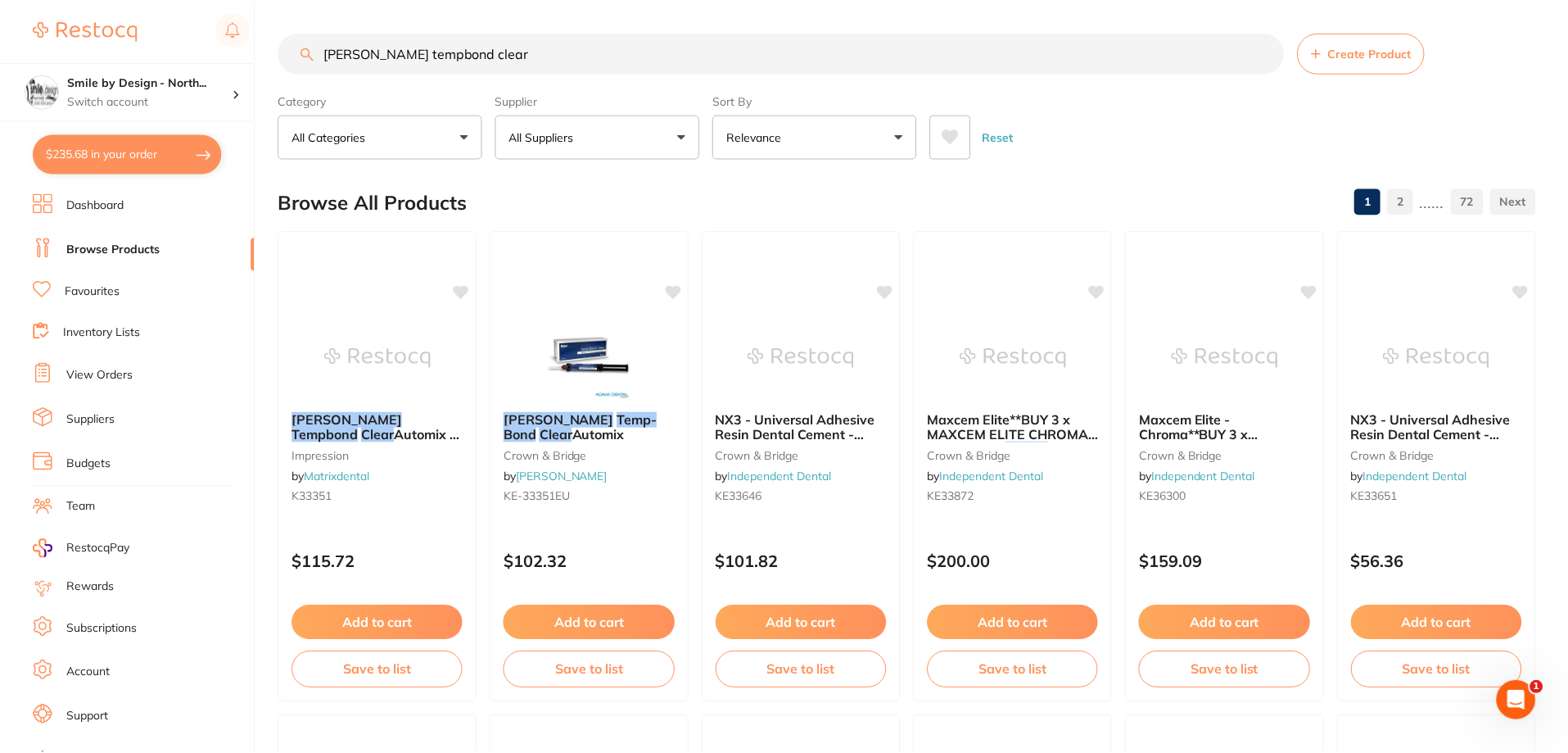
scroll to position [1, 0]
